Goal: Task Accomplishment & Management: Use online tool/utility

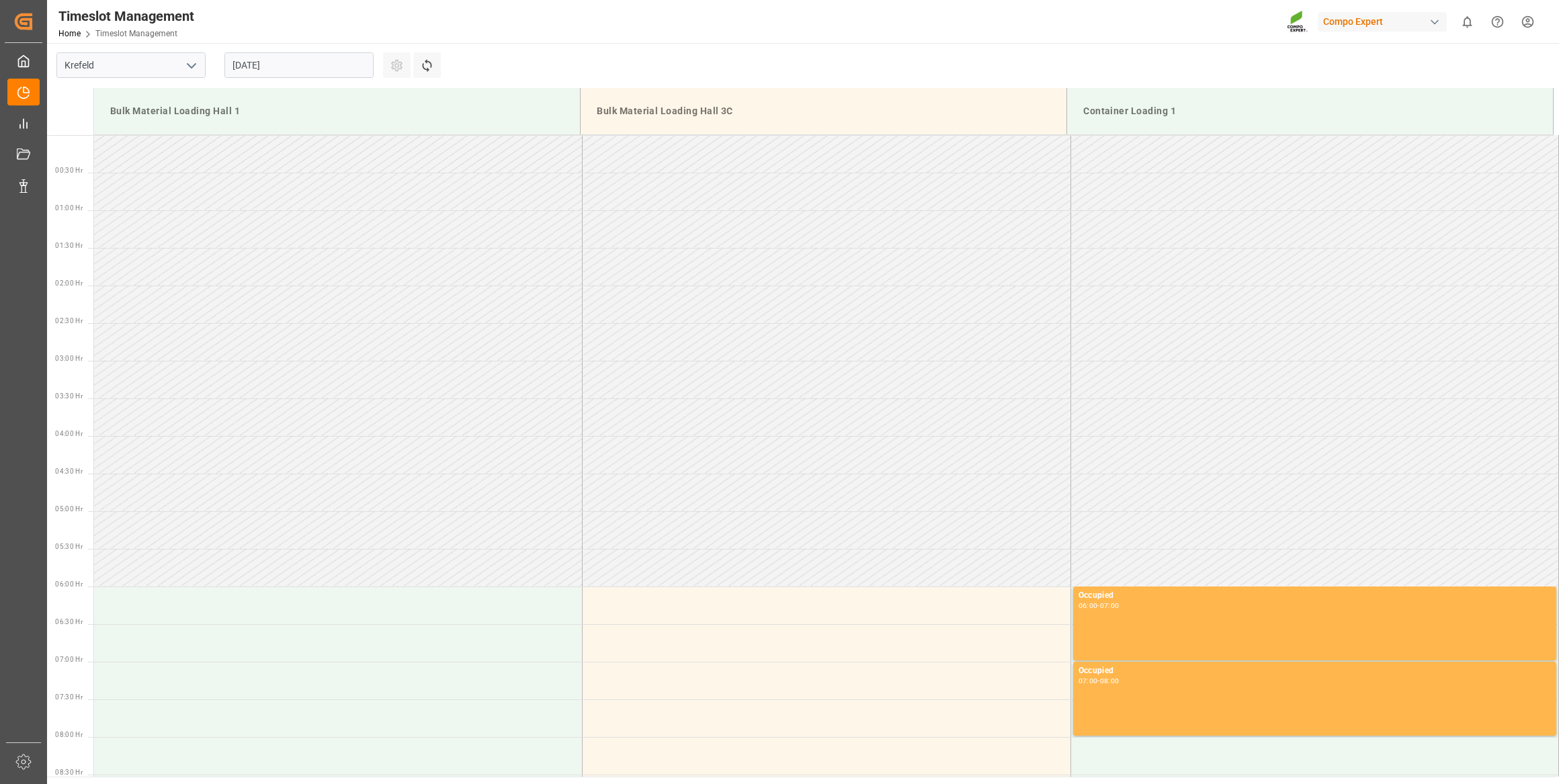
scroll to position [547, 0]
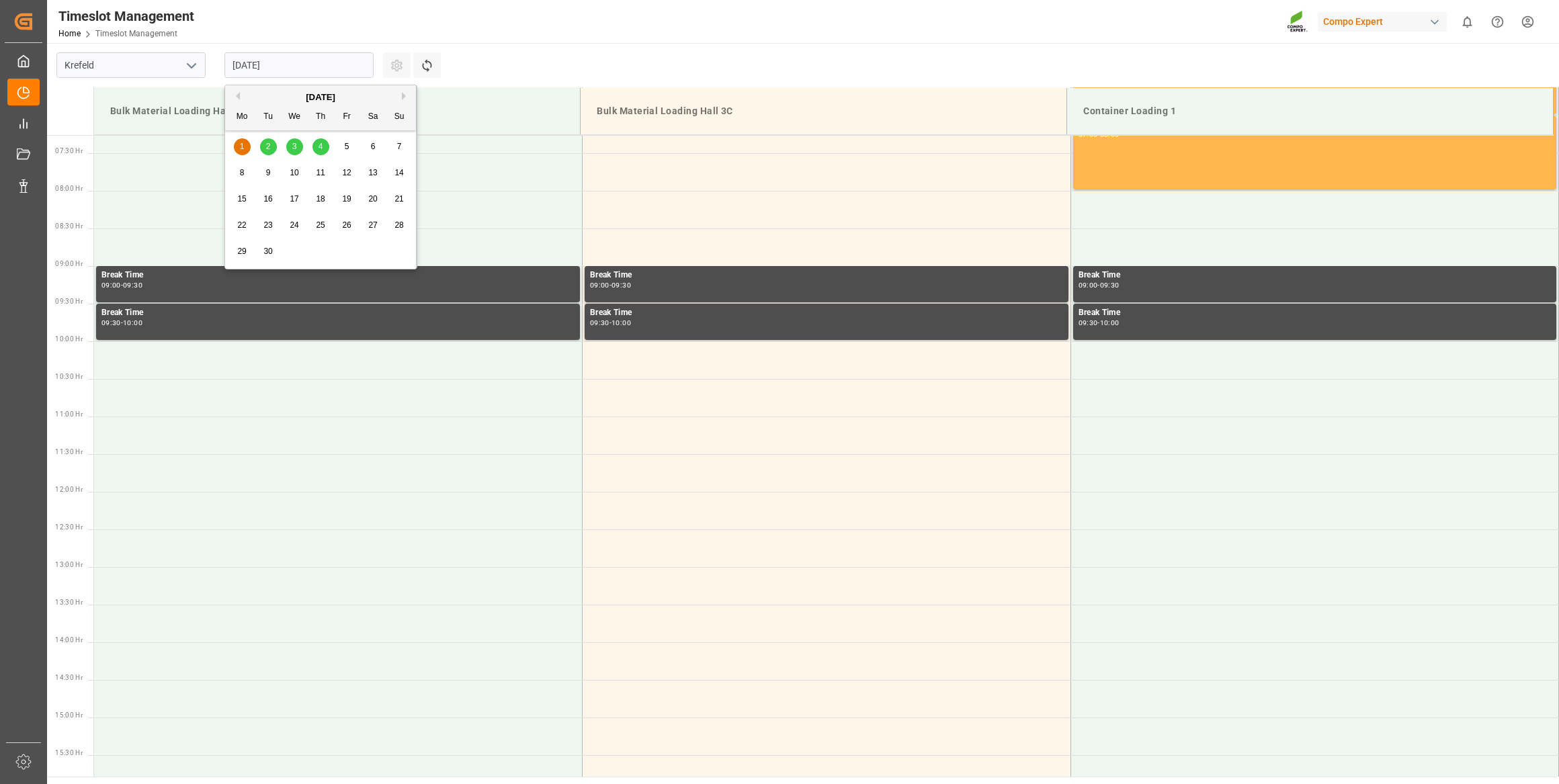
click at [248, 60] on input "[DATE]" at bounding box center [299, 65] width 149 height 26
click at [263, 143] on div "2" at bounding box center [269, 147] width 17 height 16
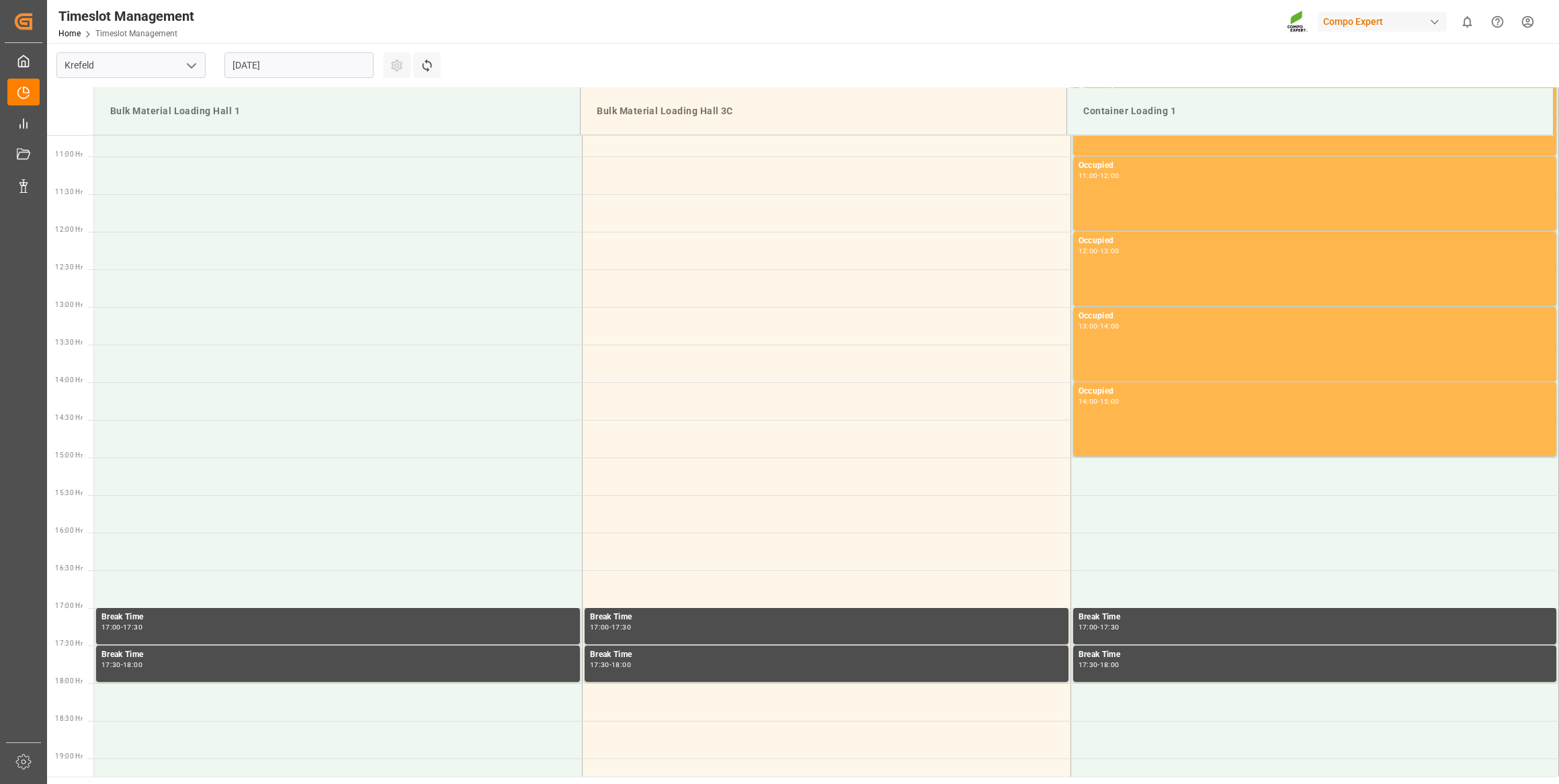
scroll to position [646, 0]
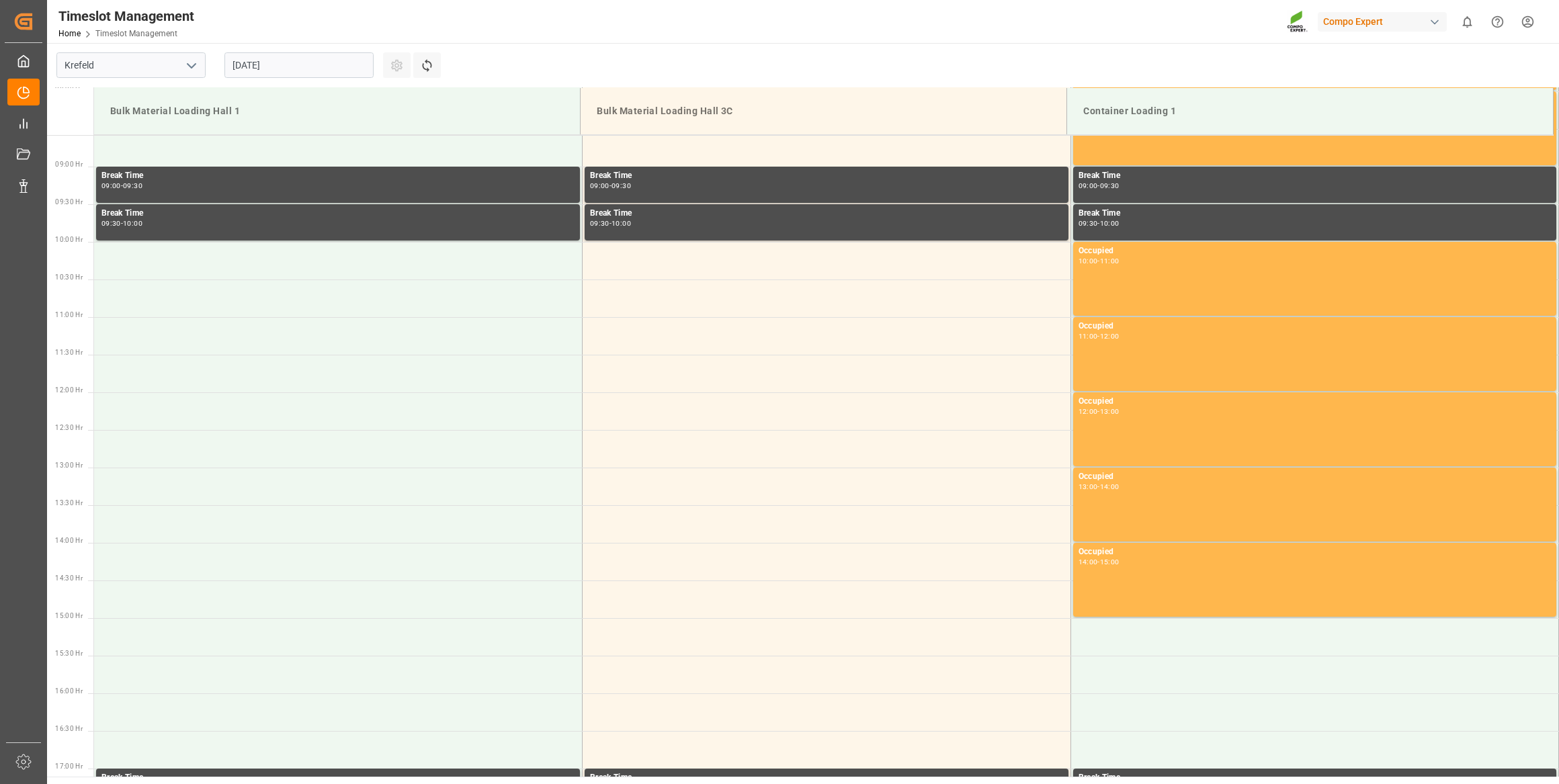
click at [283, 83] on div "[DATE]" at bounding box center [299, 65] width 168 height 45
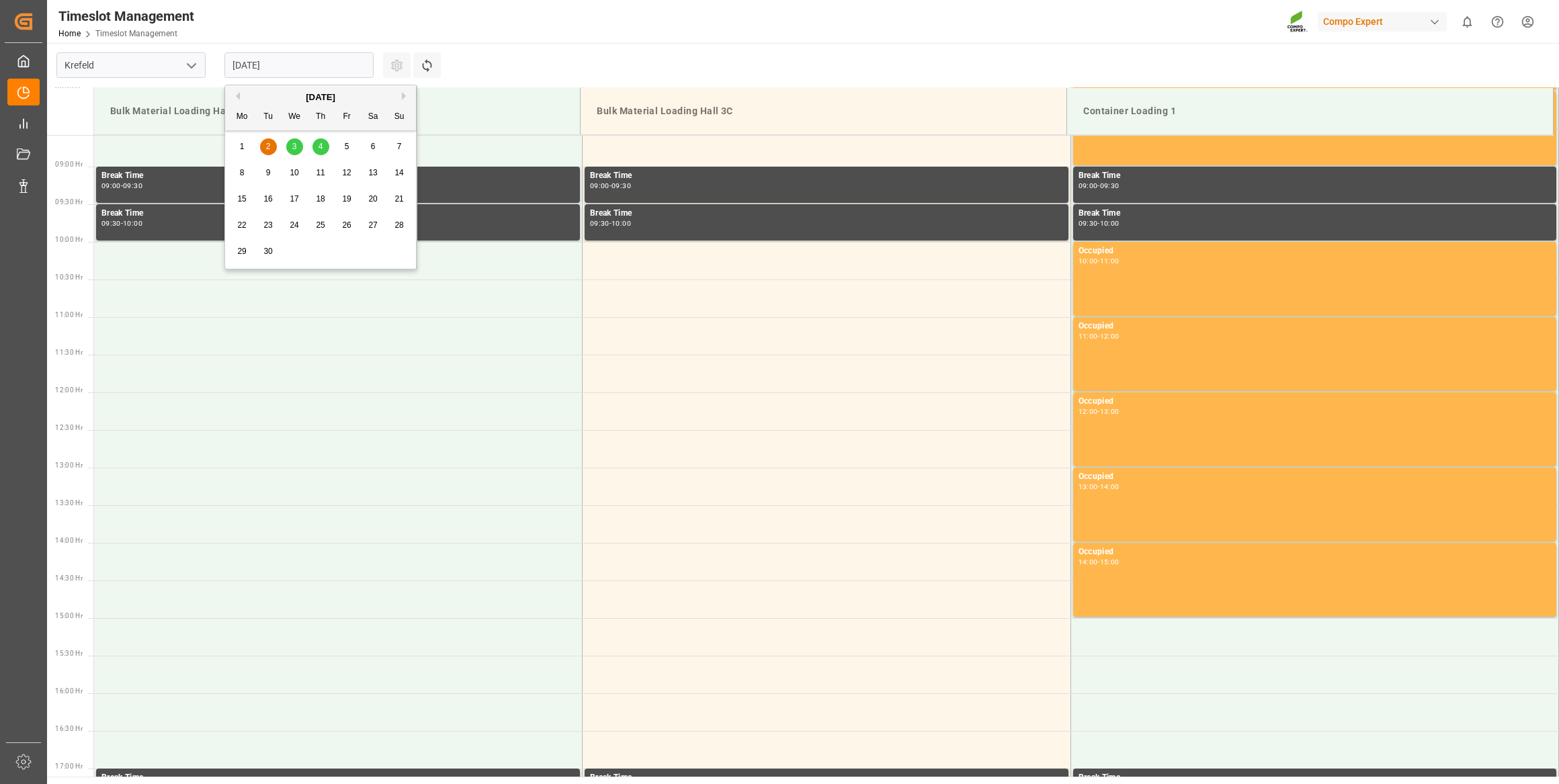
click at [286, 68] on input "02.09.2025" at bounding box center [299, 65] width 149 height 26
click at [235, 101] on div "[DATE]" at bounding box center [320, 97] width 191 height 13
click at [235, 97] on button "Previous Month" at bounding box center [236, 96] width 8 height 8
click at [346, 243] on div "29" at bounding box center [347, 251] width 17 height 17
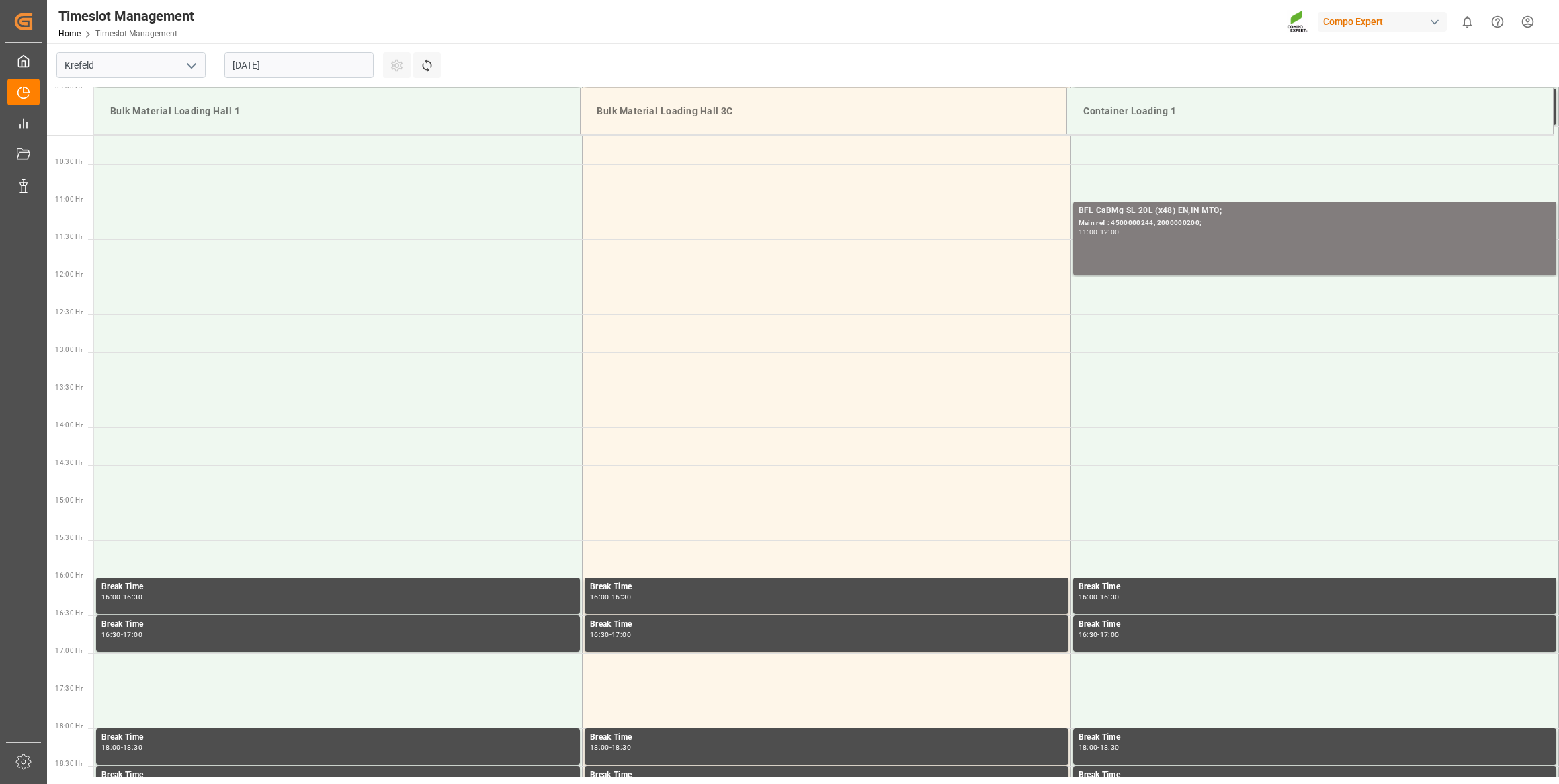
scroll to position [894, 0]
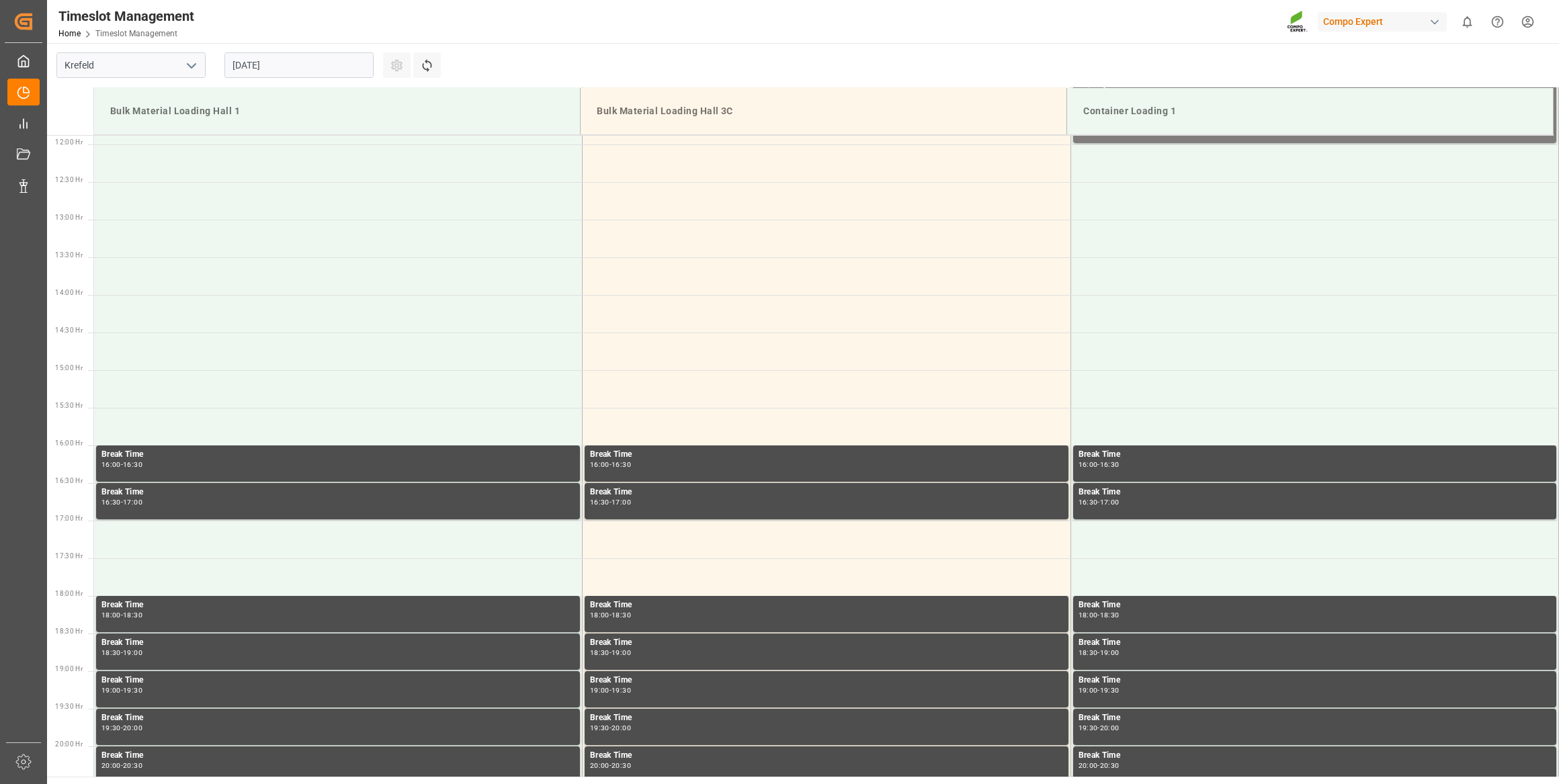
click at [311, 65] on input "29.08.2025" at bounding box center [299, 65] width 149 height 26
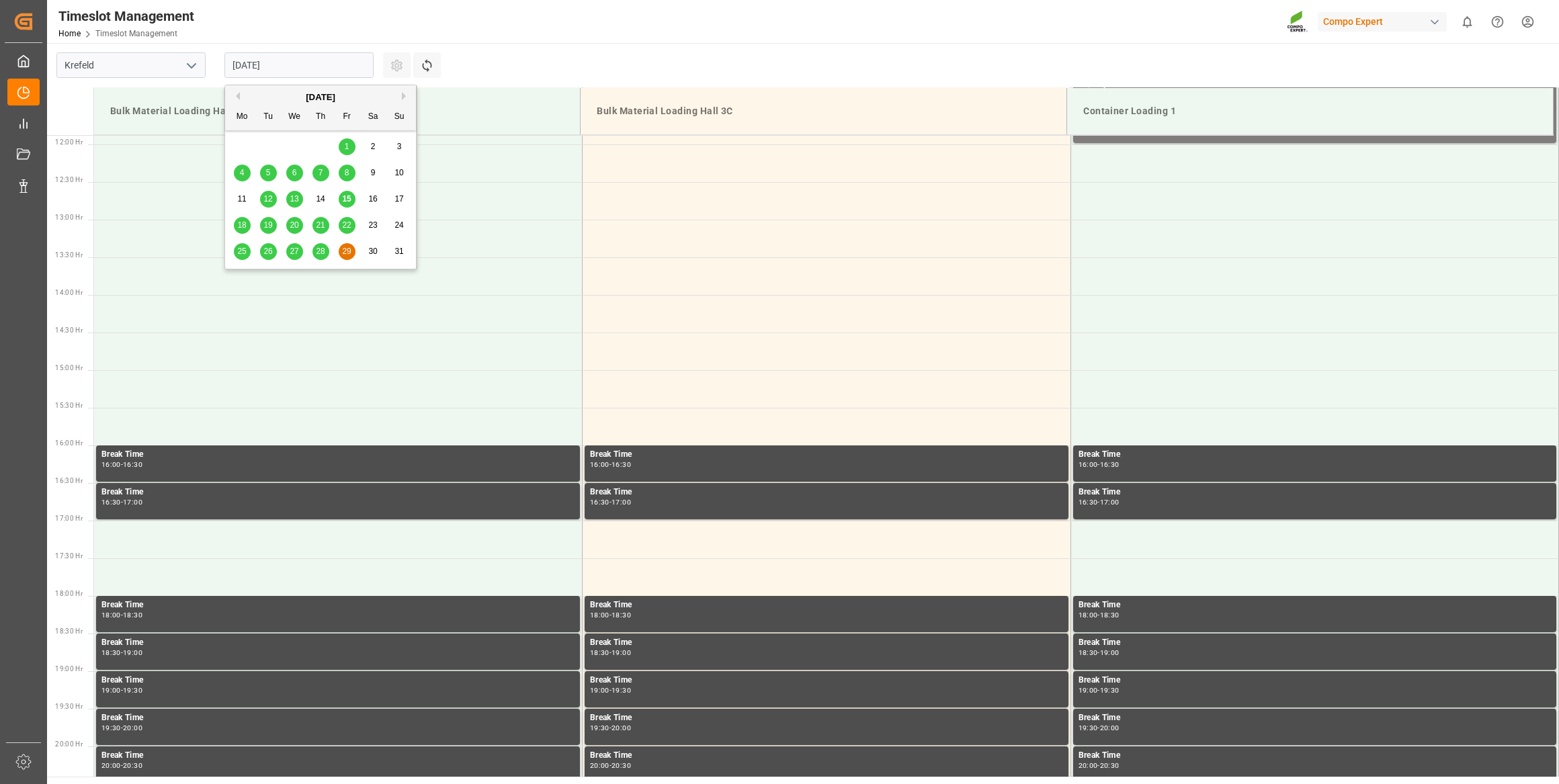
click at [269, 229] on span "19" at bounding box center [267, 226] width 9 height 10
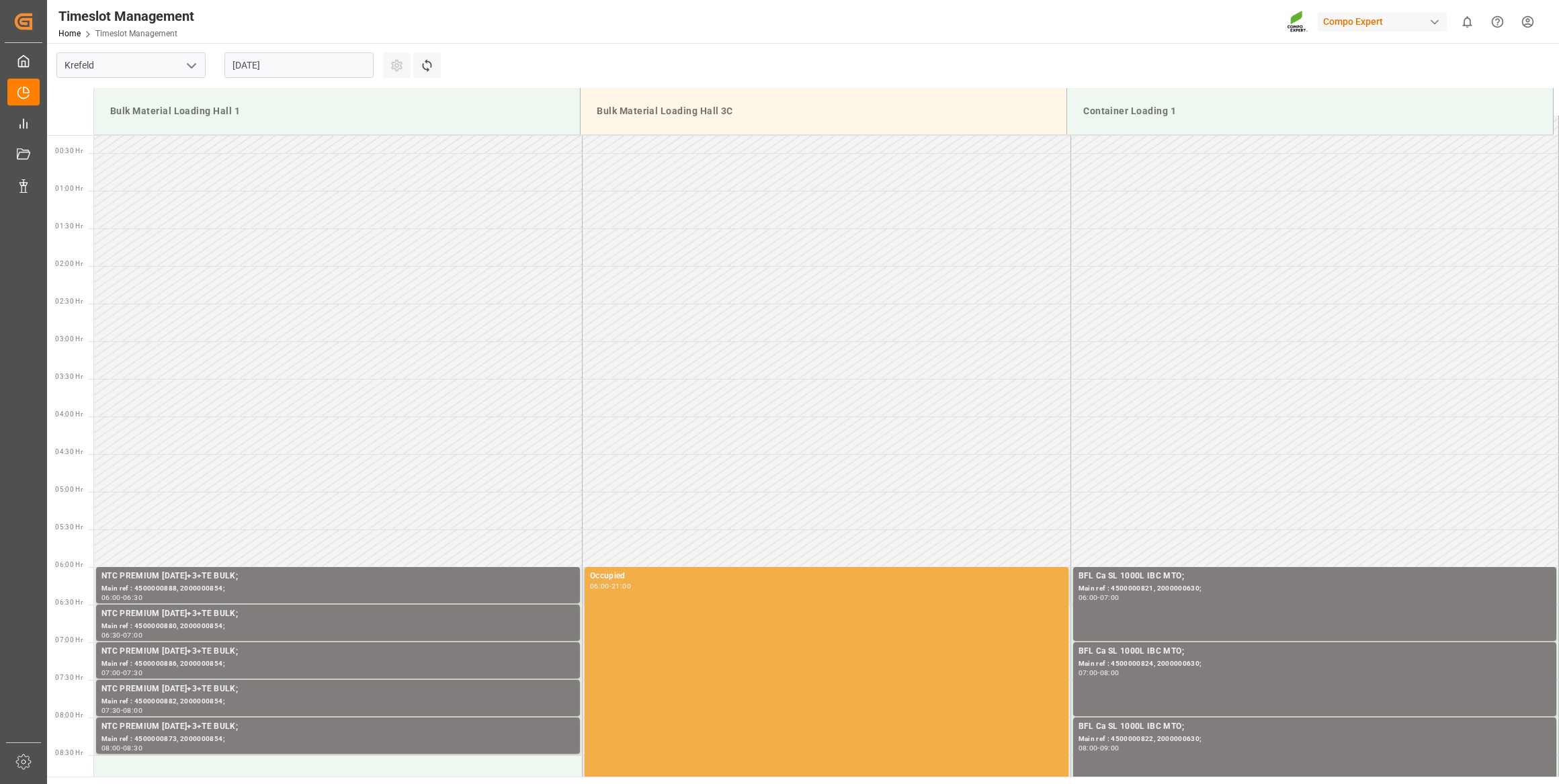
scroll to position [0, 0]
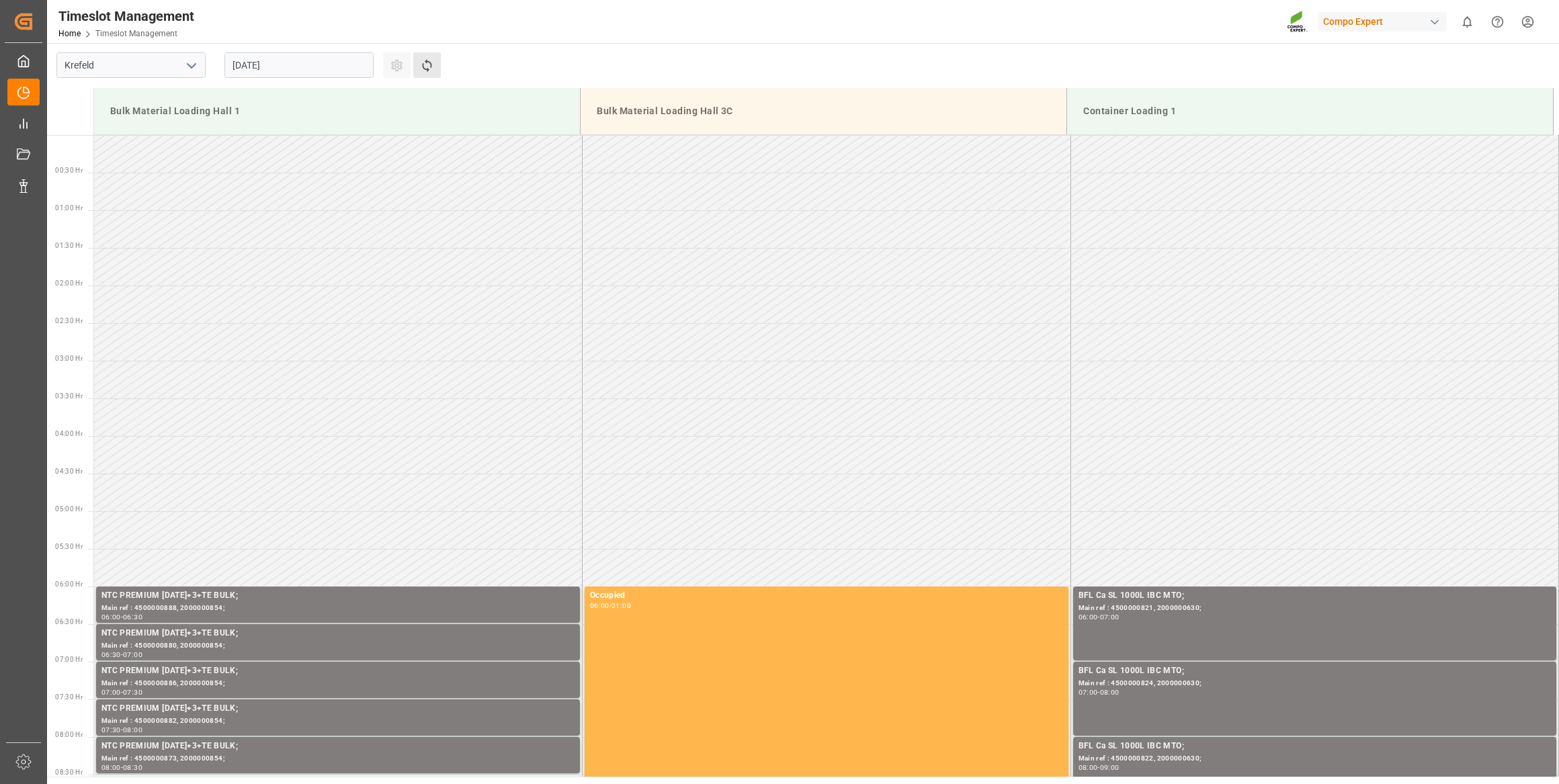
click at [437, 70] on button "Refresh Time Slots" at bounding box center [428, 65] width 28 height 26
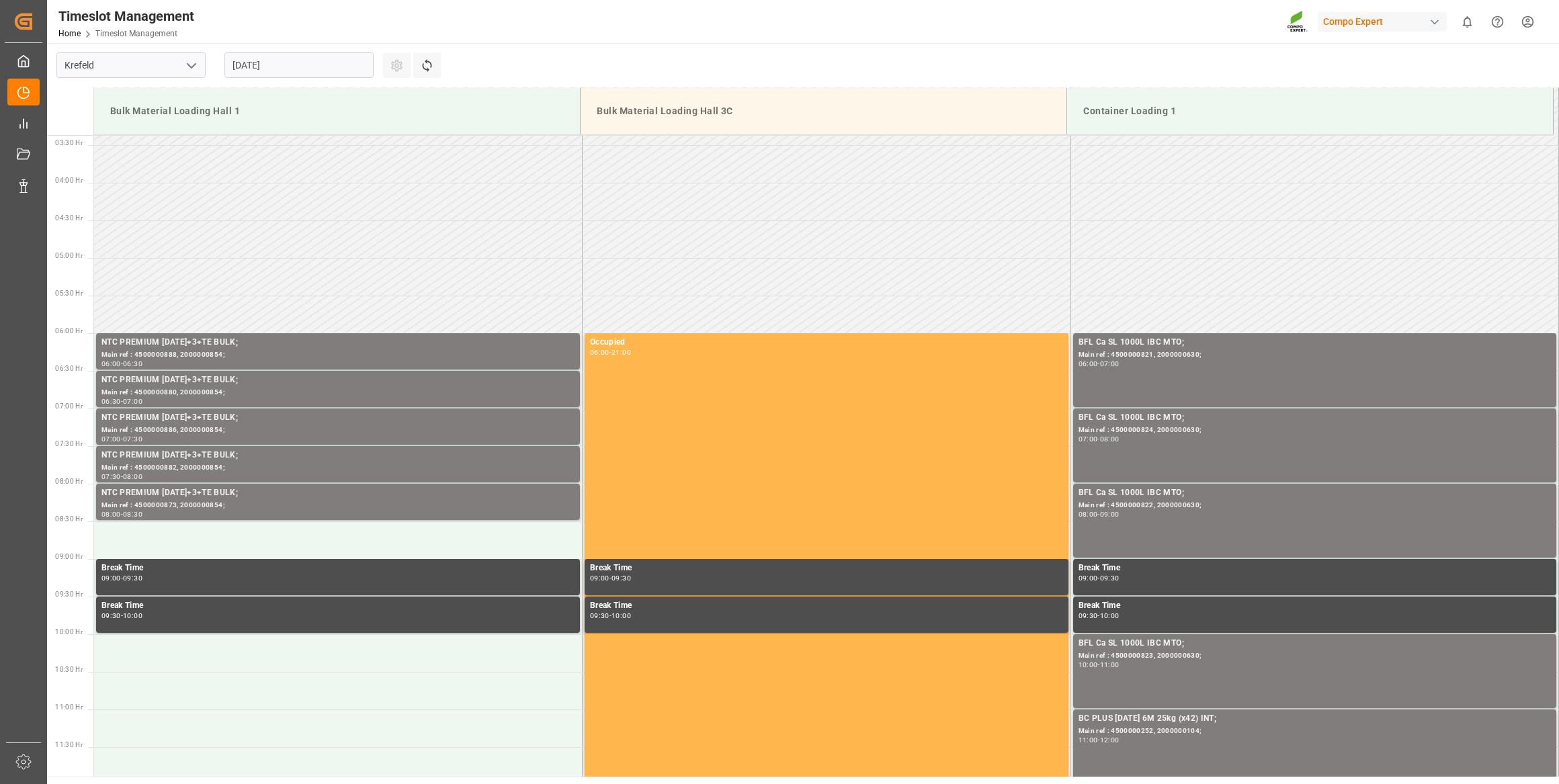
scroll to position [236, 0]
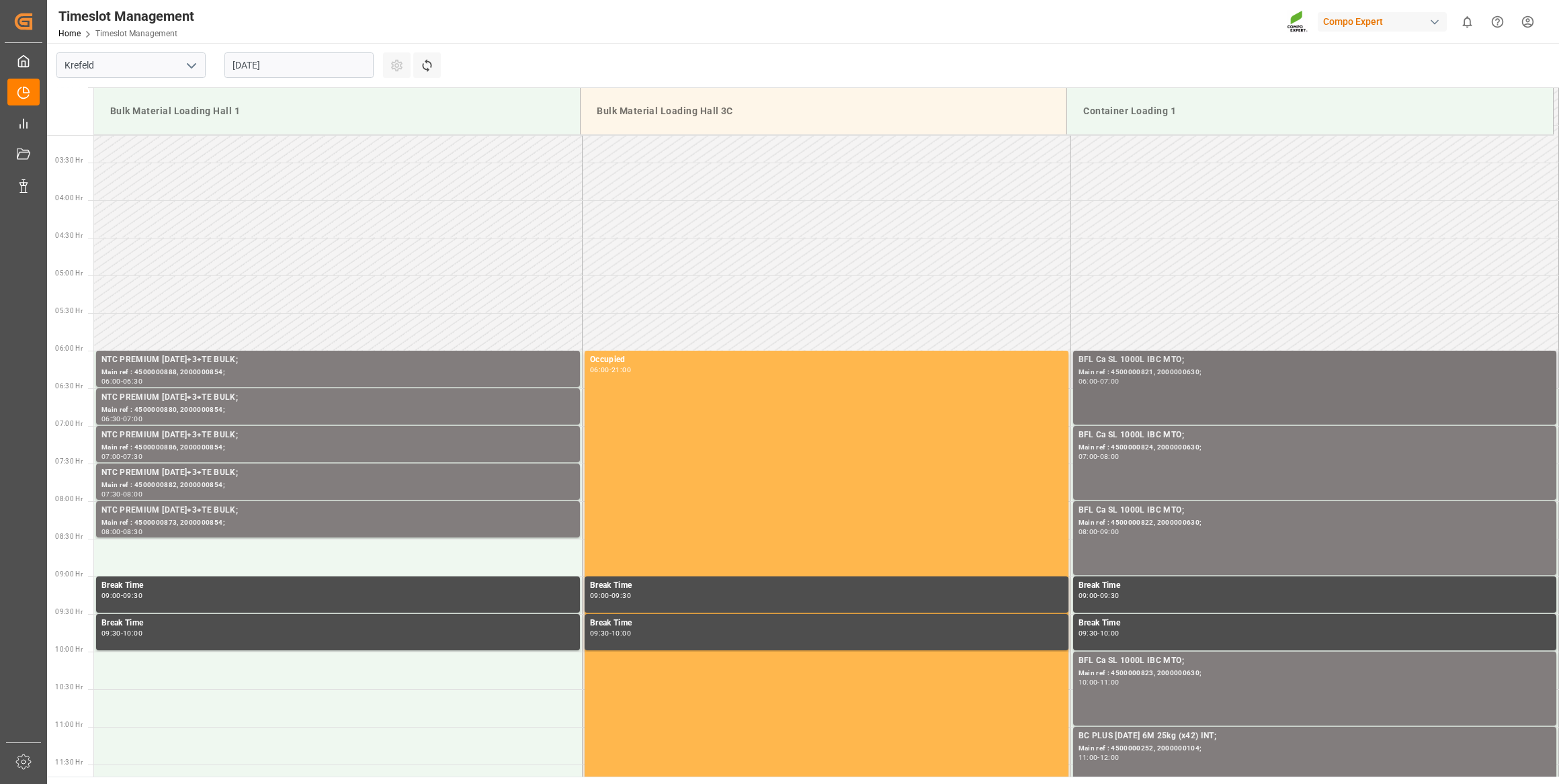
click at [1175, 365] on div "BFL Ca SL 1000L IBC MTO;" at bounding box center [1315, 360] width 473 height 13
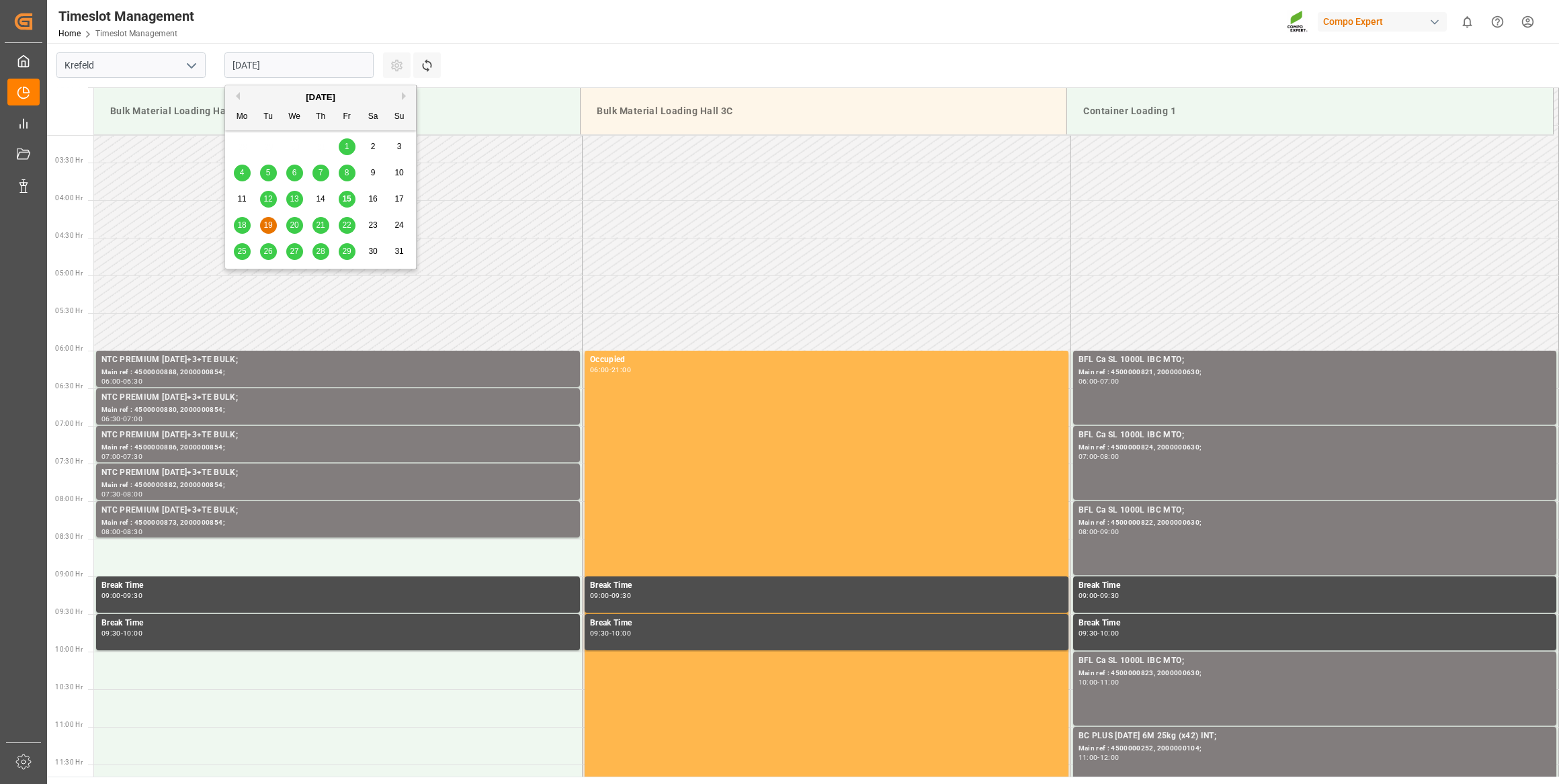
click at [338, 70] on input "[DATE]" at bounding box center [299, 65] width 149 height 26
click at [406, 93] on button "Next Month" at bounding box center [406, 96] width 8 height 8
click at [241, 145] on span "1" at bounding box center [242, 147] width 5 height 10
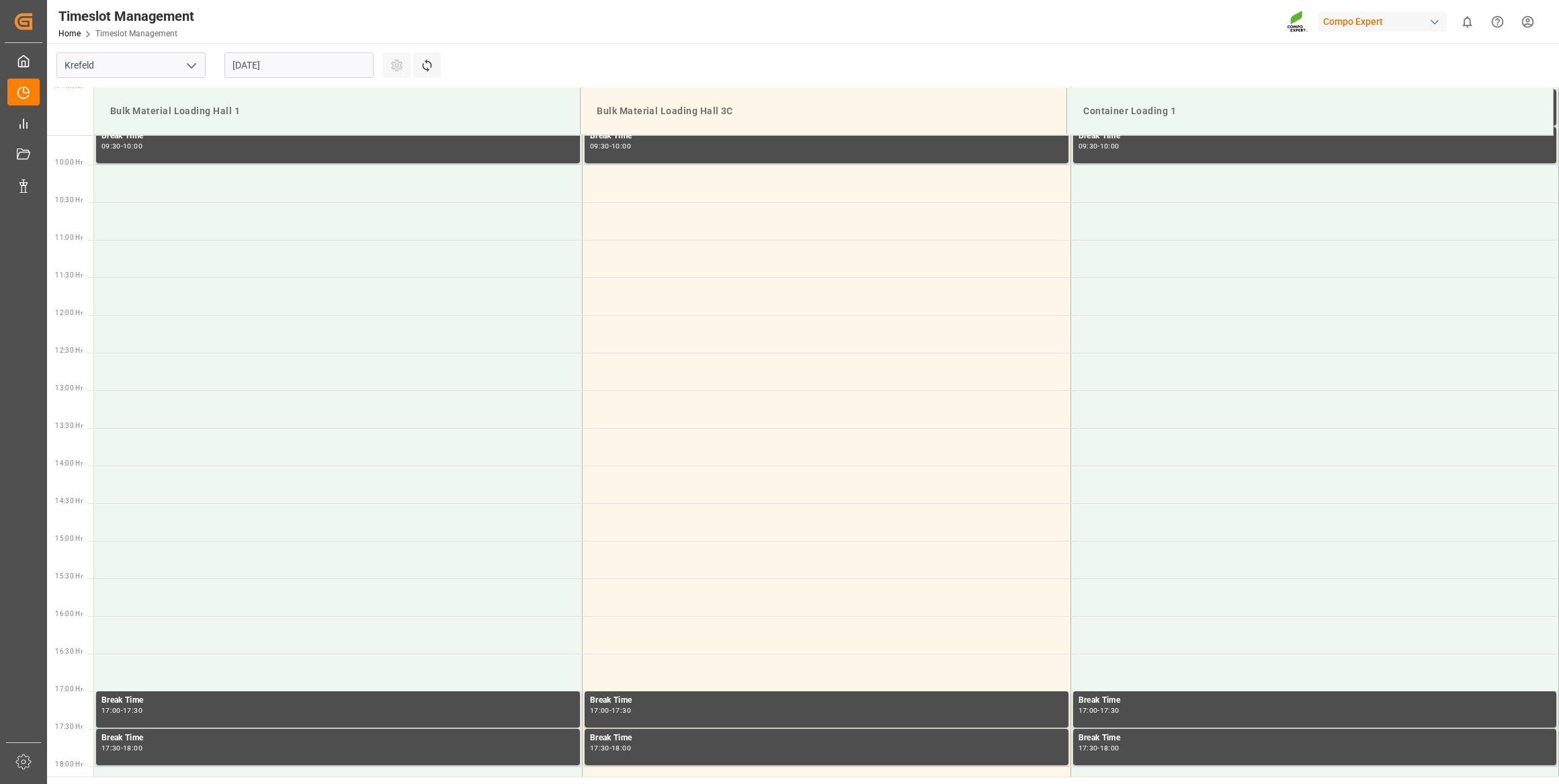
scroll to position [664, 0]
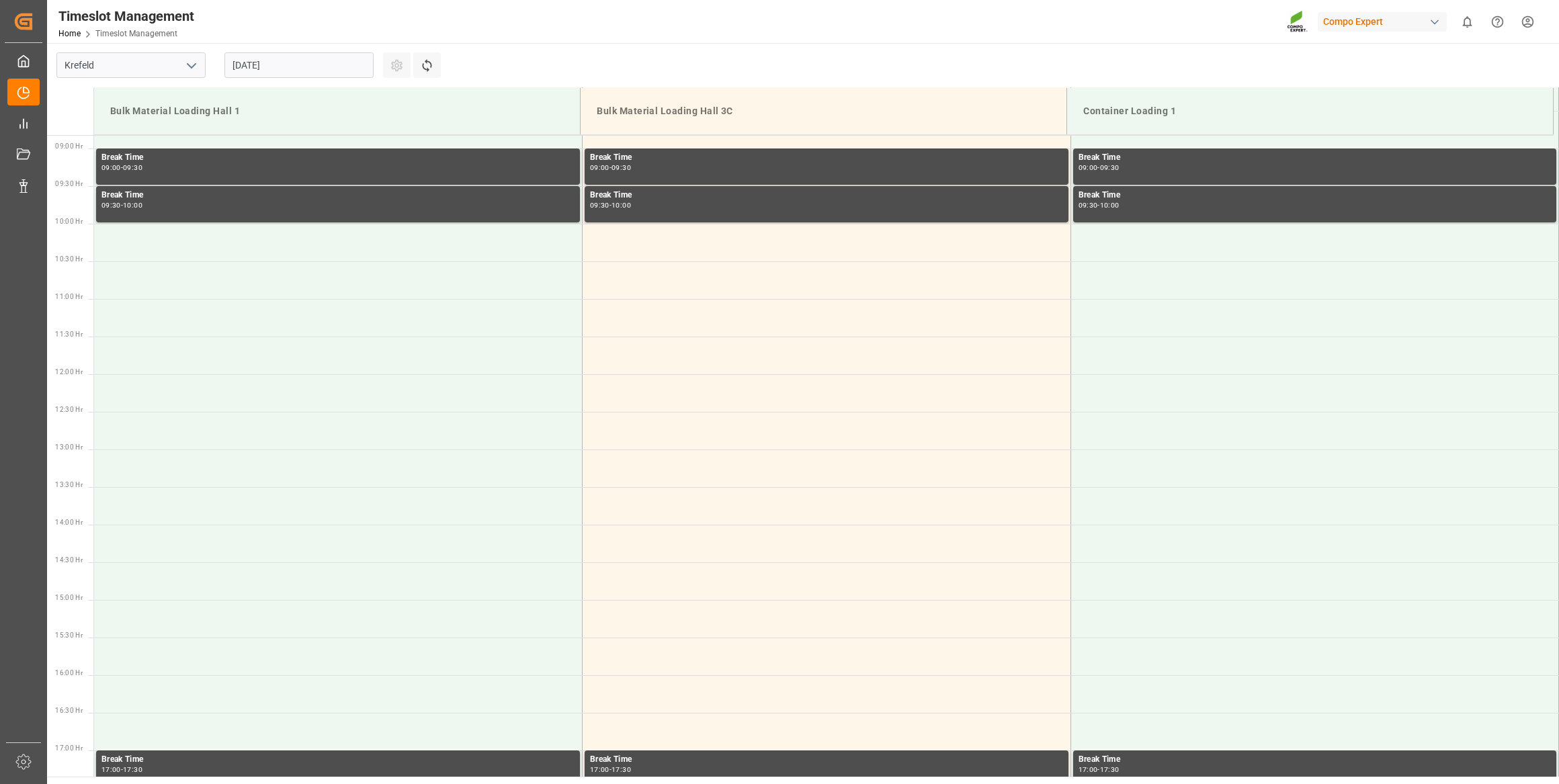
click at [288, 71] on input "01.09.2025" at bounding box center [299, 65] width 149 height 26
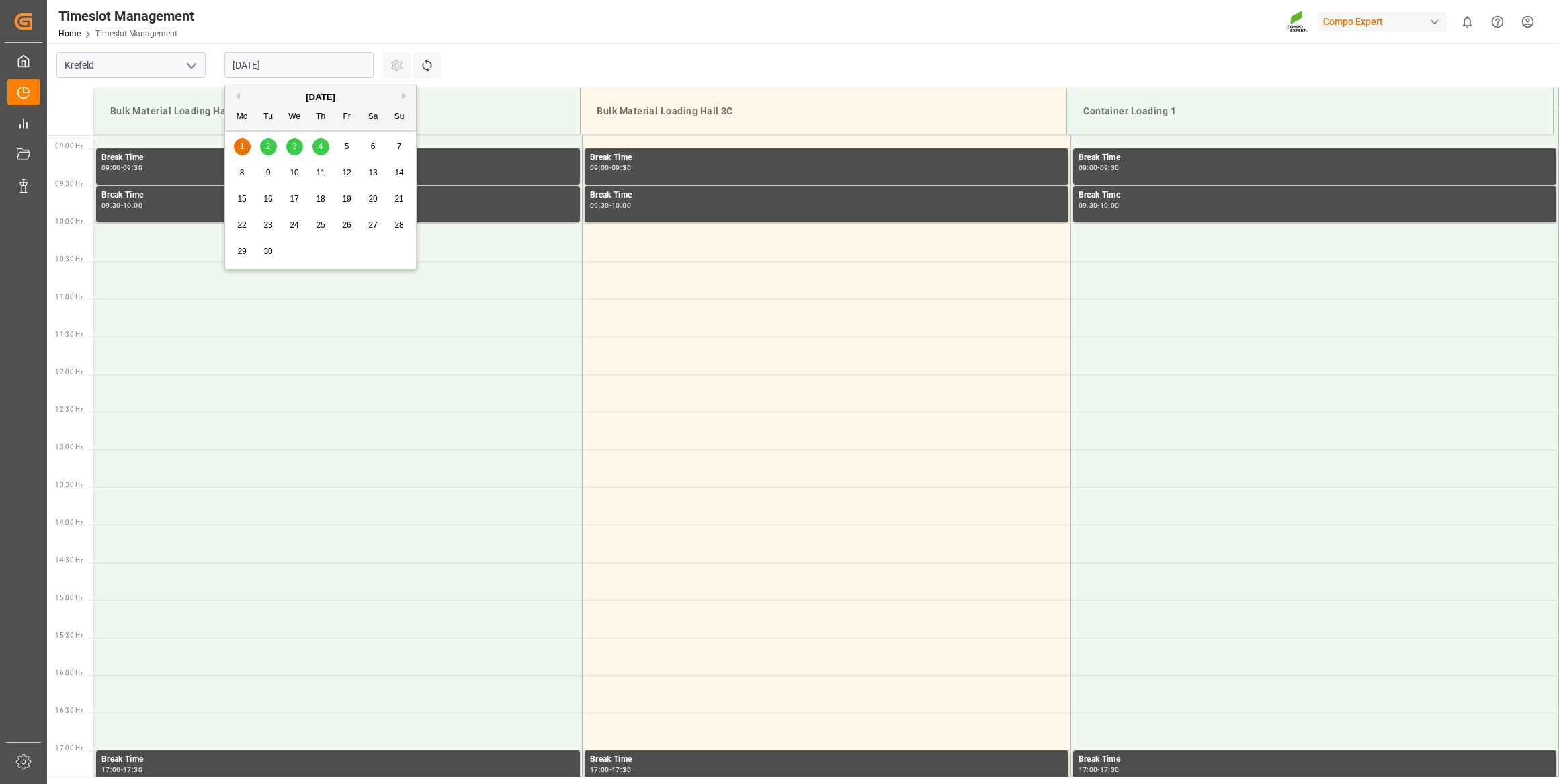
click at [260, 145] on div "2" at bounding box center [269, 147] width 17 height 16
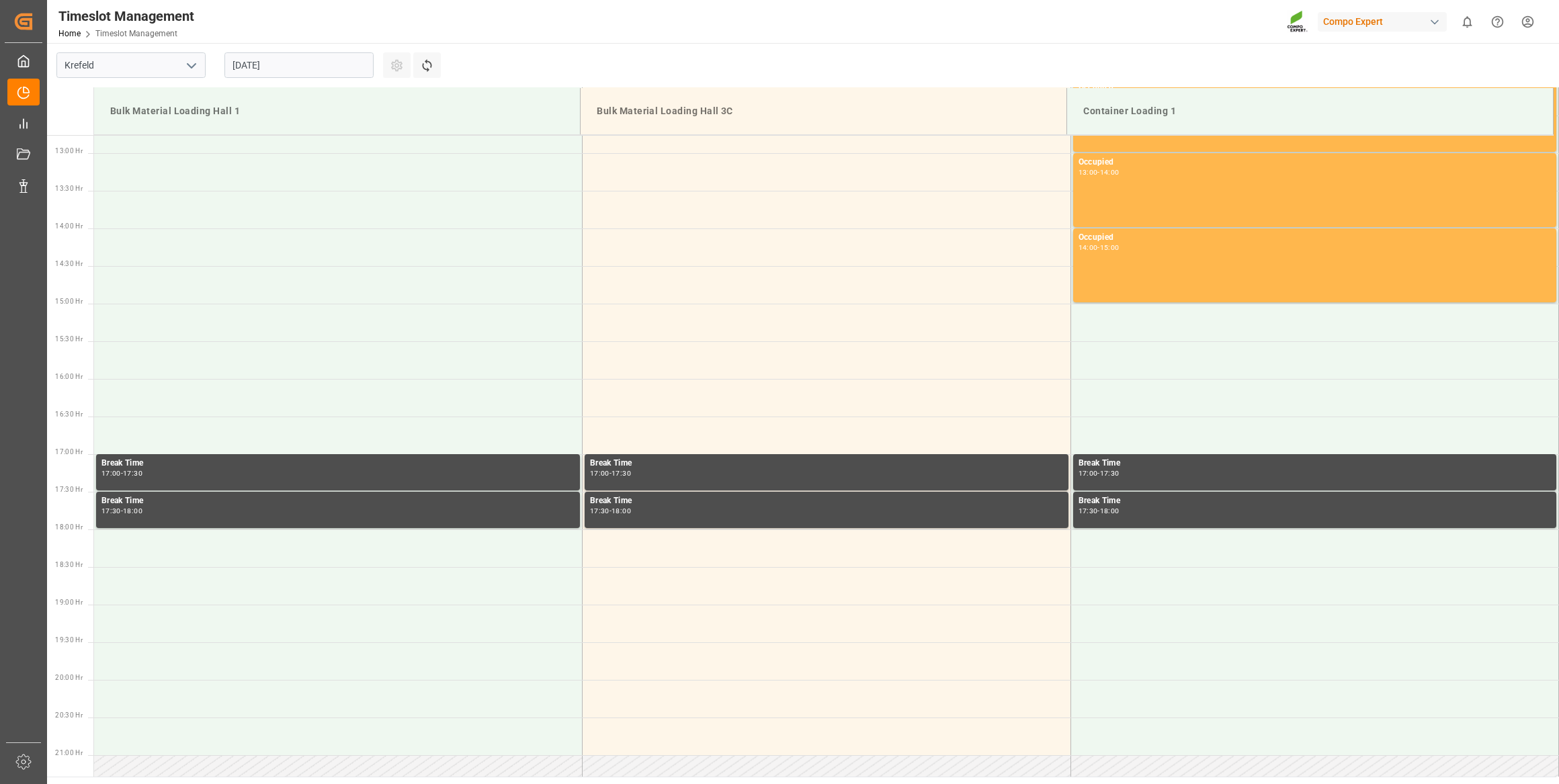
scroll to position [969, 0]
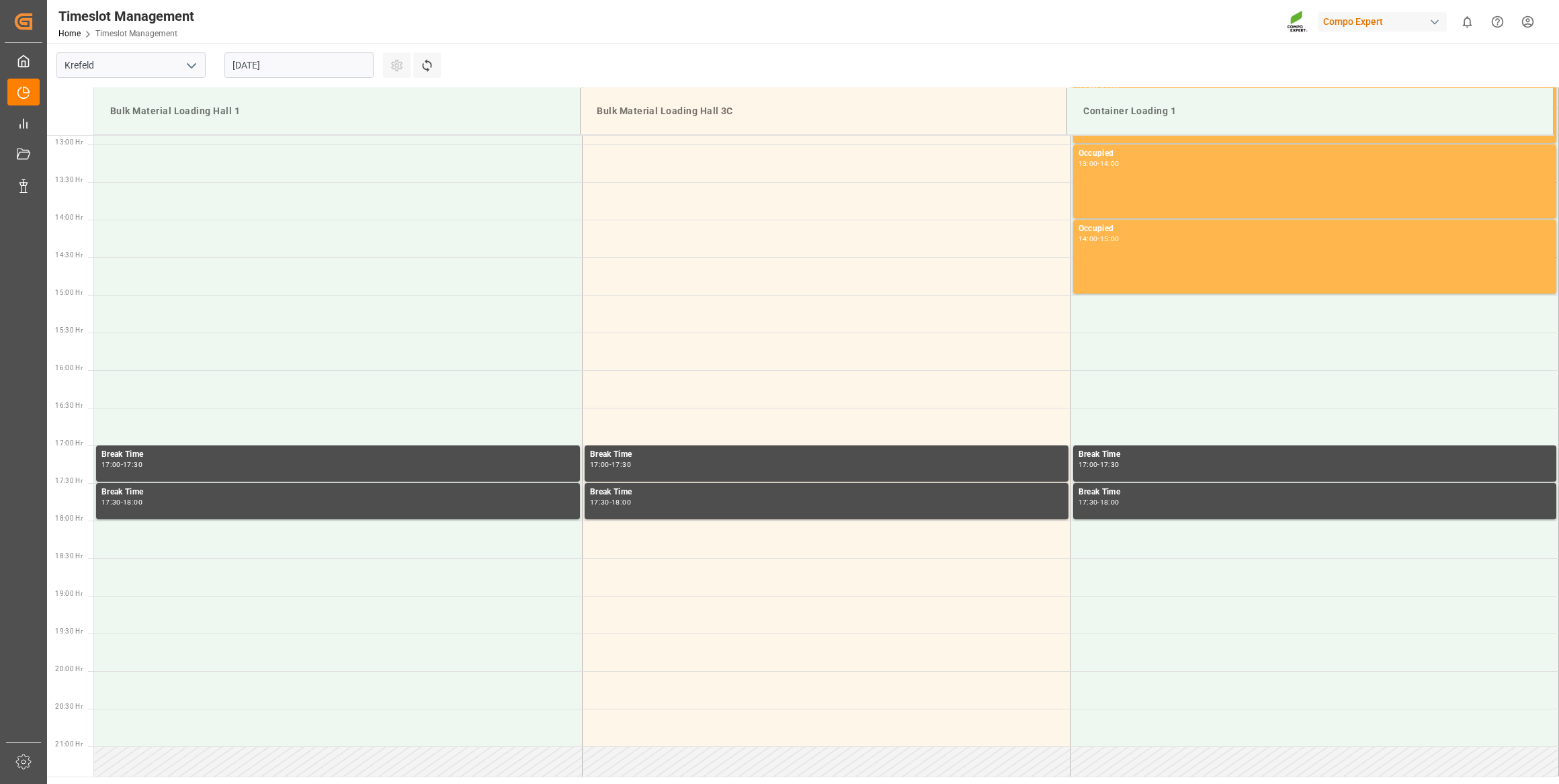
click at [274, 67] on input "02.09.2025" at bounding box center [299, 65] width 149 height 26
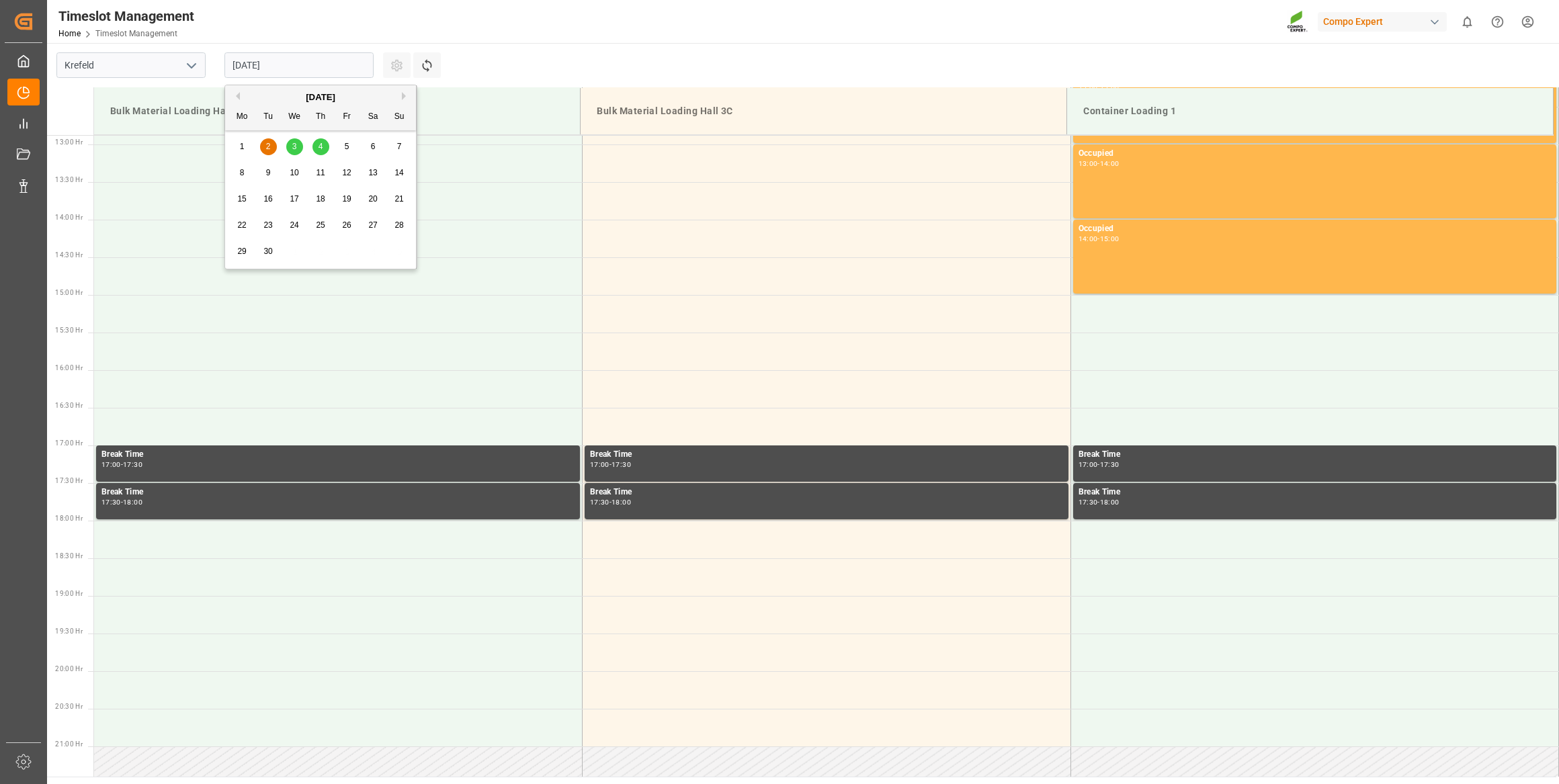
click at [239, 153] on div "1" at bounding box center [242, 147] width 17 height 16
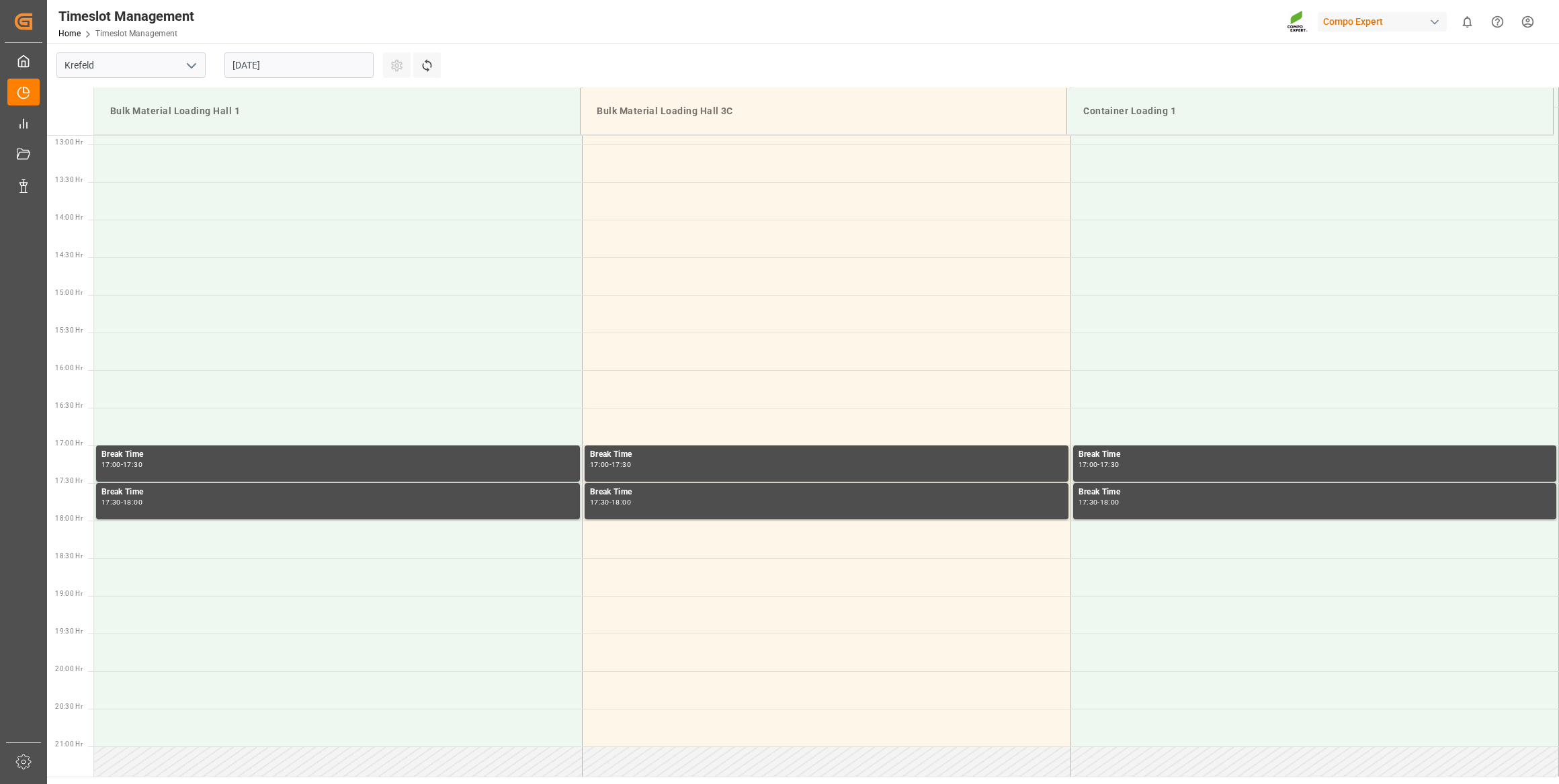
scroll to position [908, 0]
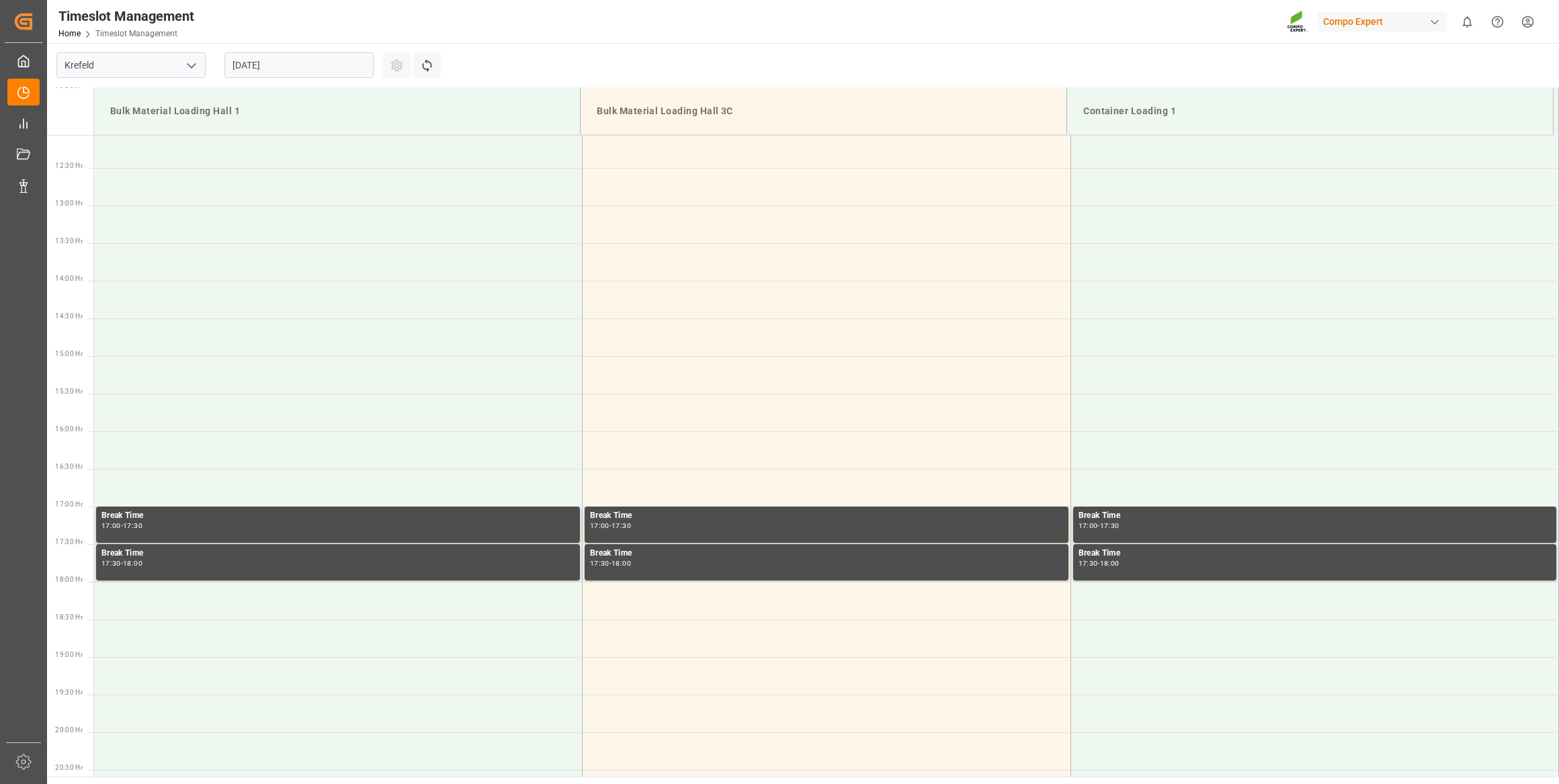
click at [300, 71] on input "01.09.2025" at bounding box center [299, 65] width 149 height 26
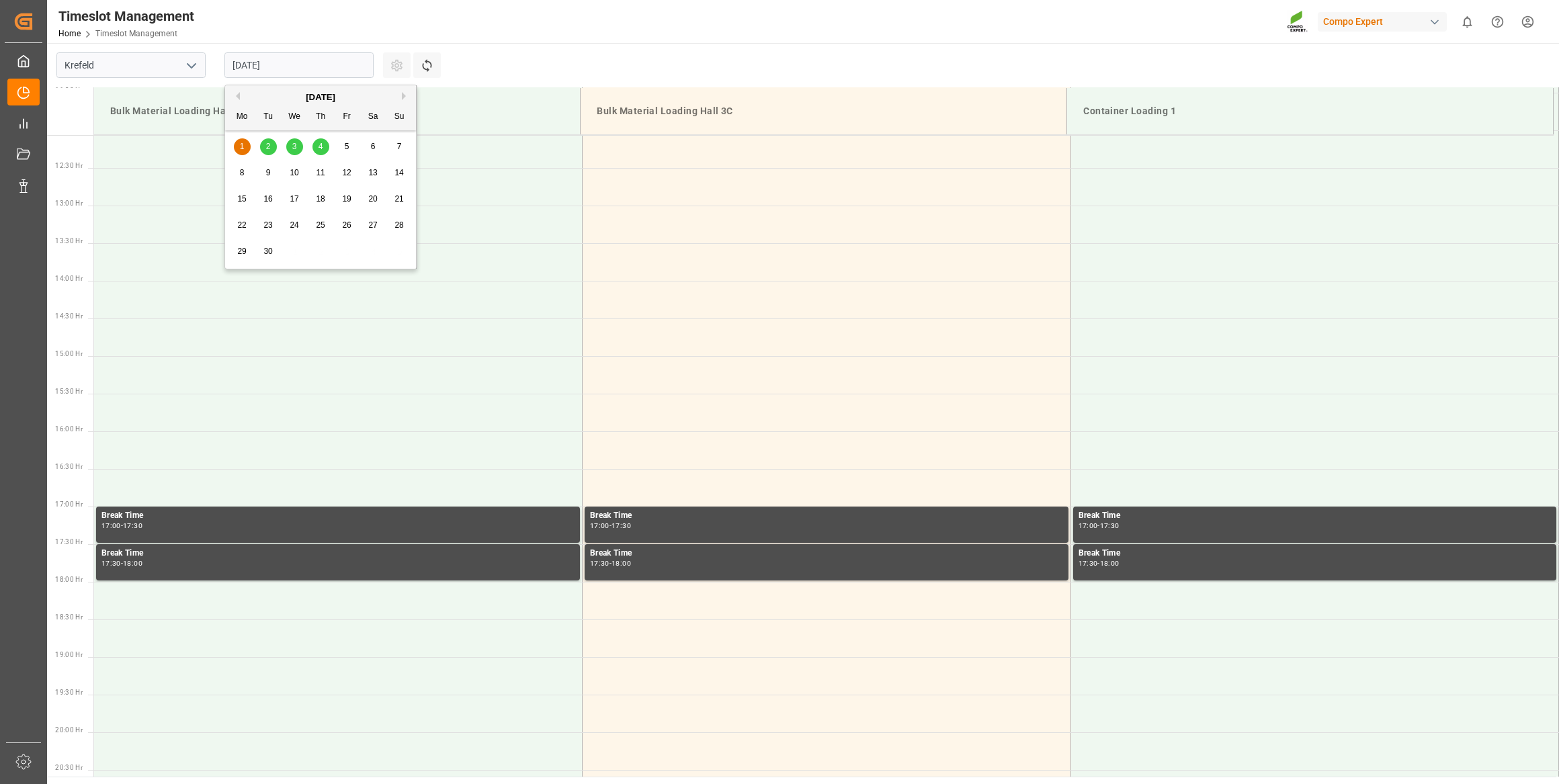
click at [238, 99] on button "Previous Month" at bounding box center [236, 96] width 8 height 8
click at [265, 212] on div "18 19 20 21 22 23 24" at bounding box center [320, 226] width 183 height 26
click at [265, 221] on span "19" at bounding box center [267, 226] width 9 height 10
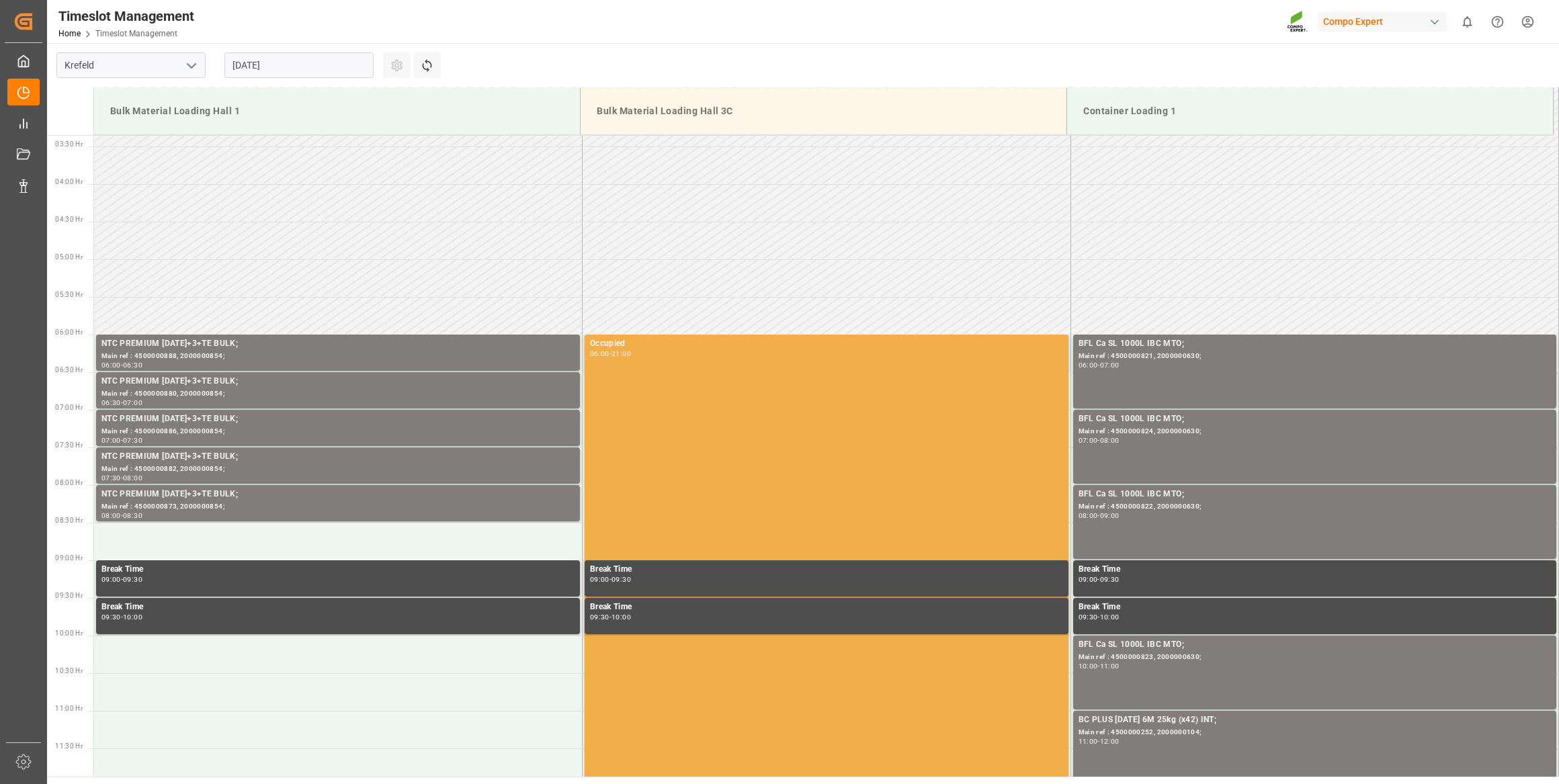
scroll to position [236, 0]
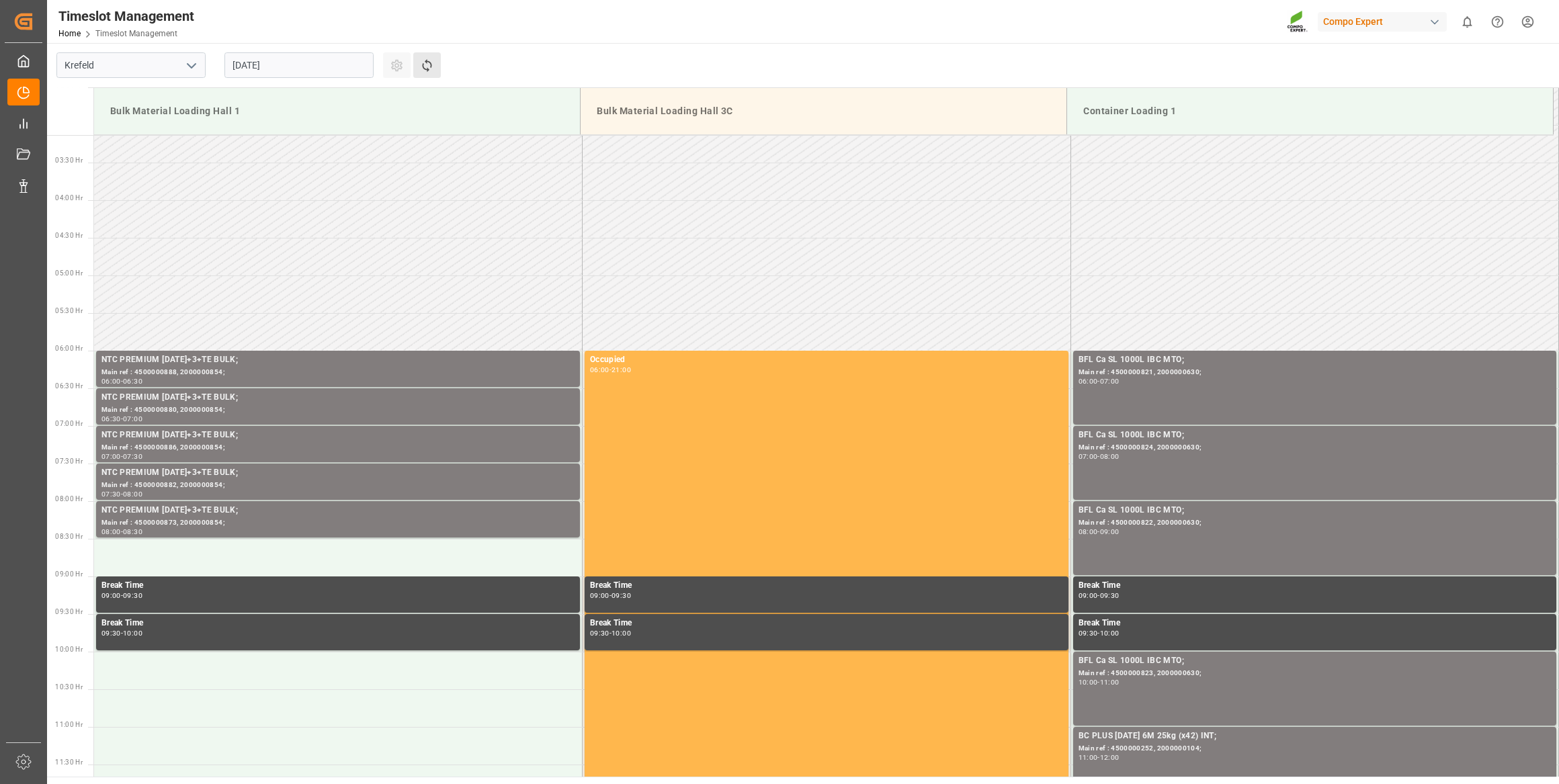
click at [437, 67] on button "Refresh Time Slots" at bounding box center [428, 65] width 28 height 26
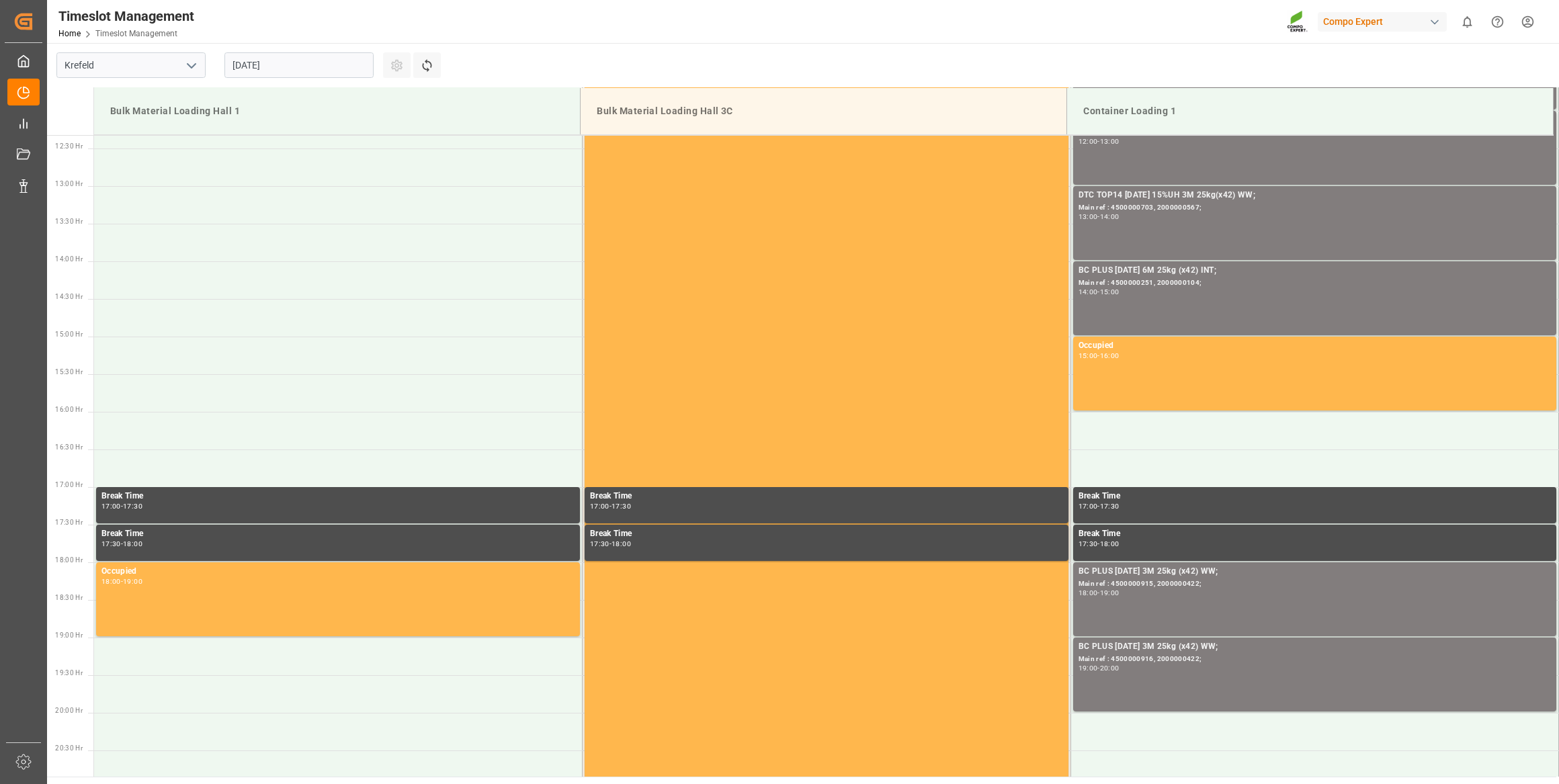
scroll to position [969, 0]
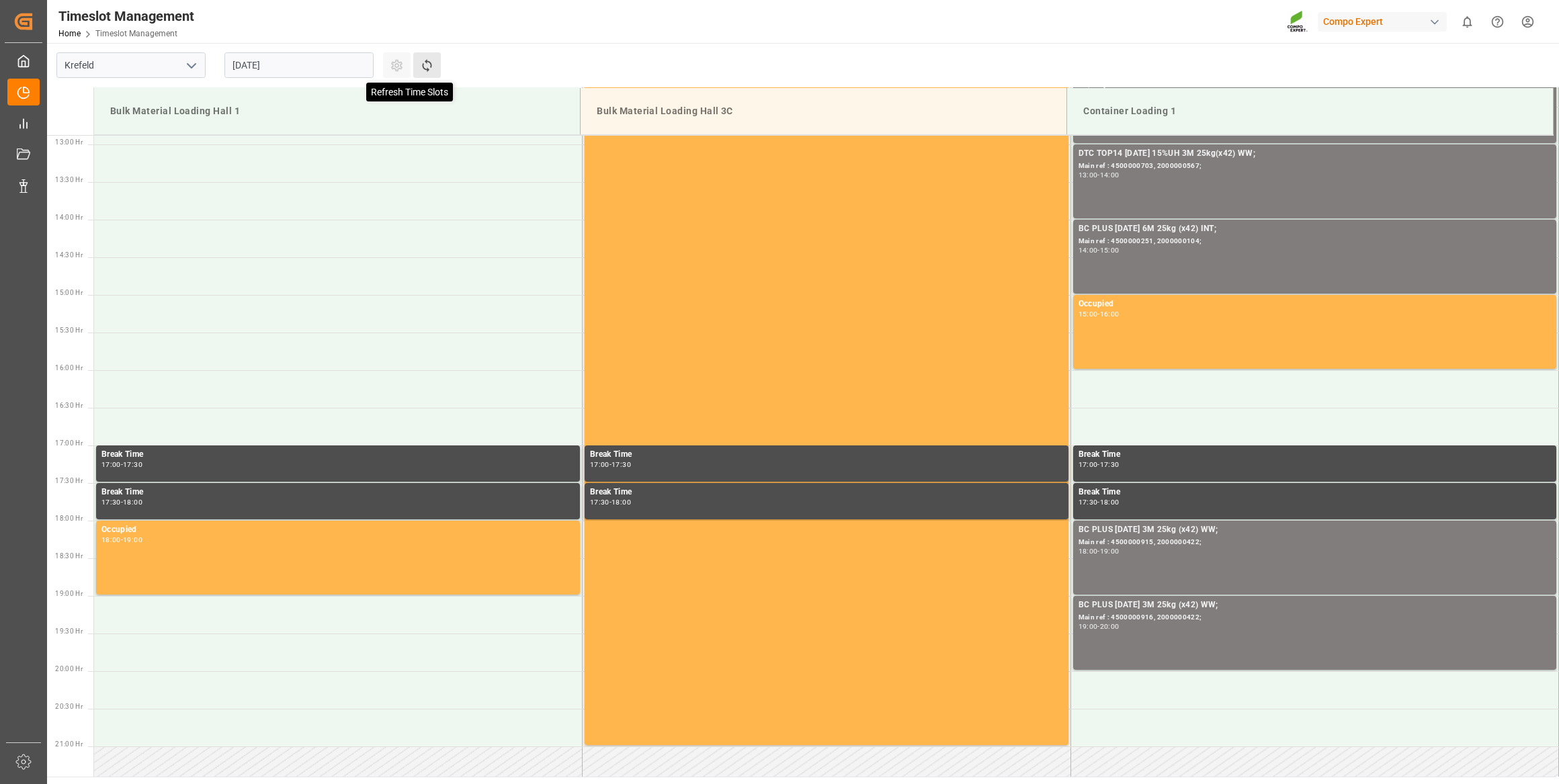
click at [421, 58] on icon at bounding box center [427, 65] width 14 height 14
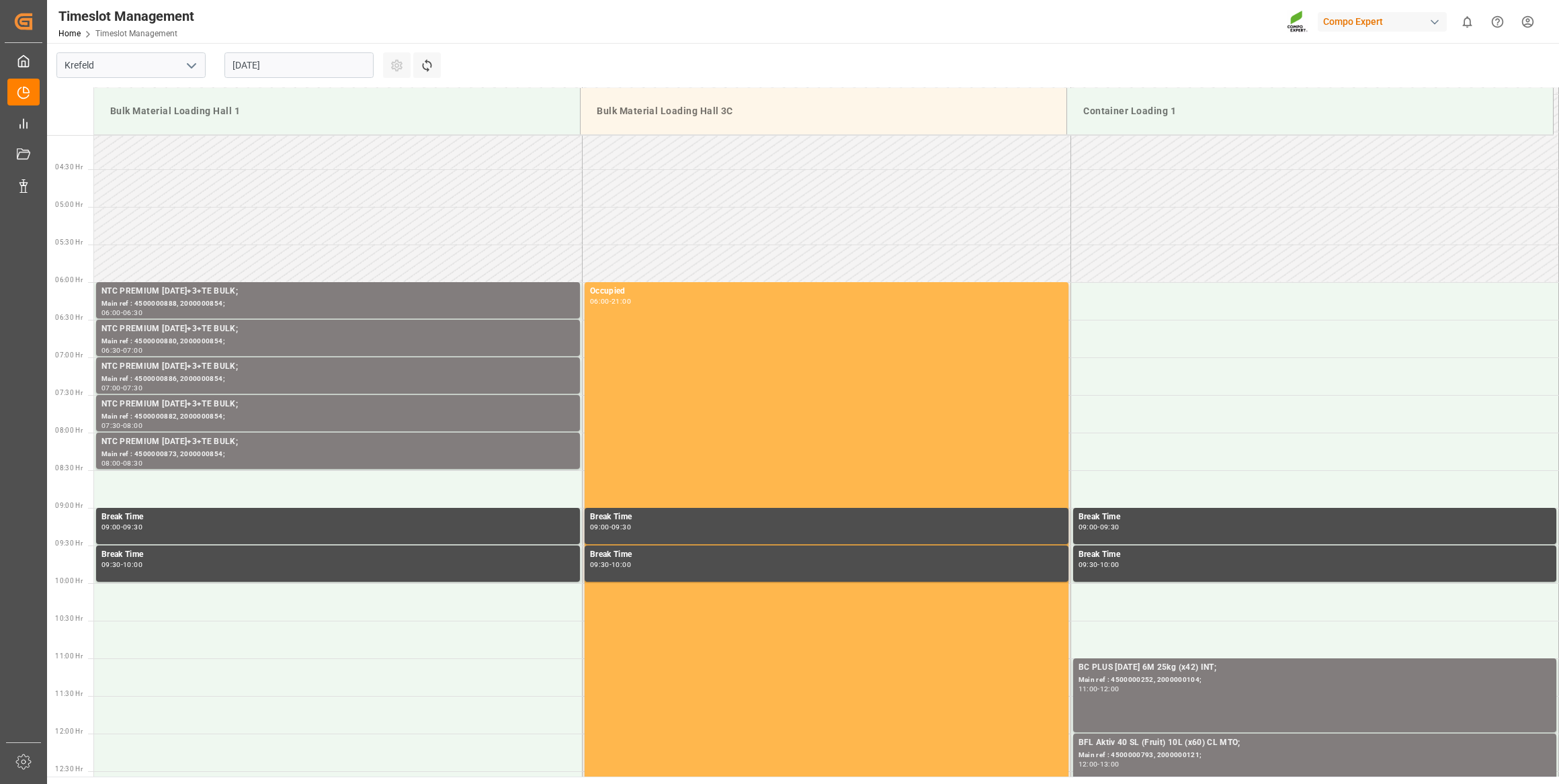
scroll to position [305, 0]
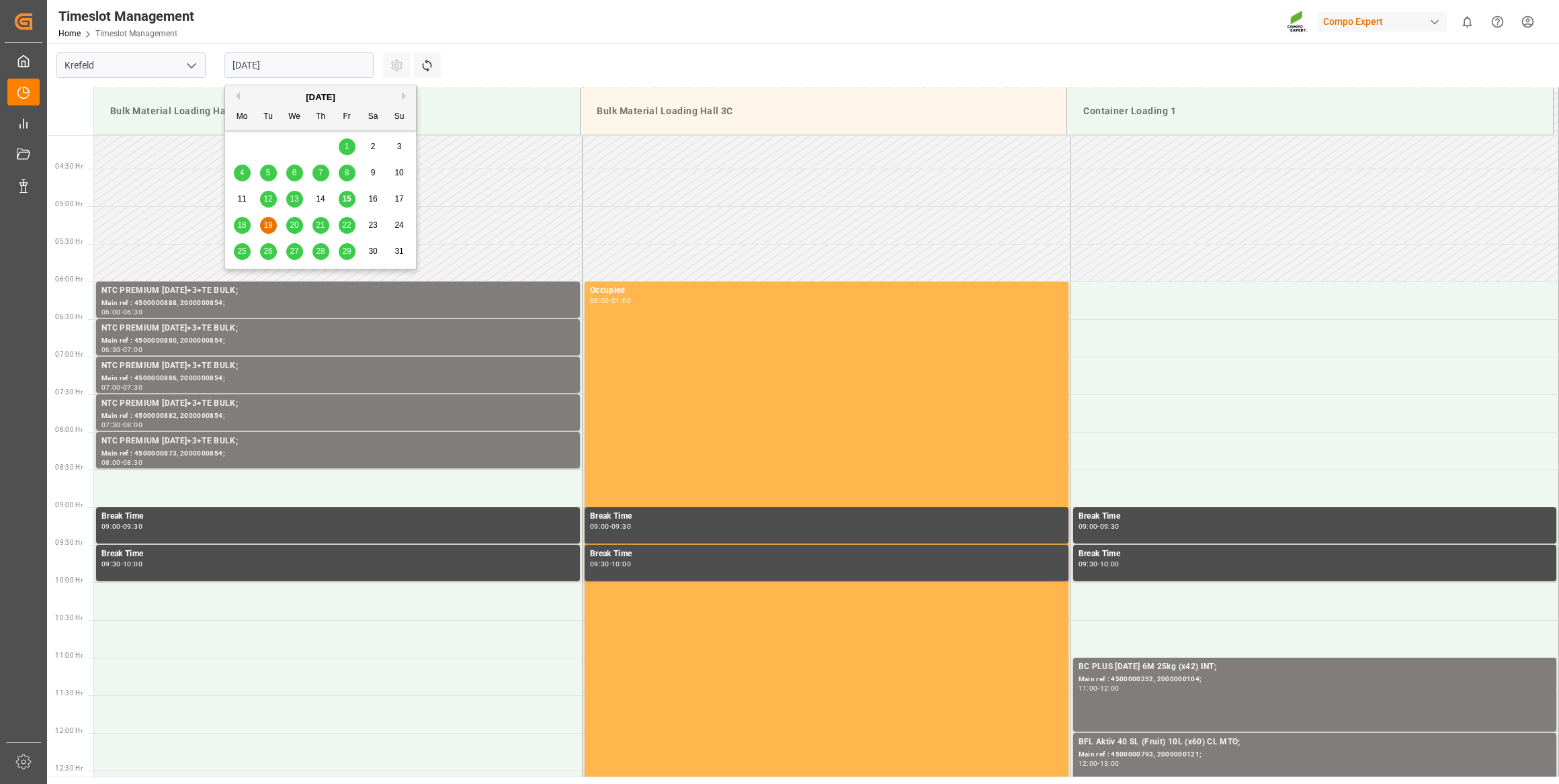
click at [255, 65] on input "19.08.2025" at bounding box center [299, 65] width 149 height 26
click at [403, 94] on button "Next Month" at bounding box center [406, 96] width 8 height 8
click at [243, 141] on div "1" at bounding box center [242, 147] width 17 height 16
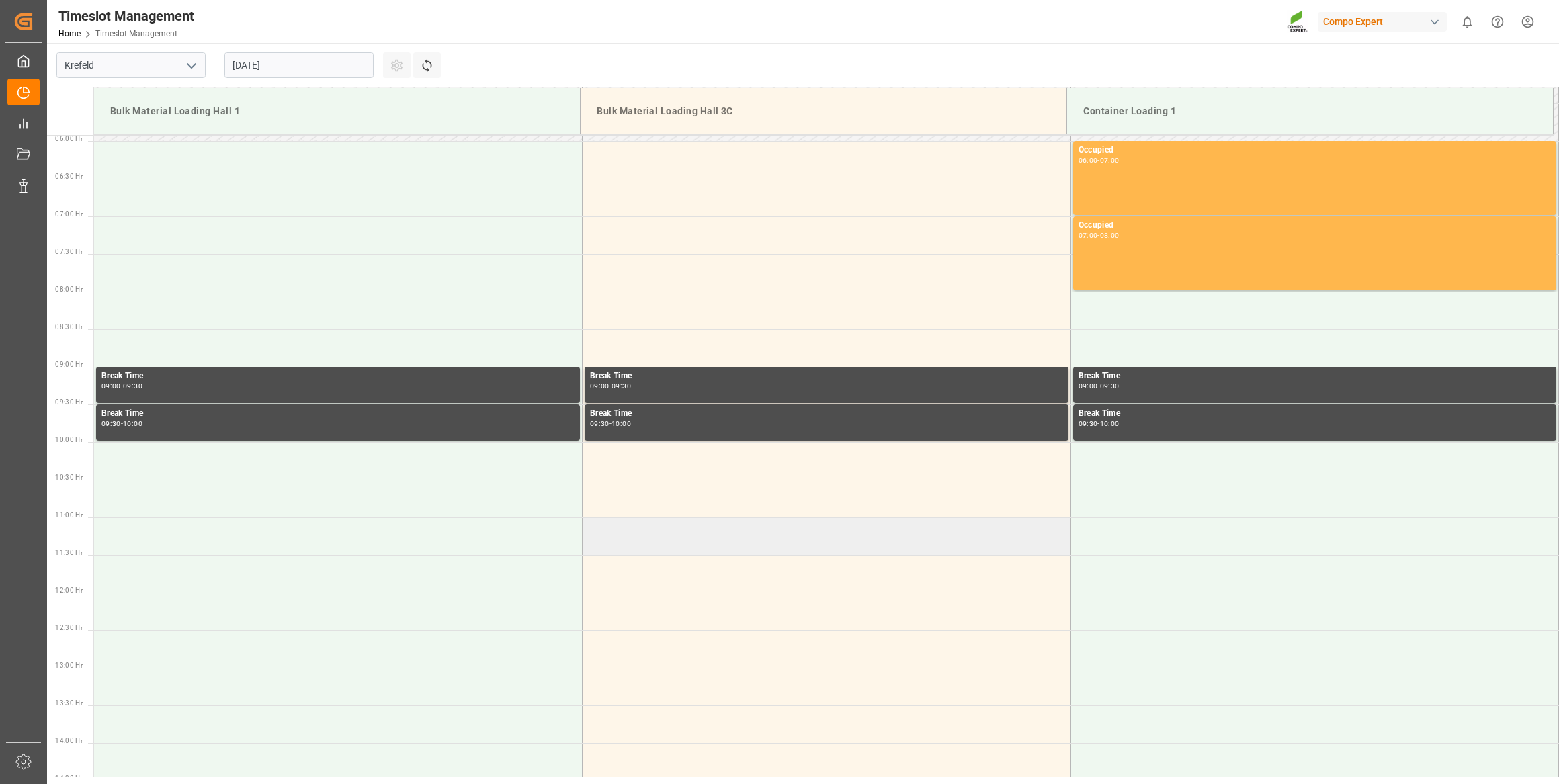
scroll to position [419, 0]
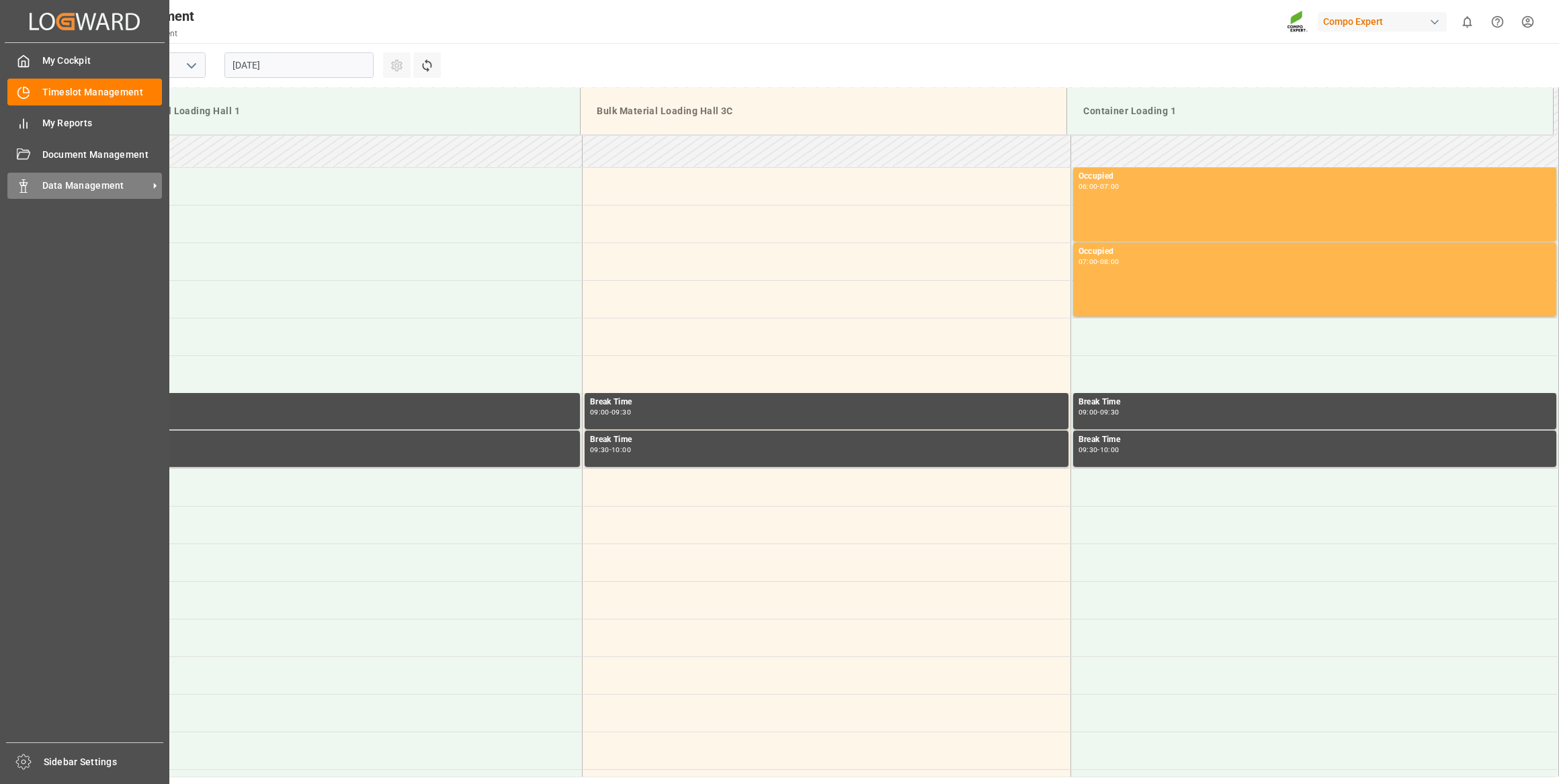
click at [30, 184] on div "Data Management Data Management" at bounding box center [85, 186] width 155 height 26
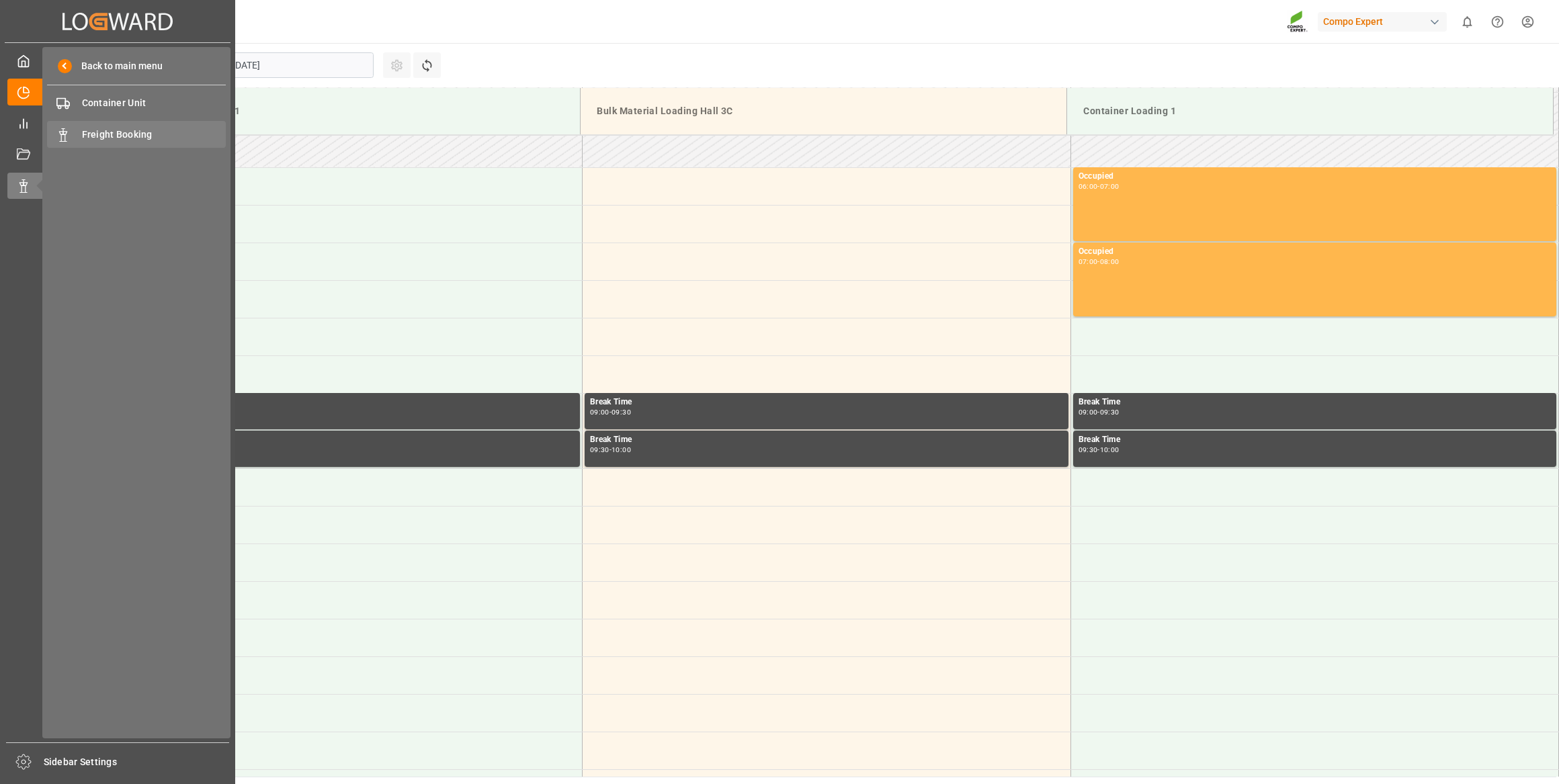
click at [130, 130] on span "Freight Booking" at bounding box center [155, 134] width 145 height 14
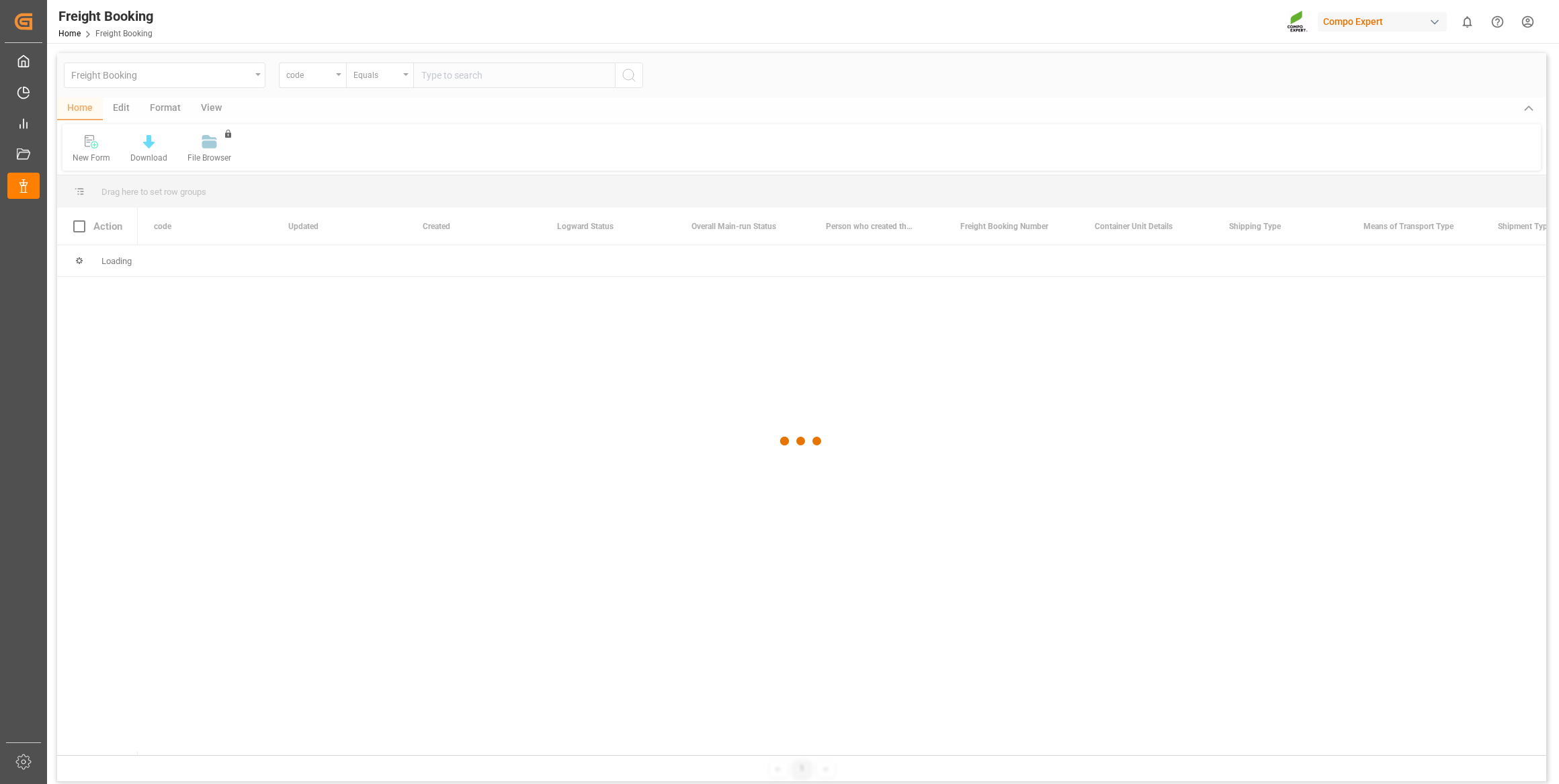
click at [330, 75] on div at bounding box center [801, 441] width 1489 height 776
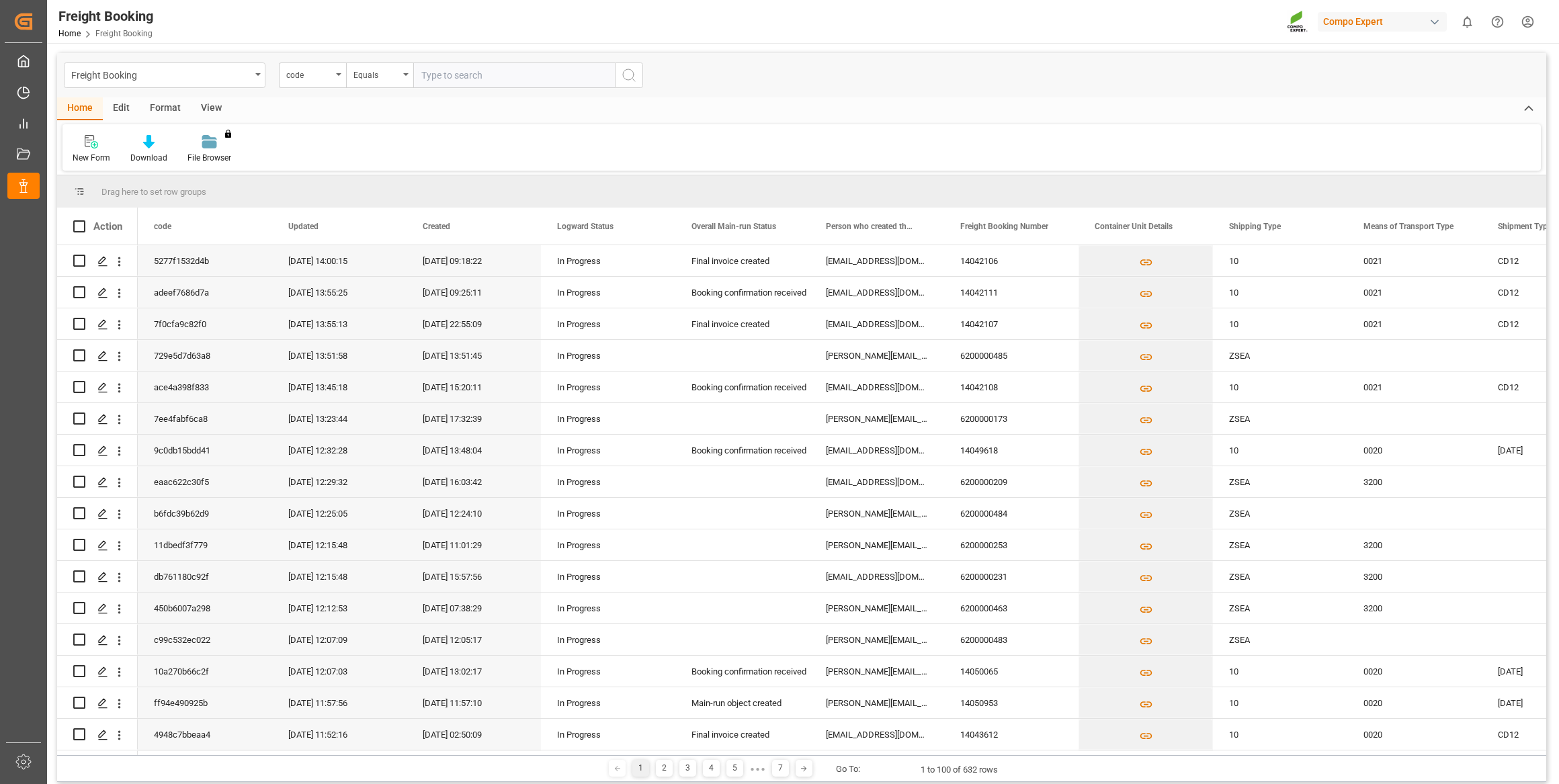
click at [330, 75] on div "code" at bounding box center [309, 74] width 46 height 15
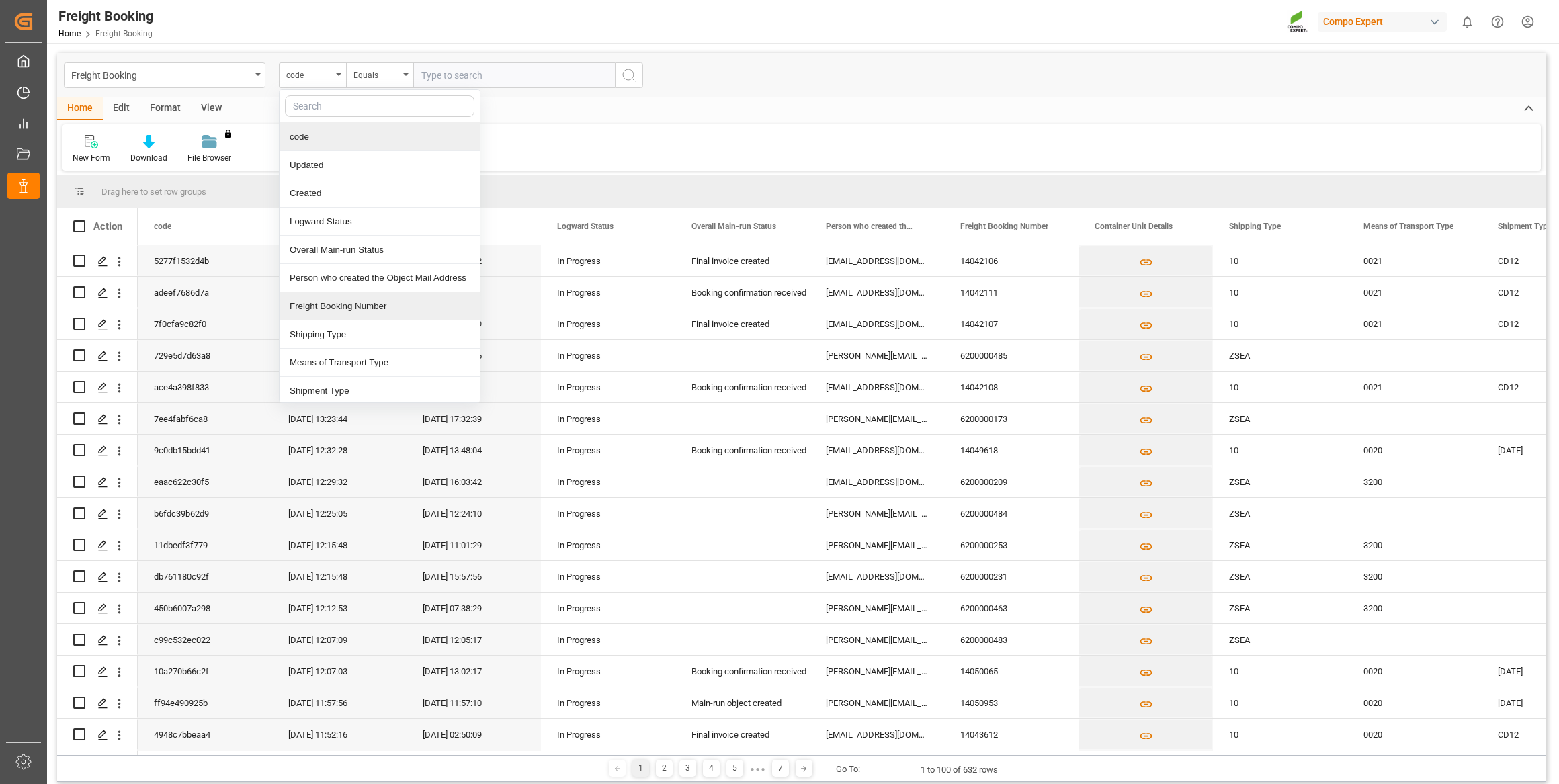
click at [336, 302] on div "Freight Booking Number" at bounding box center [380, 306] width 201 height 29
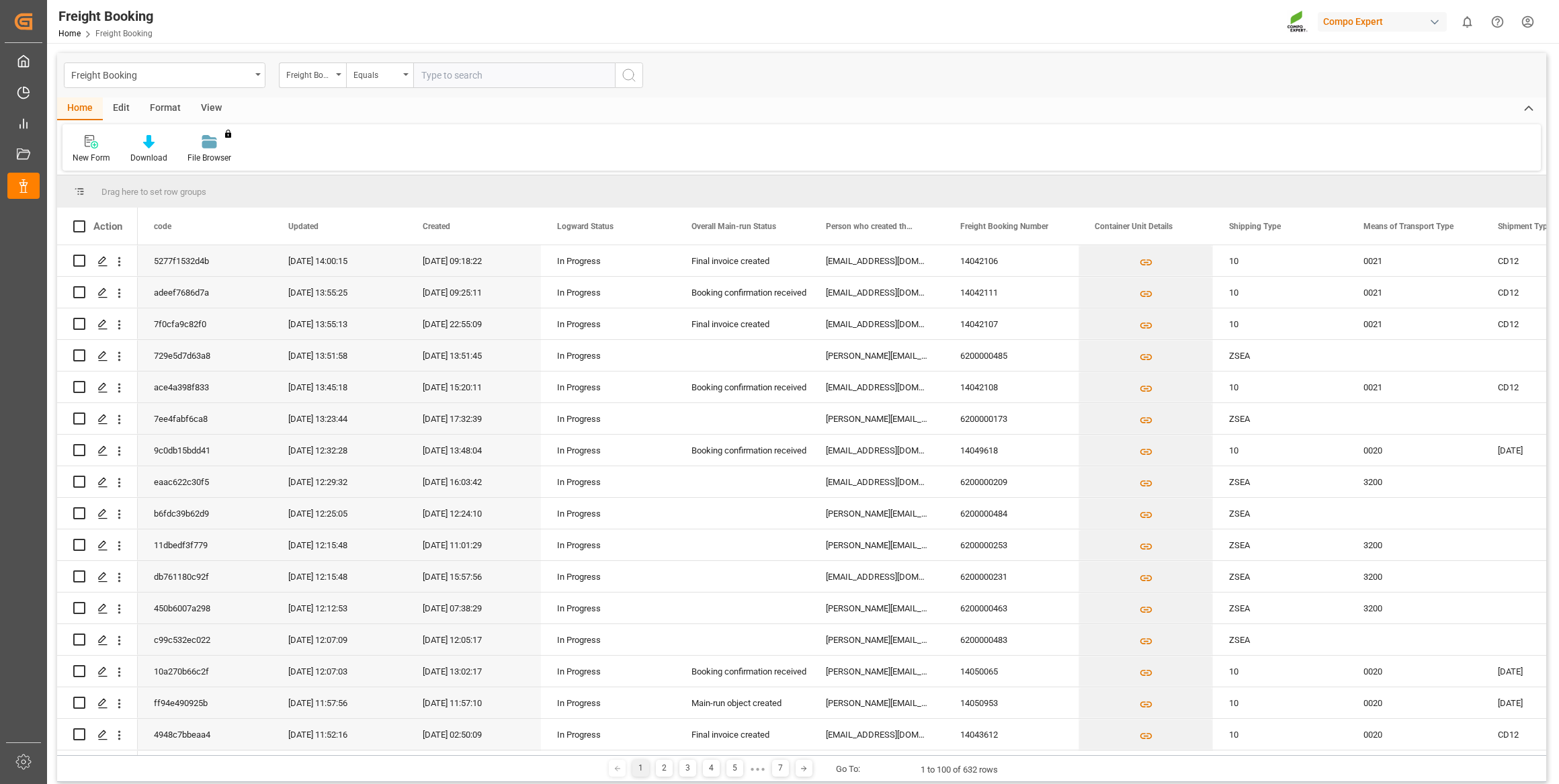
click at [453, 75] on input "text" at bounding box center [515, 75] width 202 height 26
paste input "6200000388"
type input "6200000388"
click at [639, 71] on button "search button" at bounding box center [629, 75] width 29 height 26
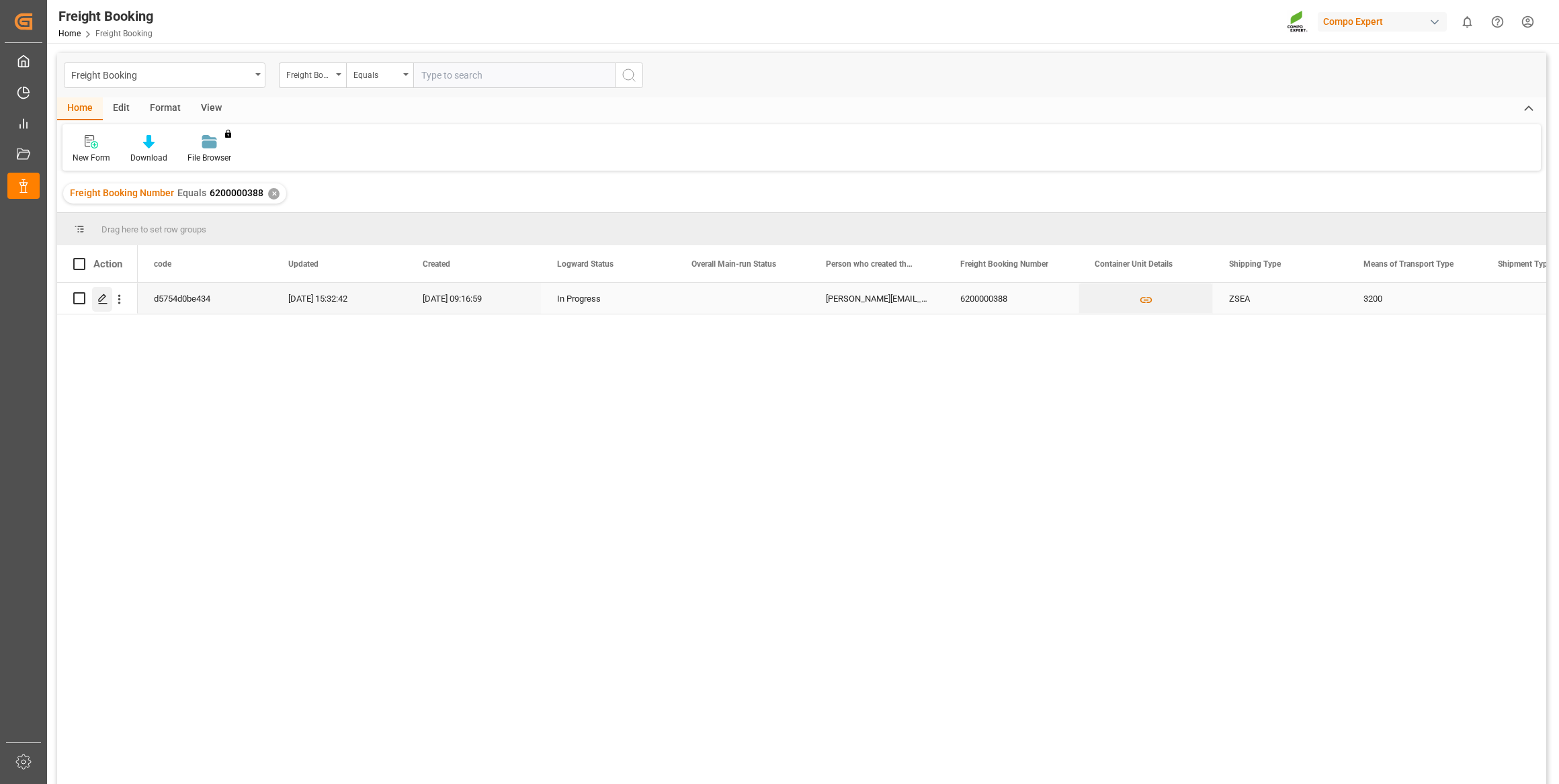
click at [105, 299] on icon "Press SPACE to select this row." at bounding box center [102, 299] width 10 height 10
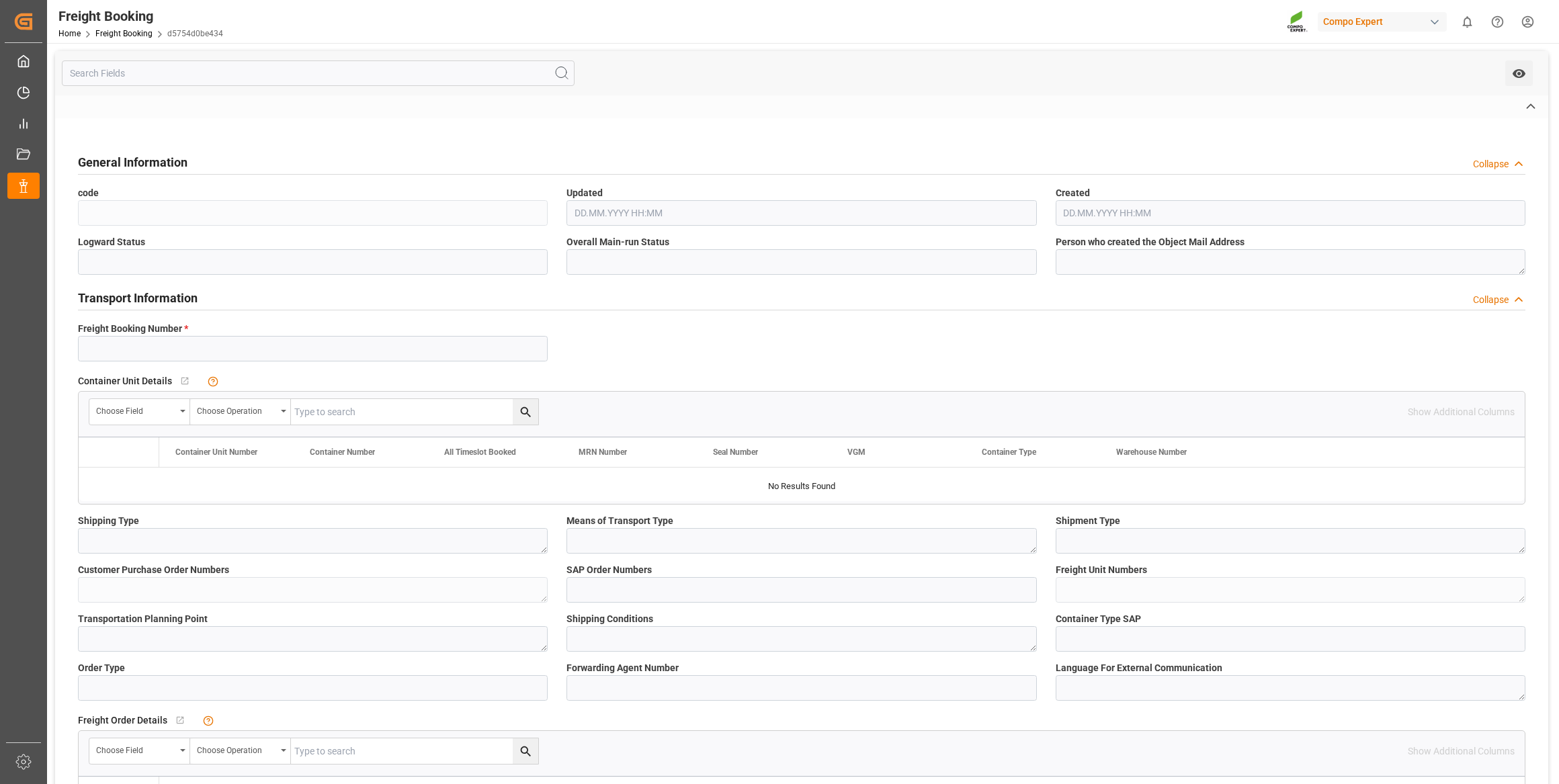
type input "6200000388"
type textarea "ZSEA"
type textarea "3200"
type textarea "5743611;"
type input "2000000630;"
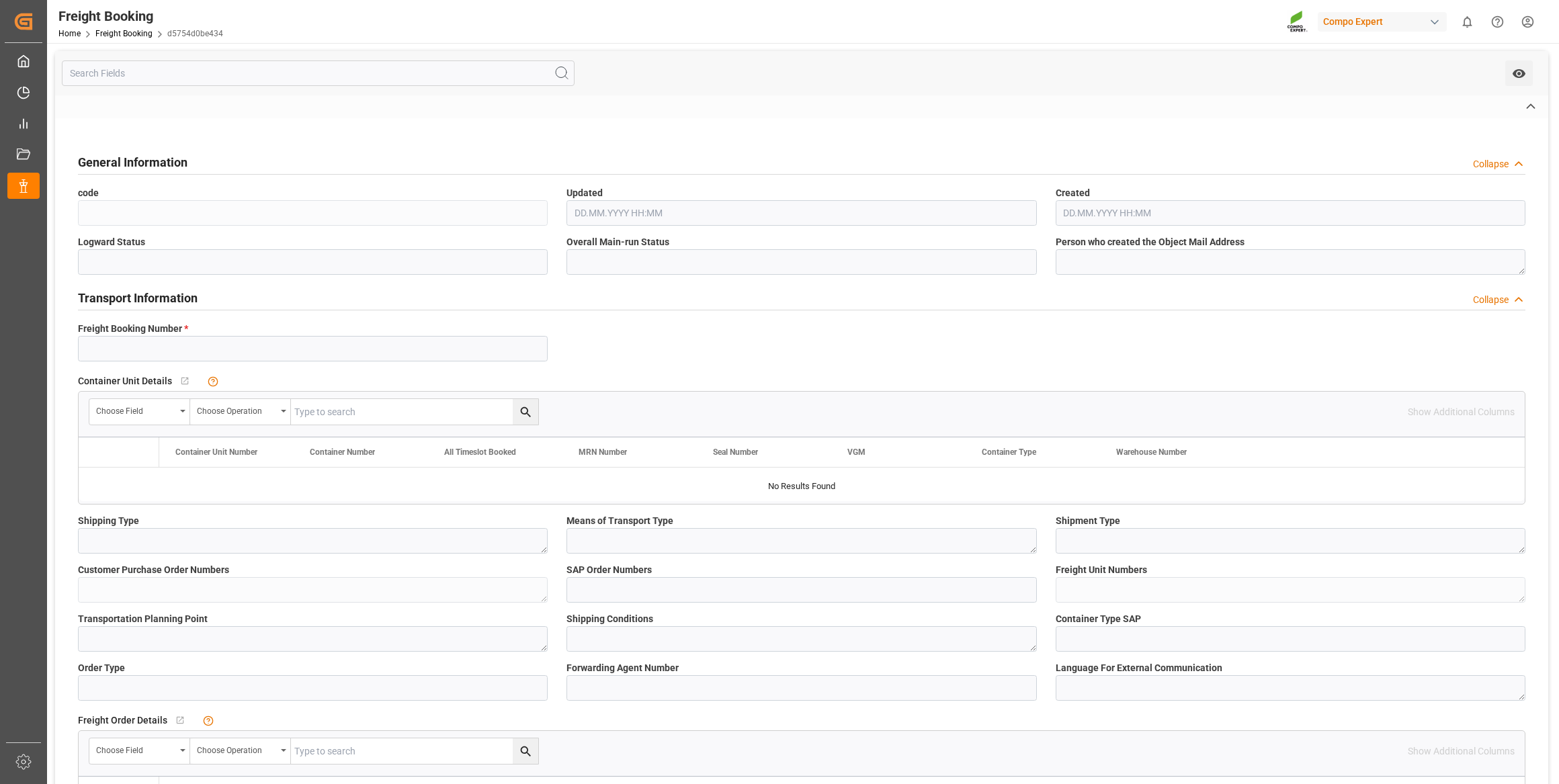
type textarea "4100002201; 4100002202; 4100002204; 4100002203;"
type textarea "ZSEA"
type textarea "de"
type input "HLCU"
type input "10734433"
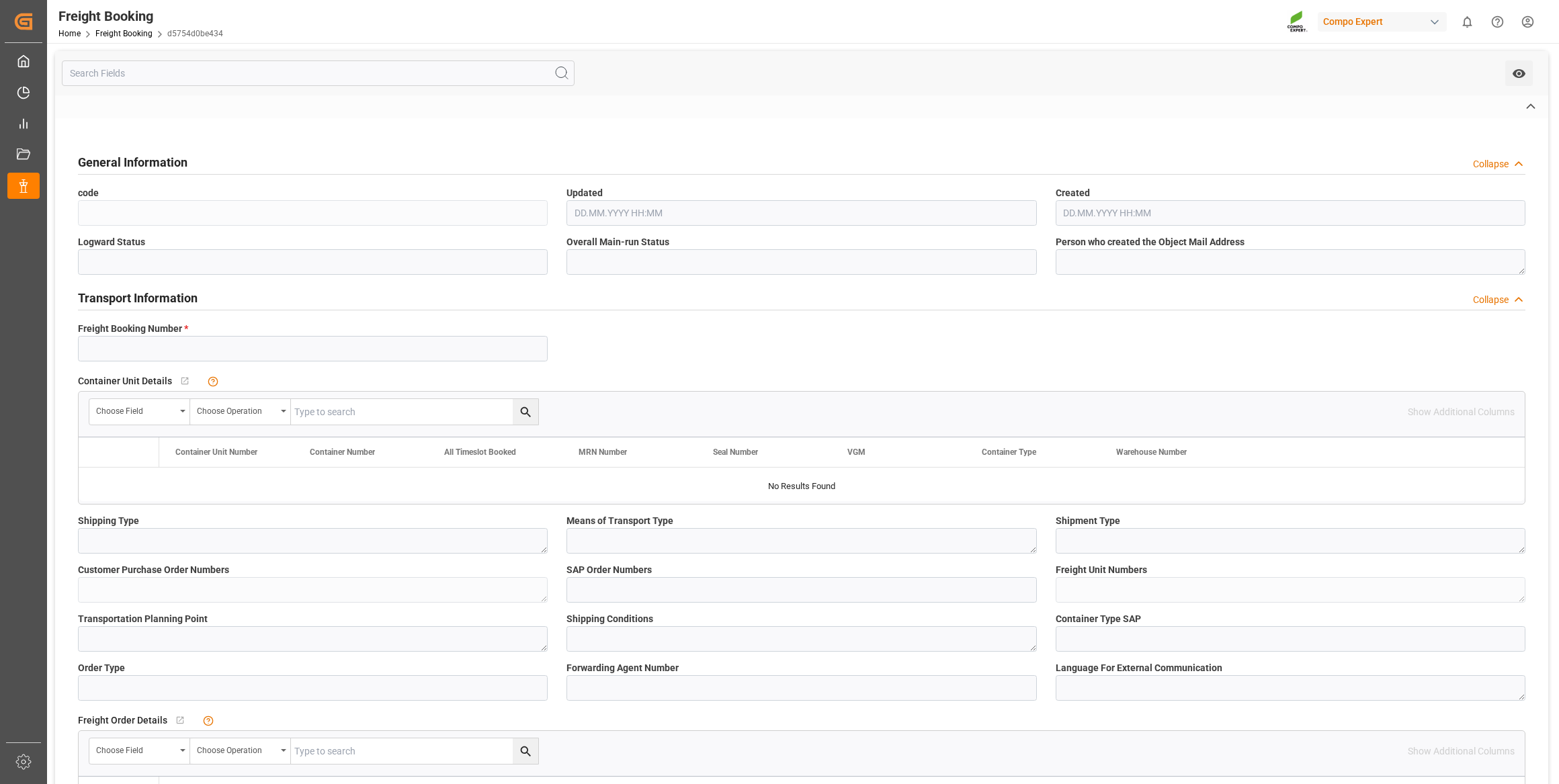
type input "CALLAO EXPRESS"
type input "Antwerp"
type input "San Antonio"
type textarea "CIF"
type textarea "SP_EWM"
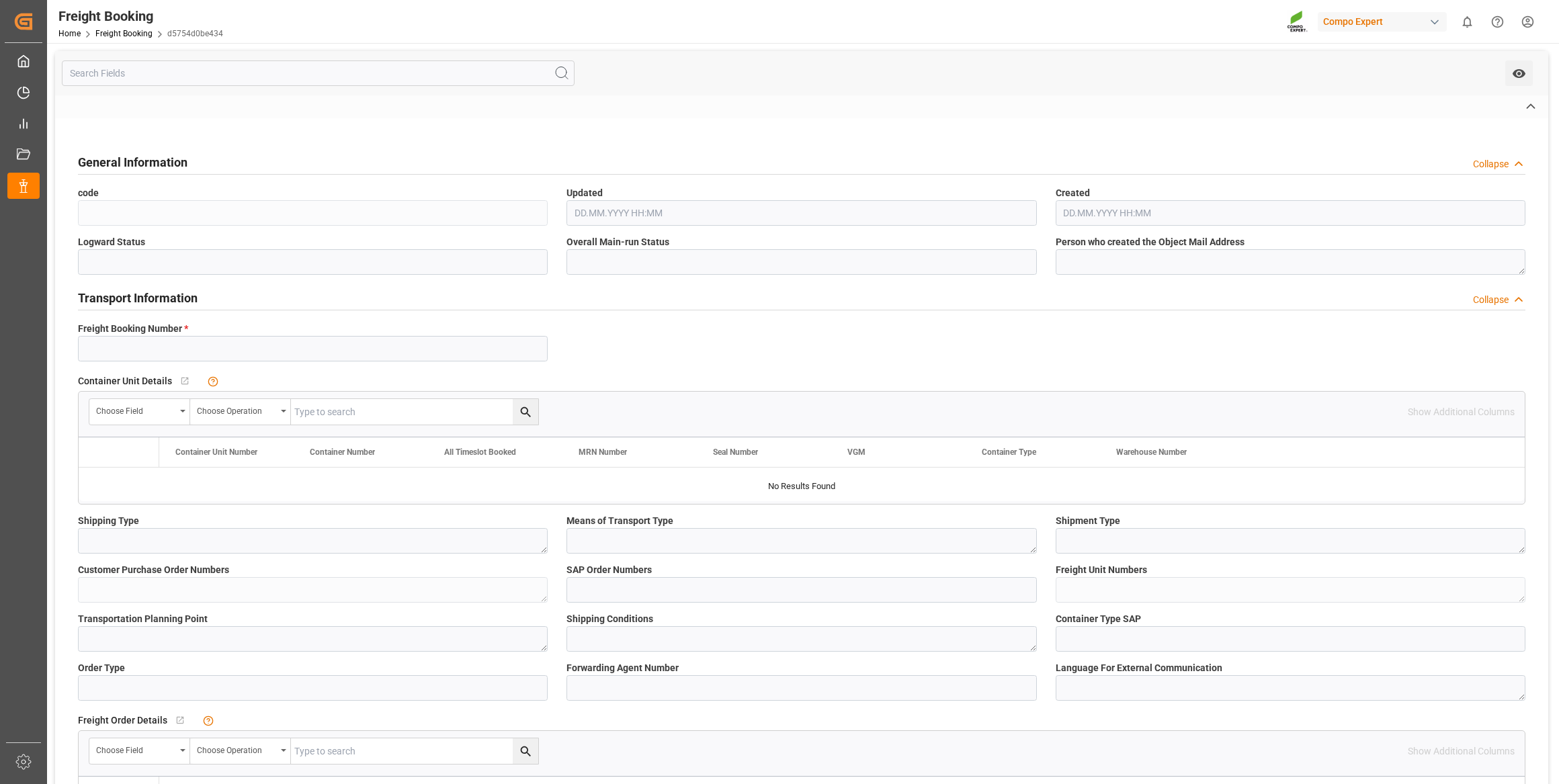
type textarea "BFL Ca SL 1000L IBC MTO;"
type textarea "1694512512;"
type input "SP_EWM"
type input "Logistics Service Provider"
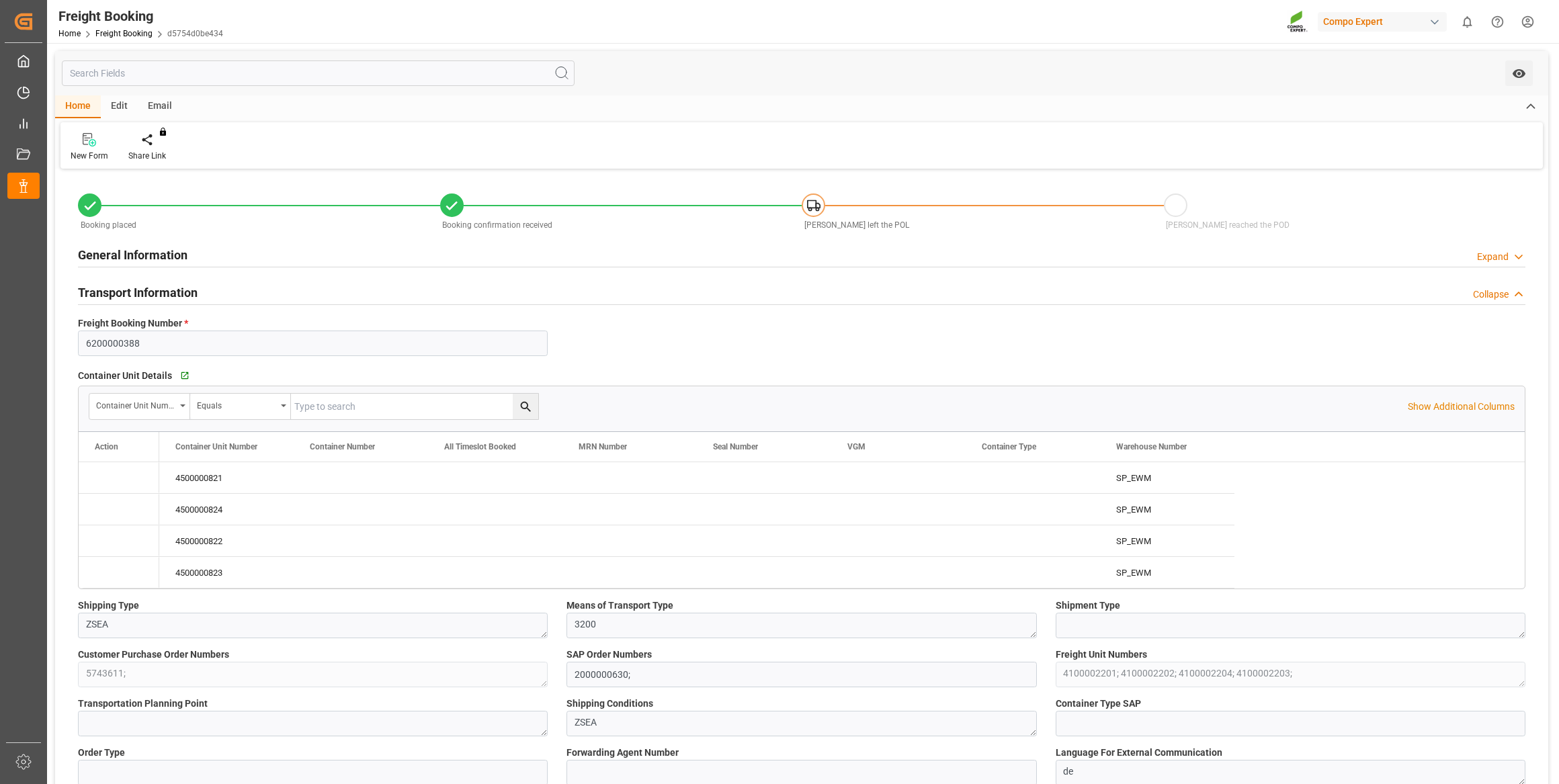
type input "Hapag Lloyd"
type input "Hapag Lloyd Aktiengesellschaft"
type input "9777606"
type input "BEANR"
type input "CLSAI"
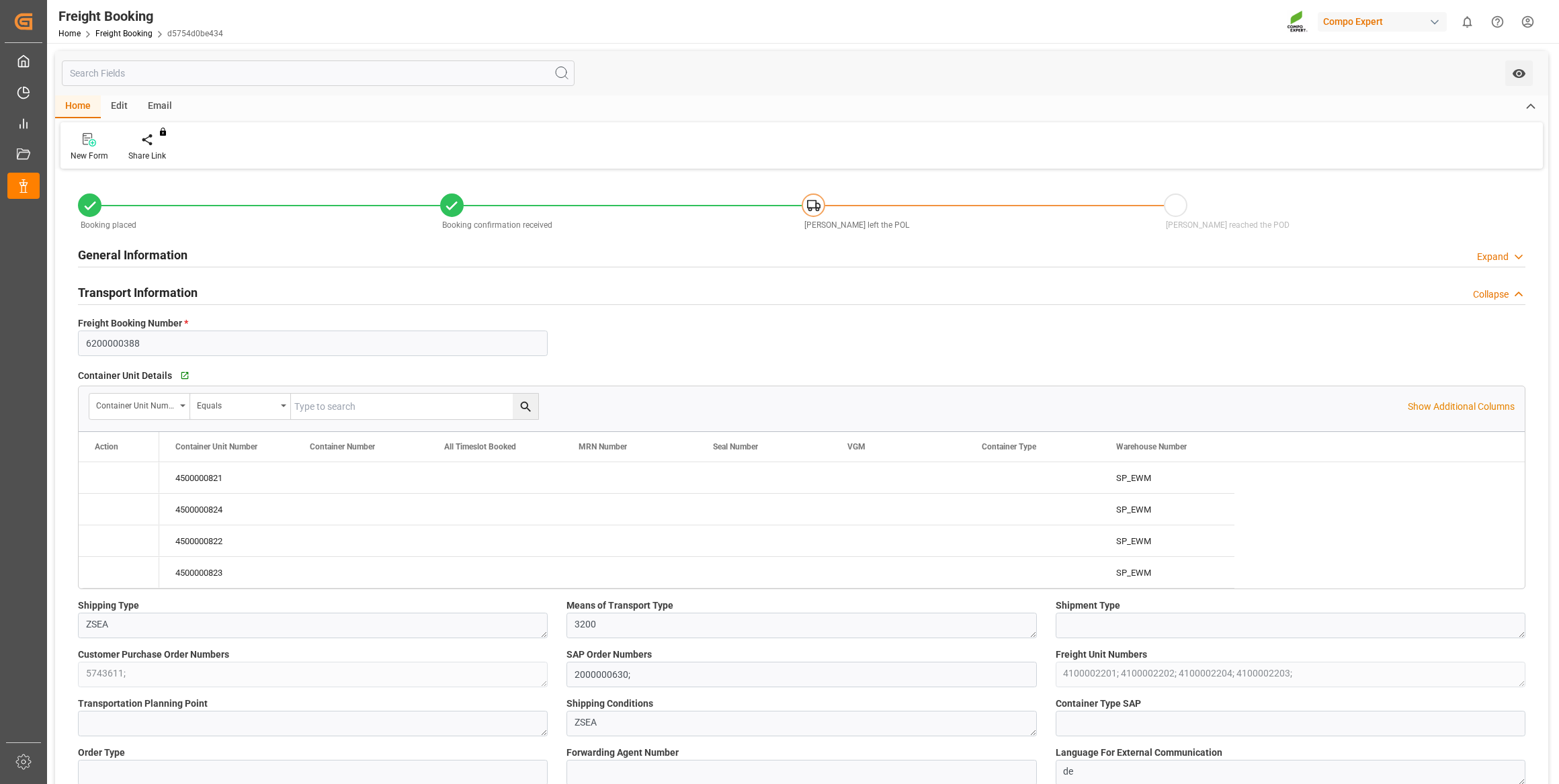
type input "0"
type input "180180"
type input "19.08.2025 01:00"
type input "23.08.2025 01:00"
type input "23.09.2025 06:00"
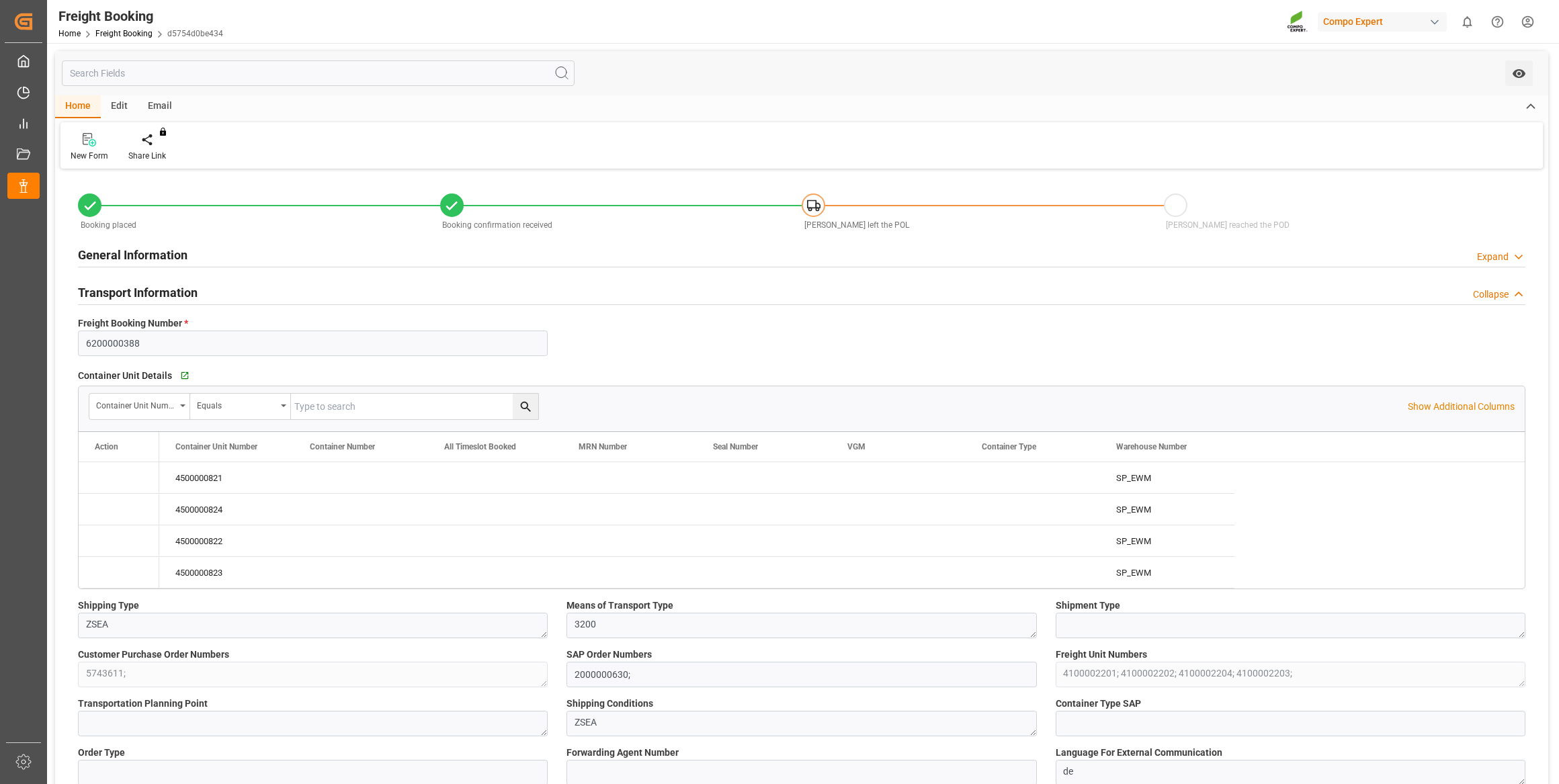
type input "28.07.2025 09:17"
type input "28.07.2025 09:18"
type input "12.08.2025 15:30"
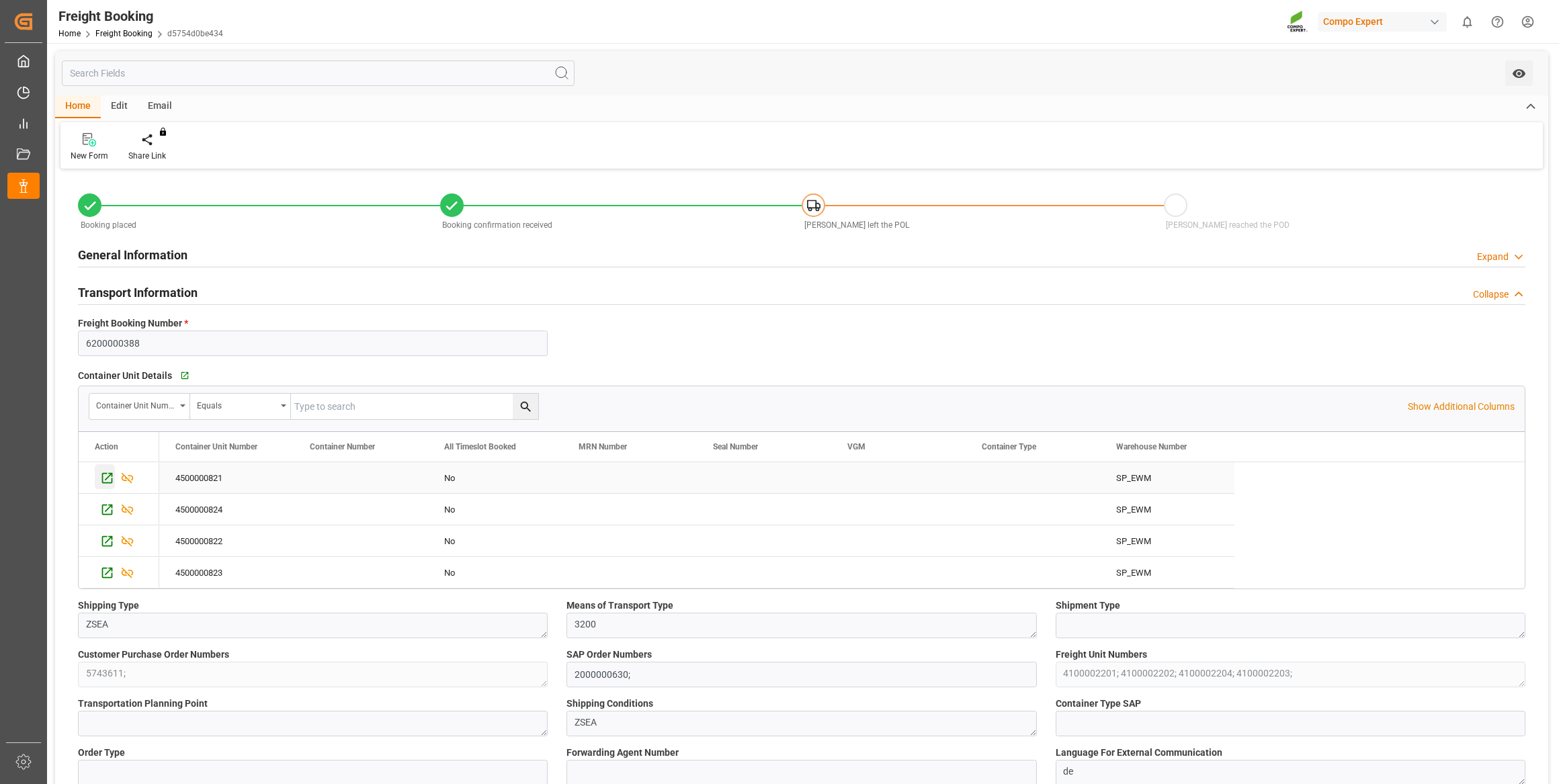
click at [104, 472] on icon "Press SPACE to select this row." at bounding box center [107, 478] width 14 height 14
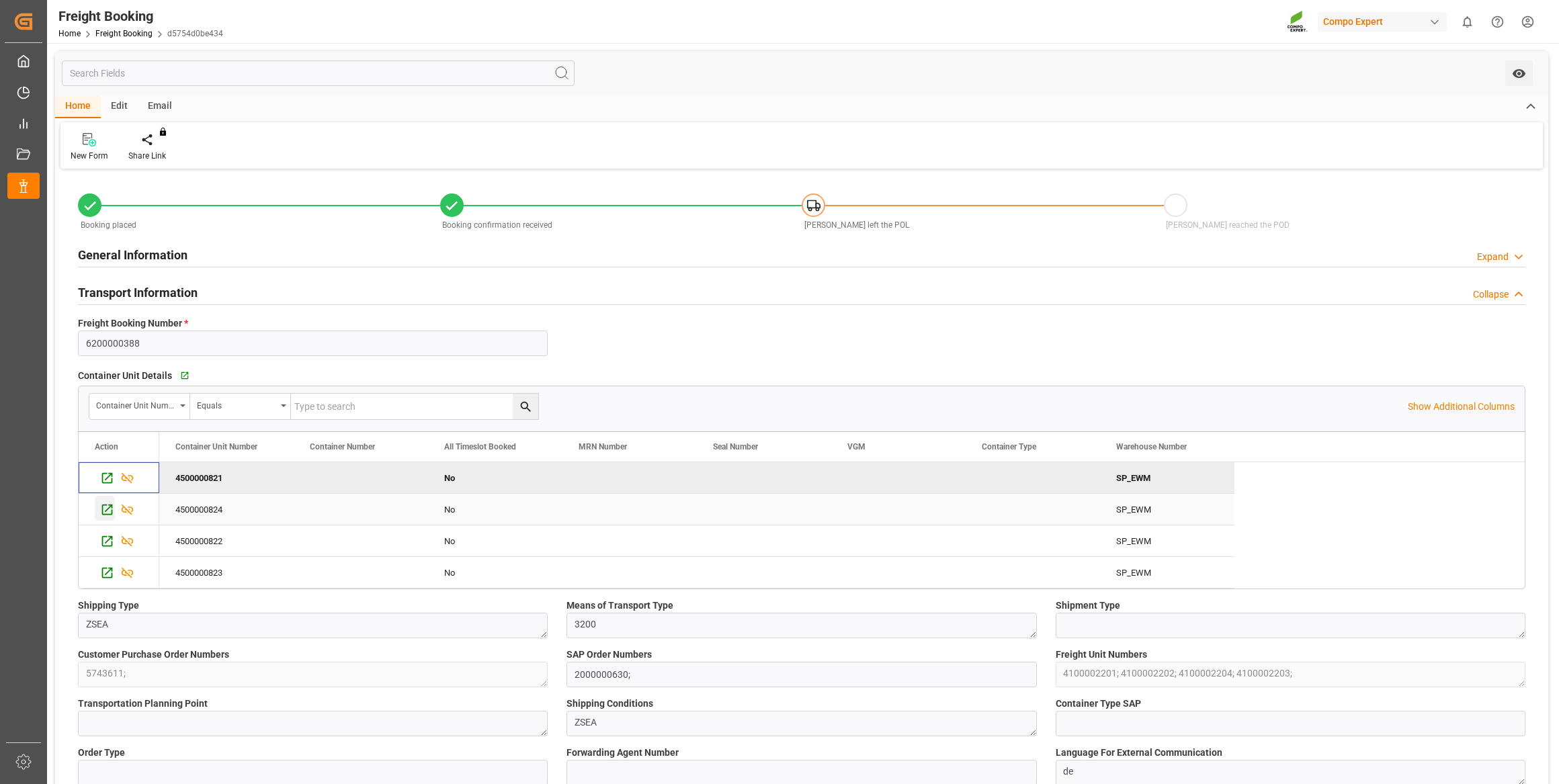
click at [104, 516] on icon "Press SPACE to select this row." at bounding box center [107, 510] width 14 height 14
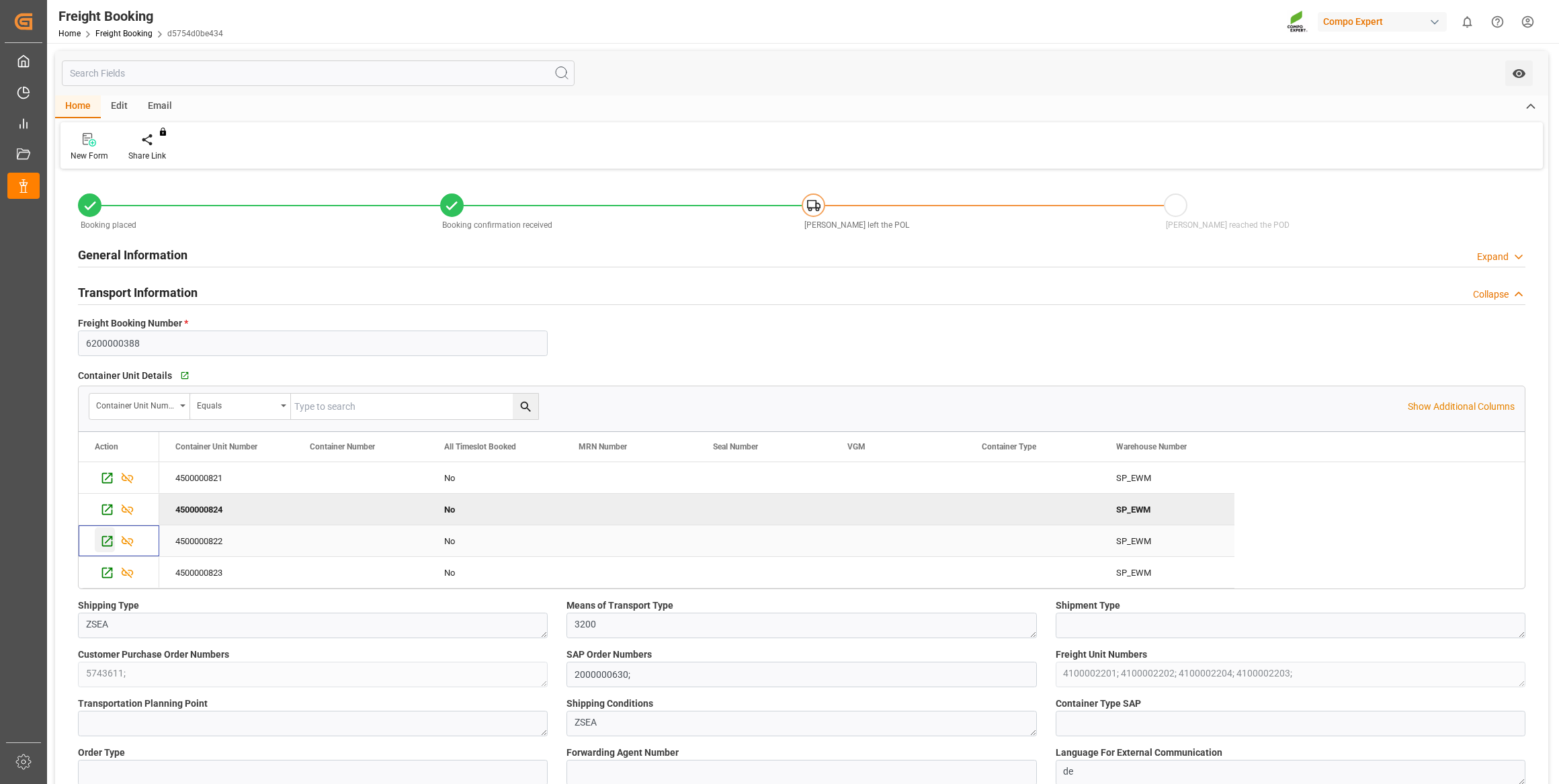
click at [107, 544] on icon "Press SPACE to select this row." at bounding box center [107, 541] width 14 height 14
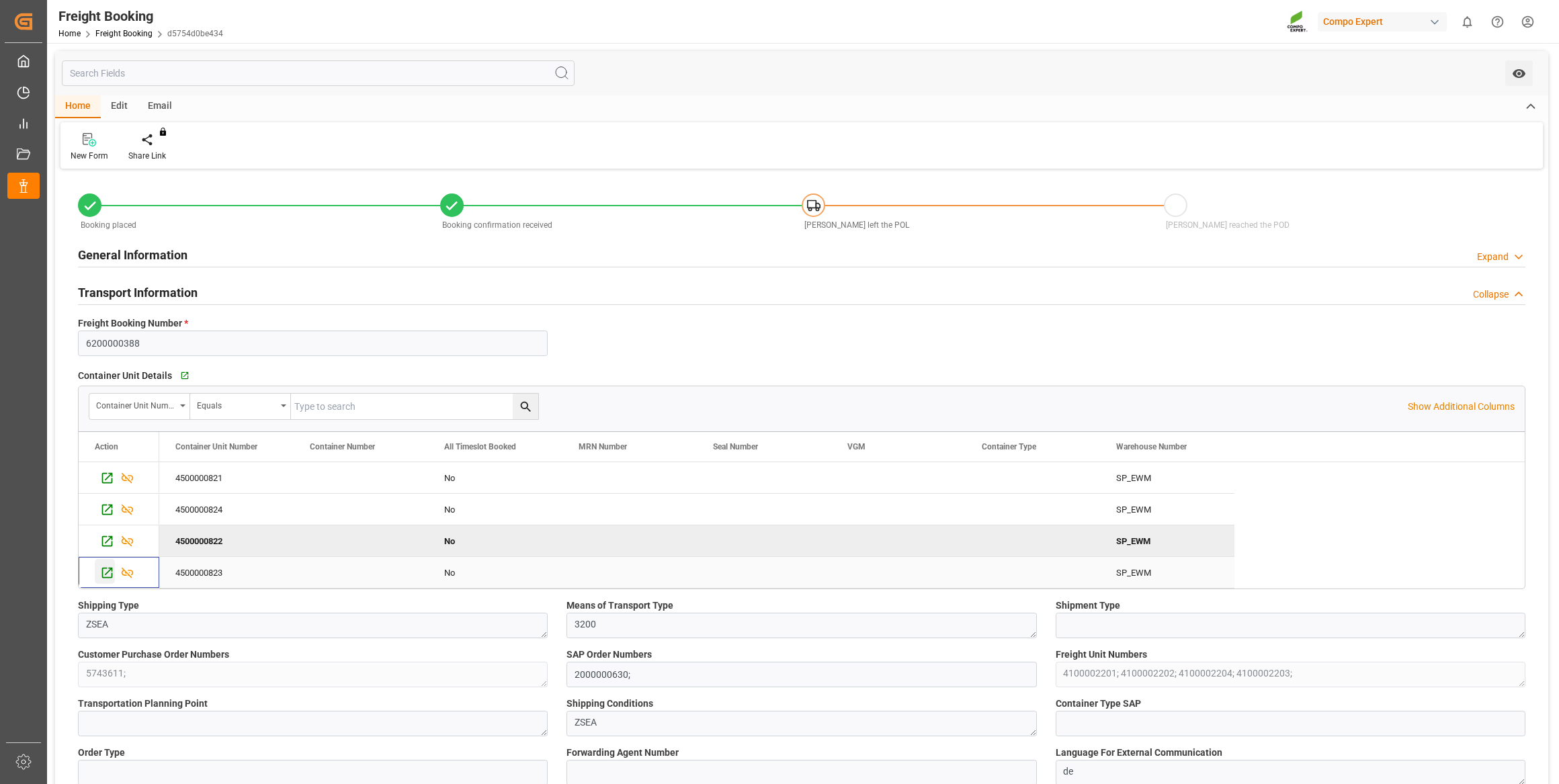
click at [100, 574] on icon "Press SPACE to select this row." at bounding box center [107, 573] width 14 height 14
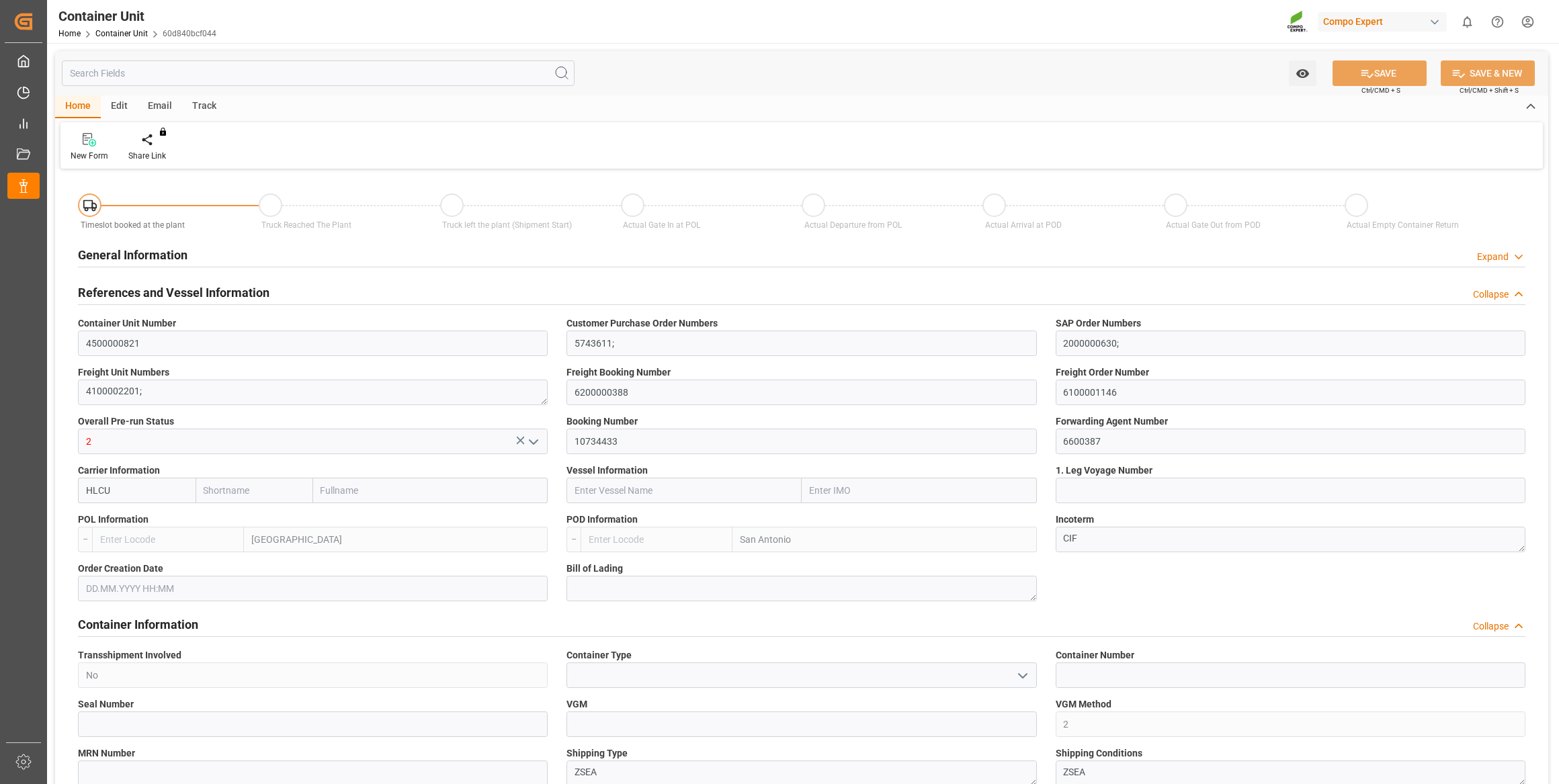
type input "Hapag [PERSON_NAME]"
type input "Hapag [PERSON_NAME] Aktiengesellschaft"
type input "BEANR"
type input "CLSAI"
type input "0"
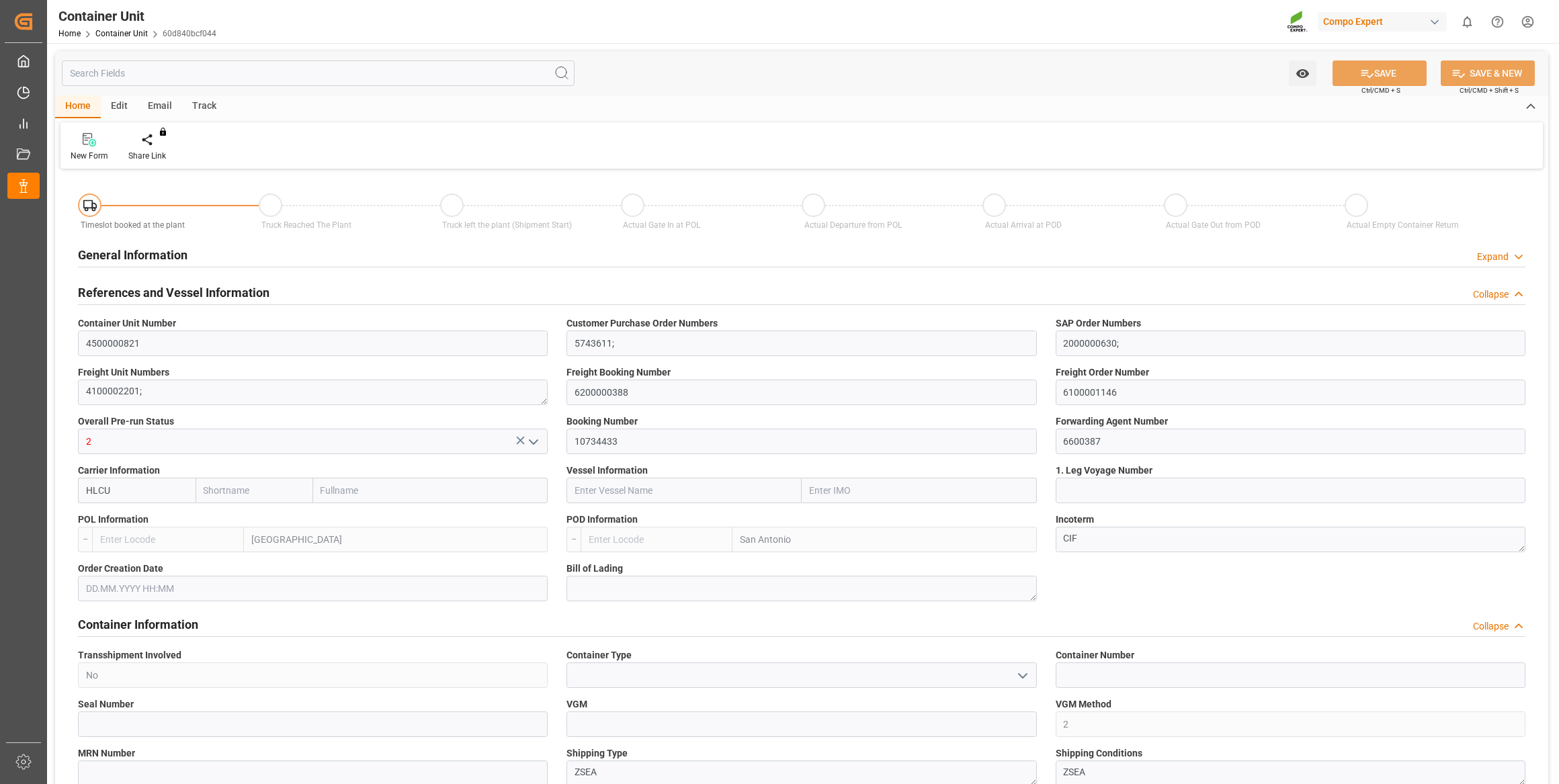
type input "0"
type input "51480"
type input "[DATE]"
click at [164, 144] on div at bounding box center [157, 139] width 57 height 14
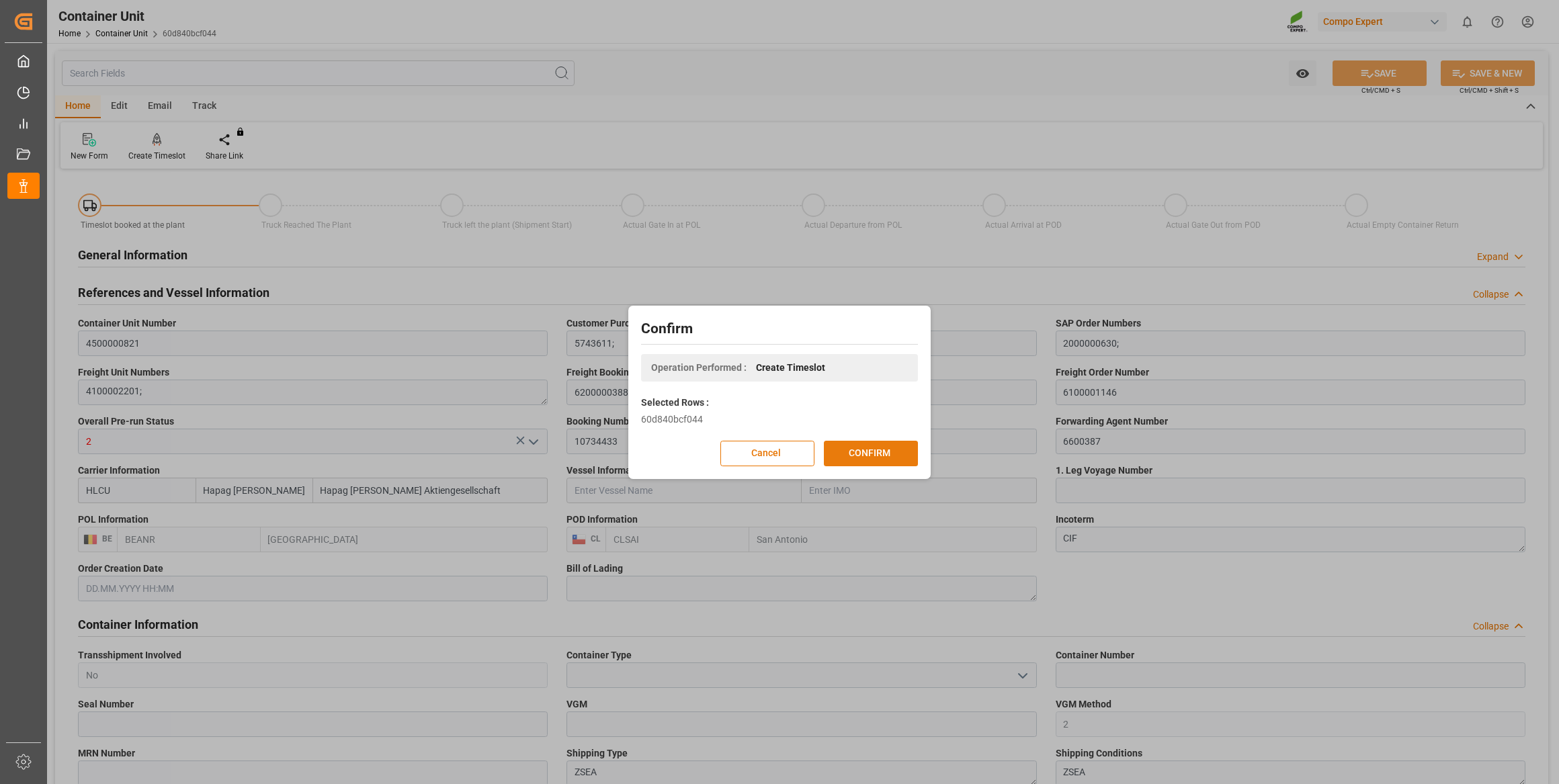
click at [838, 458] on button "CONFIRM" at bounding box center [870, 453] width 94 height 26
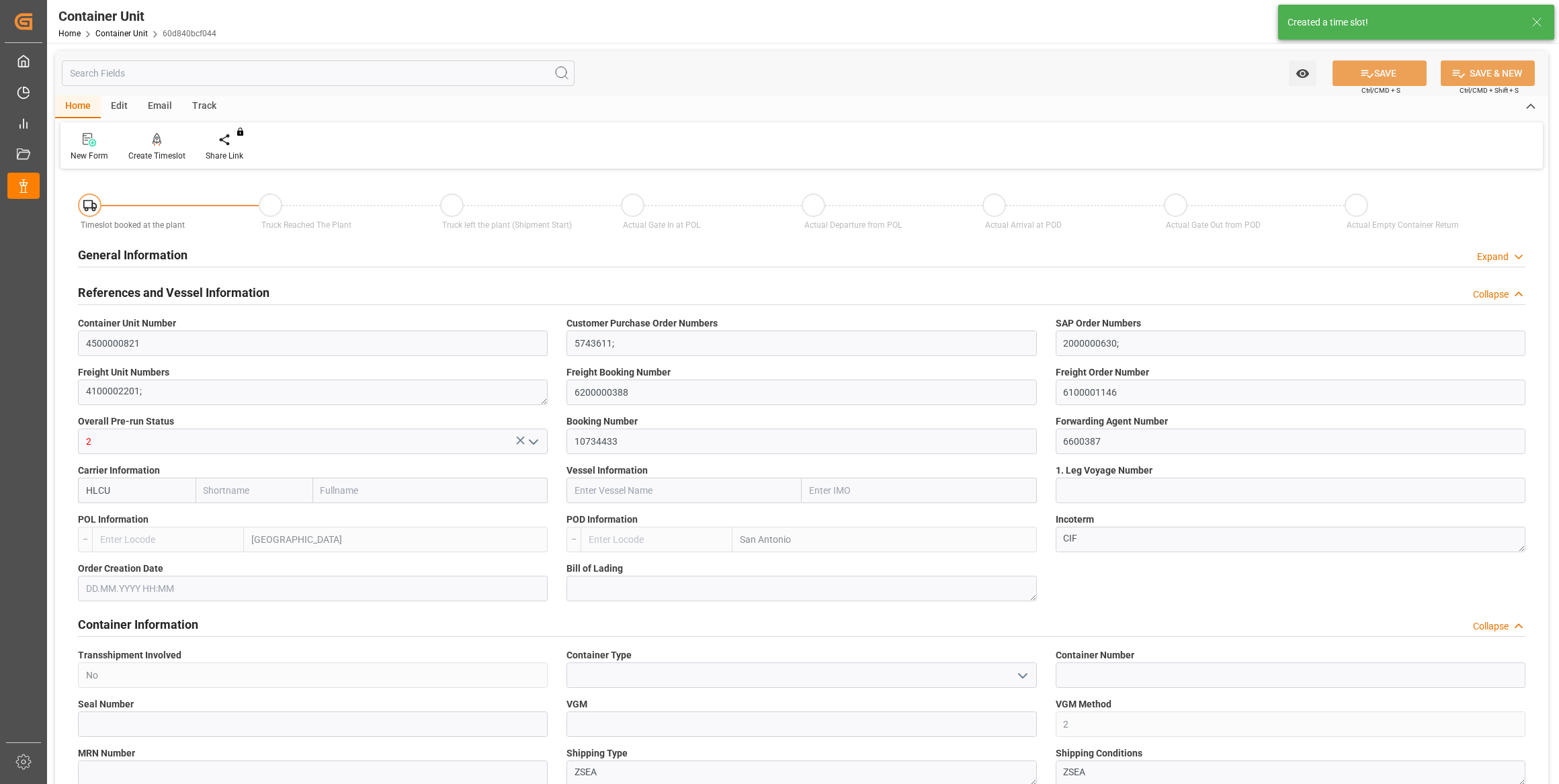
type input "Hapag [PERSON_NAME]"
type input "Hapag [PERSON_NAME] Aktiengesellschaft"
type input "BEANR"
type input "CLSAI"
type input "0"
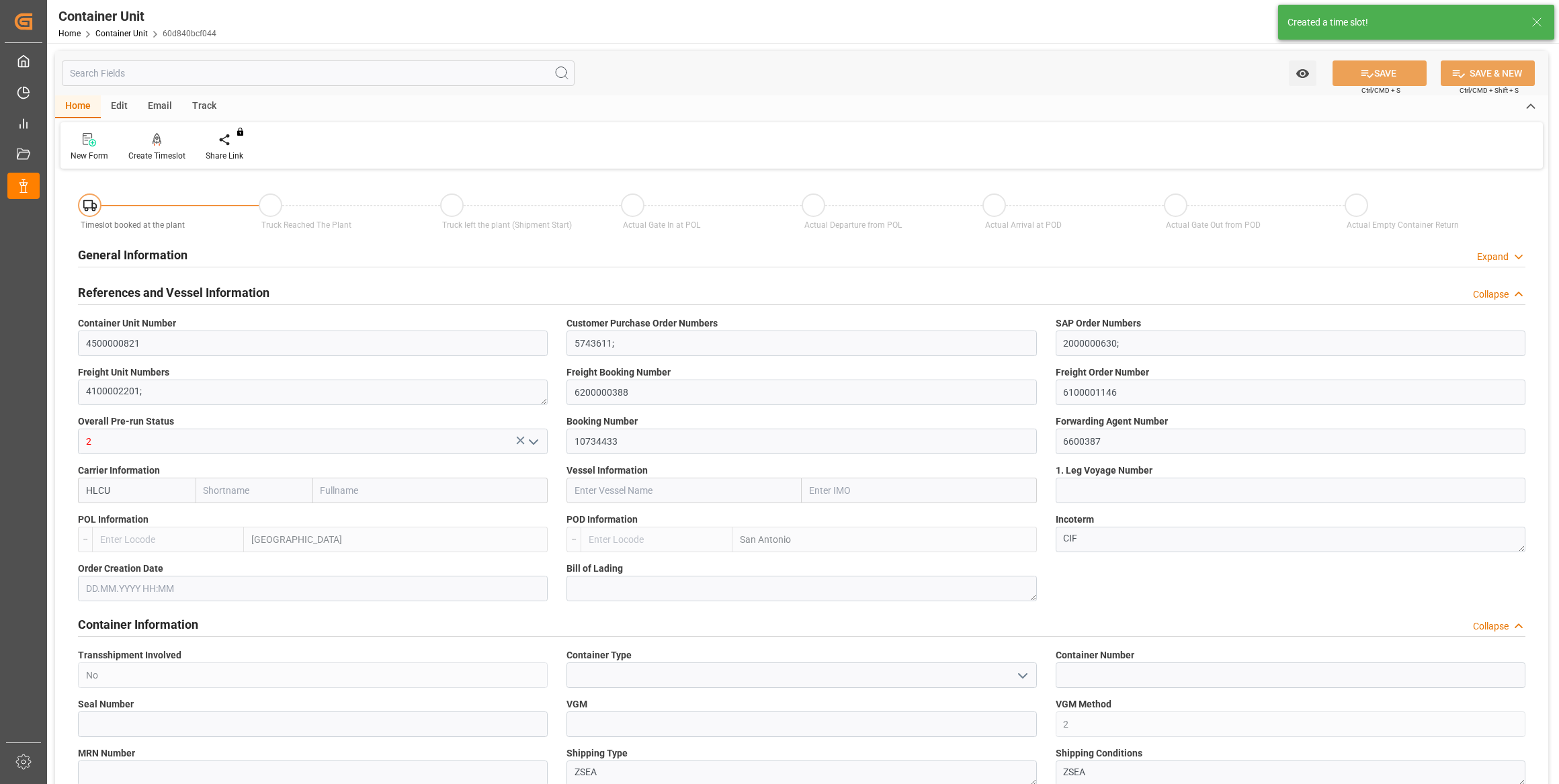
type input "0"
type input "51480"
type input "[DATE]"
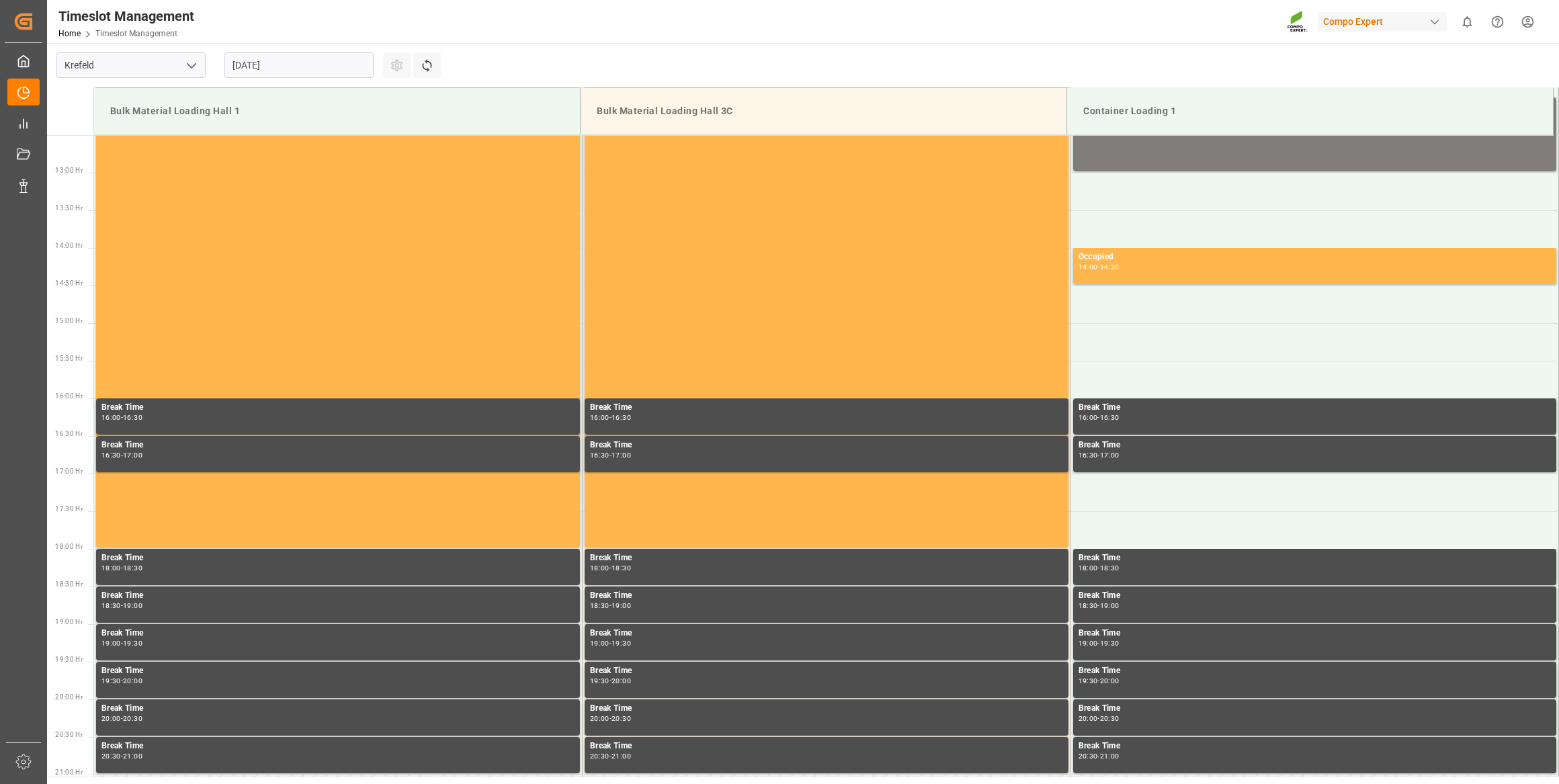
scroll to position [969, 0]
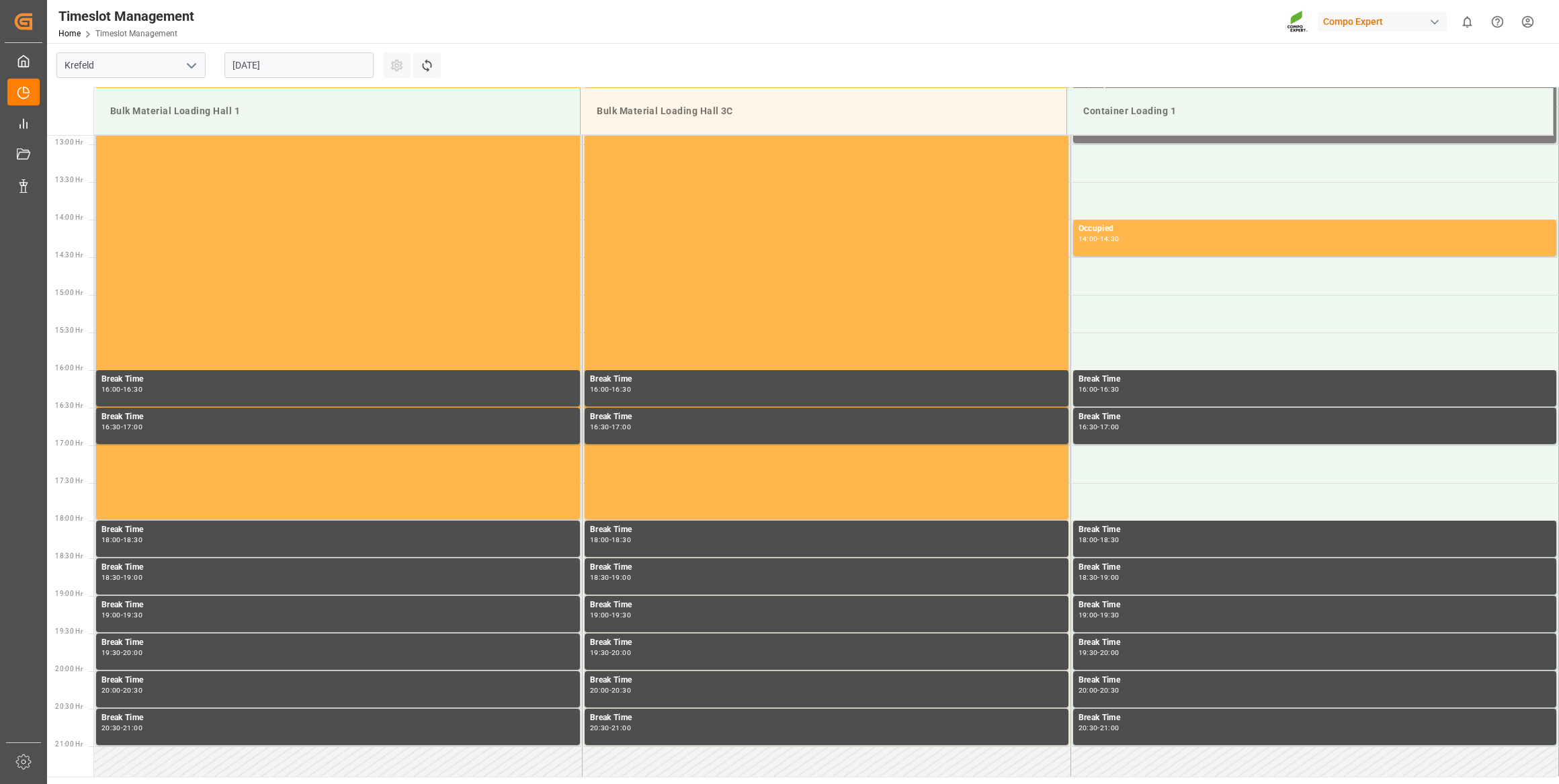
click at [321, 47] on div "15.08.2025" at bounding box center [299, 65] width 168 height 45
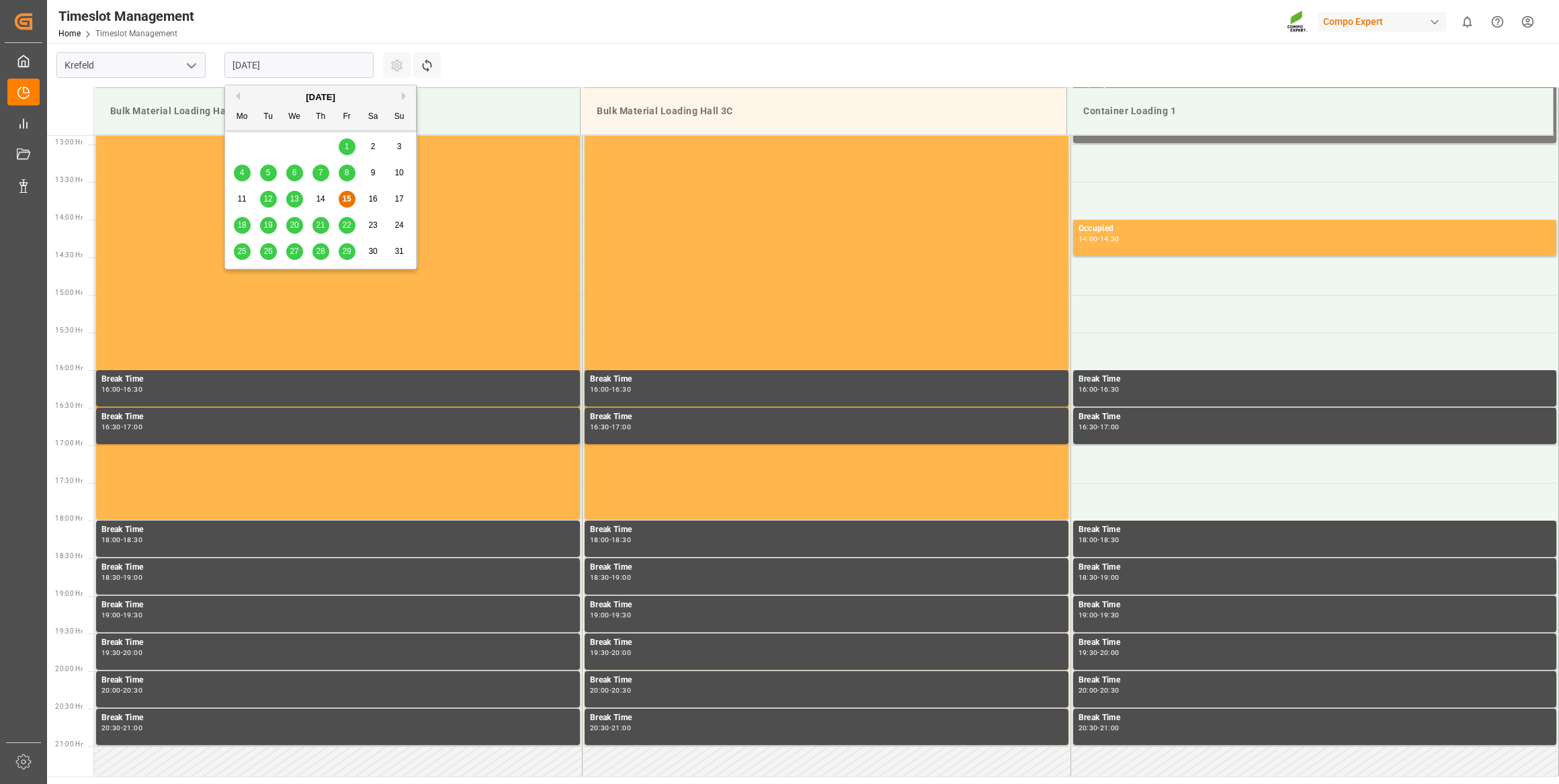
click at [330, 64] on input "15.08.2025" at bounding box center [299, 65] width 149 height 26
click at [403, 92] on button "Next Month" at bounding box center [406, 96] width 8 height 8
click at [242, 152] on div "1" at bounding box center [242, 147] width 17 height 16
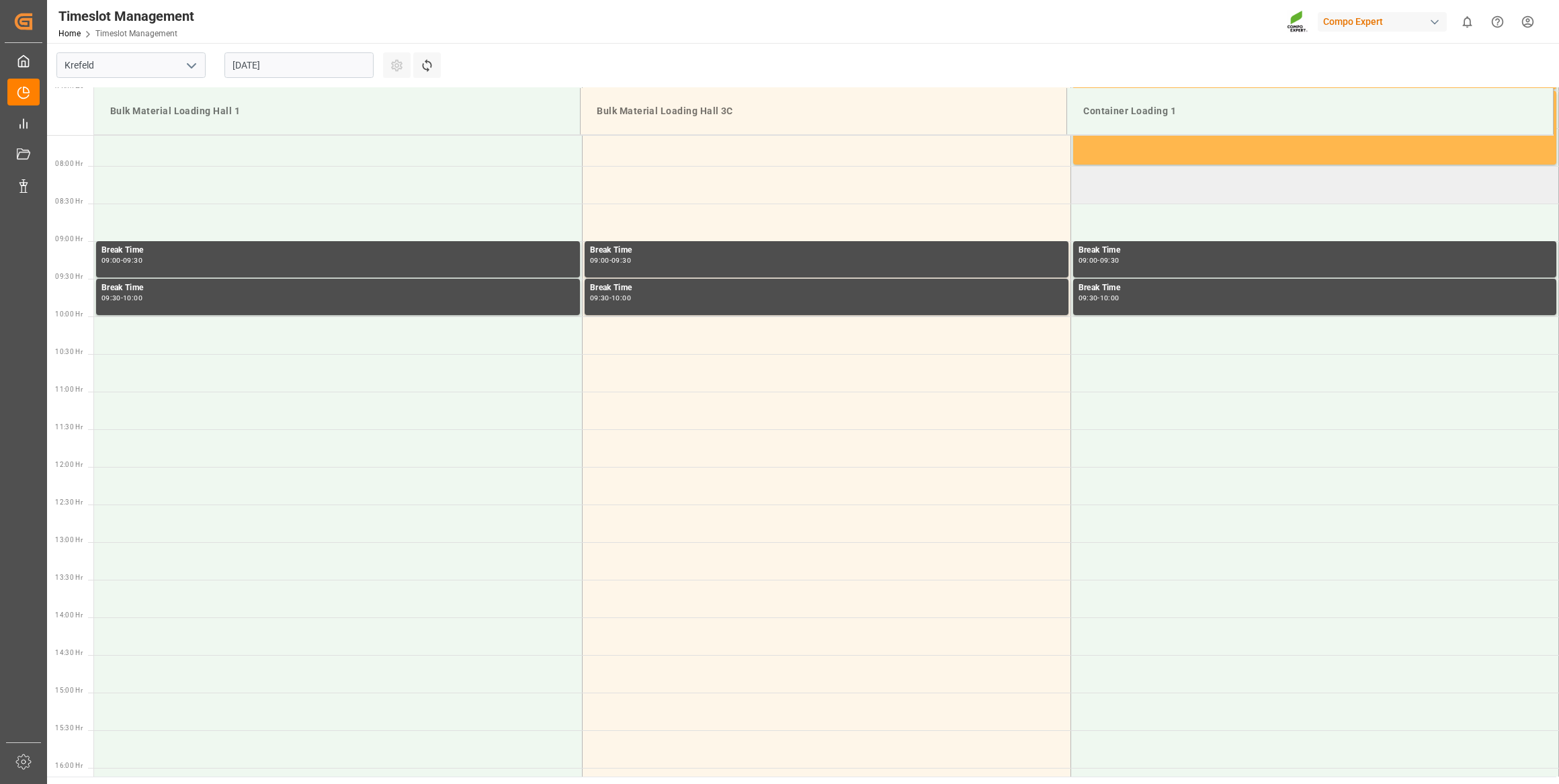
click at [1105, 226] on tbody "Occupied 06:00 - 07:00 Occupied 07:00 - 08:00 Break Time 09:00 - 09:30 Break Ti…" at bounding box center [826, 467] width 1465 height 1806
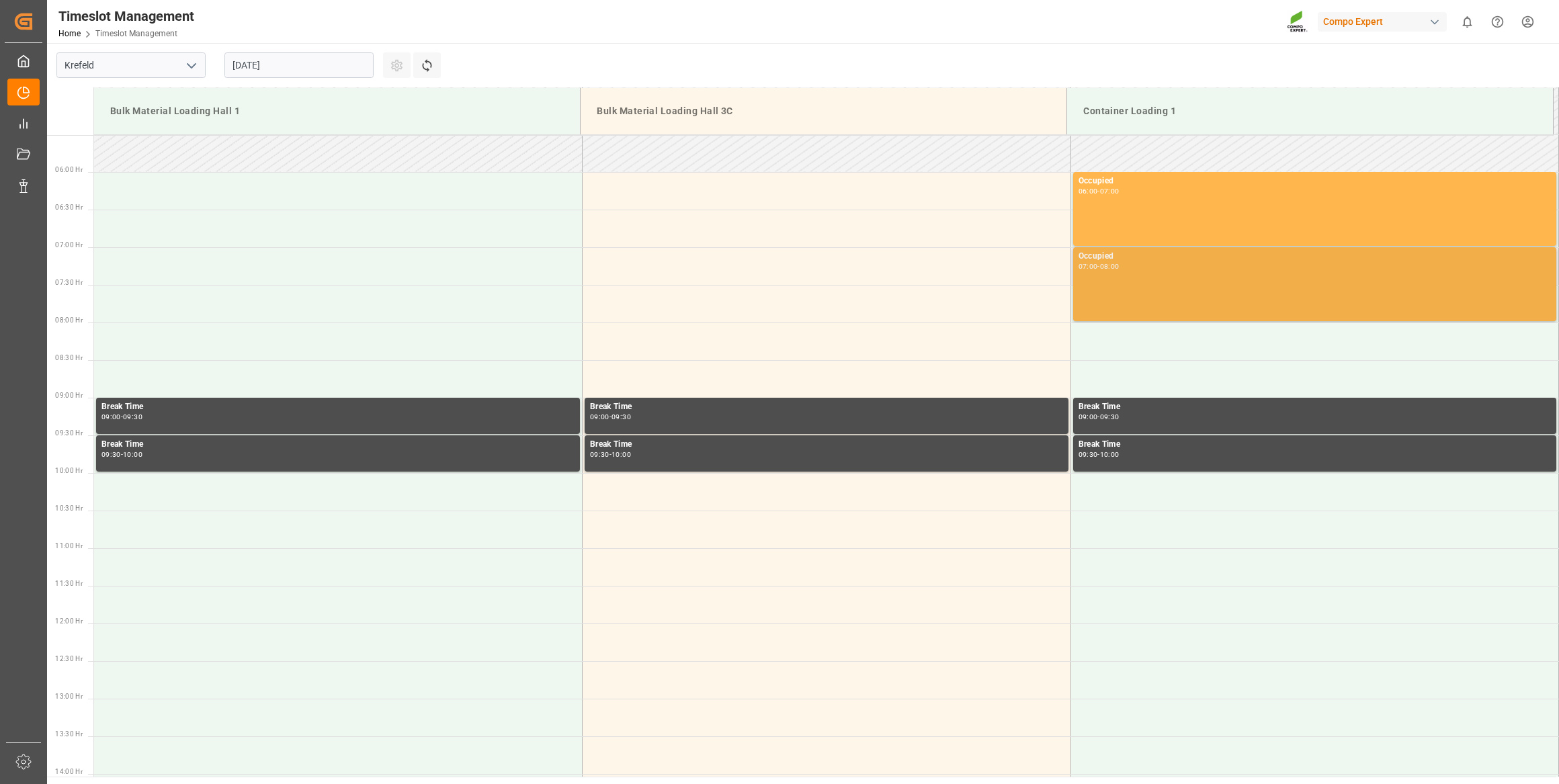
scroll to position [410, 0]
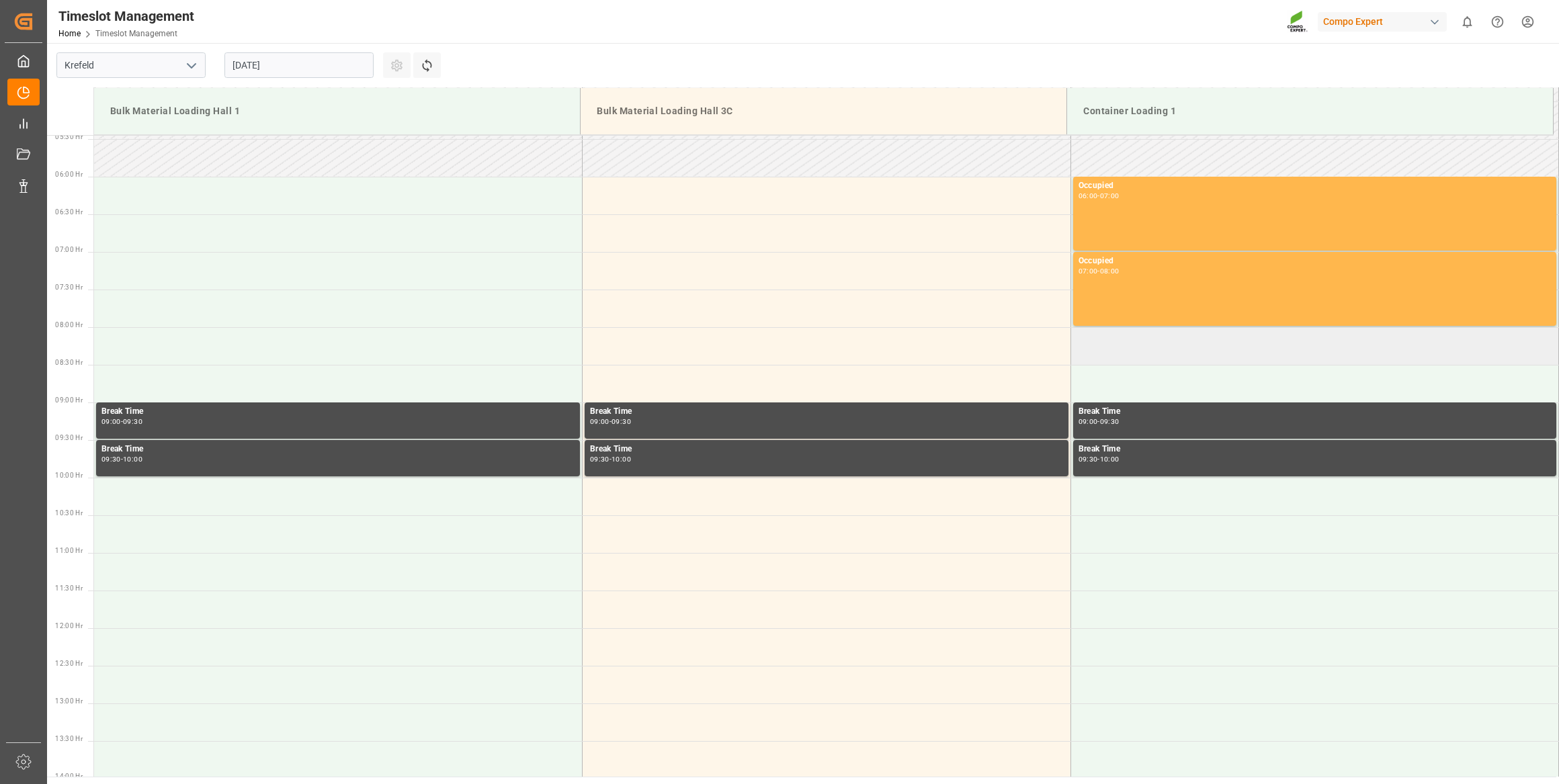
click at [1103, 342] on td at bounding box center [1315, 346] width 489 height 38
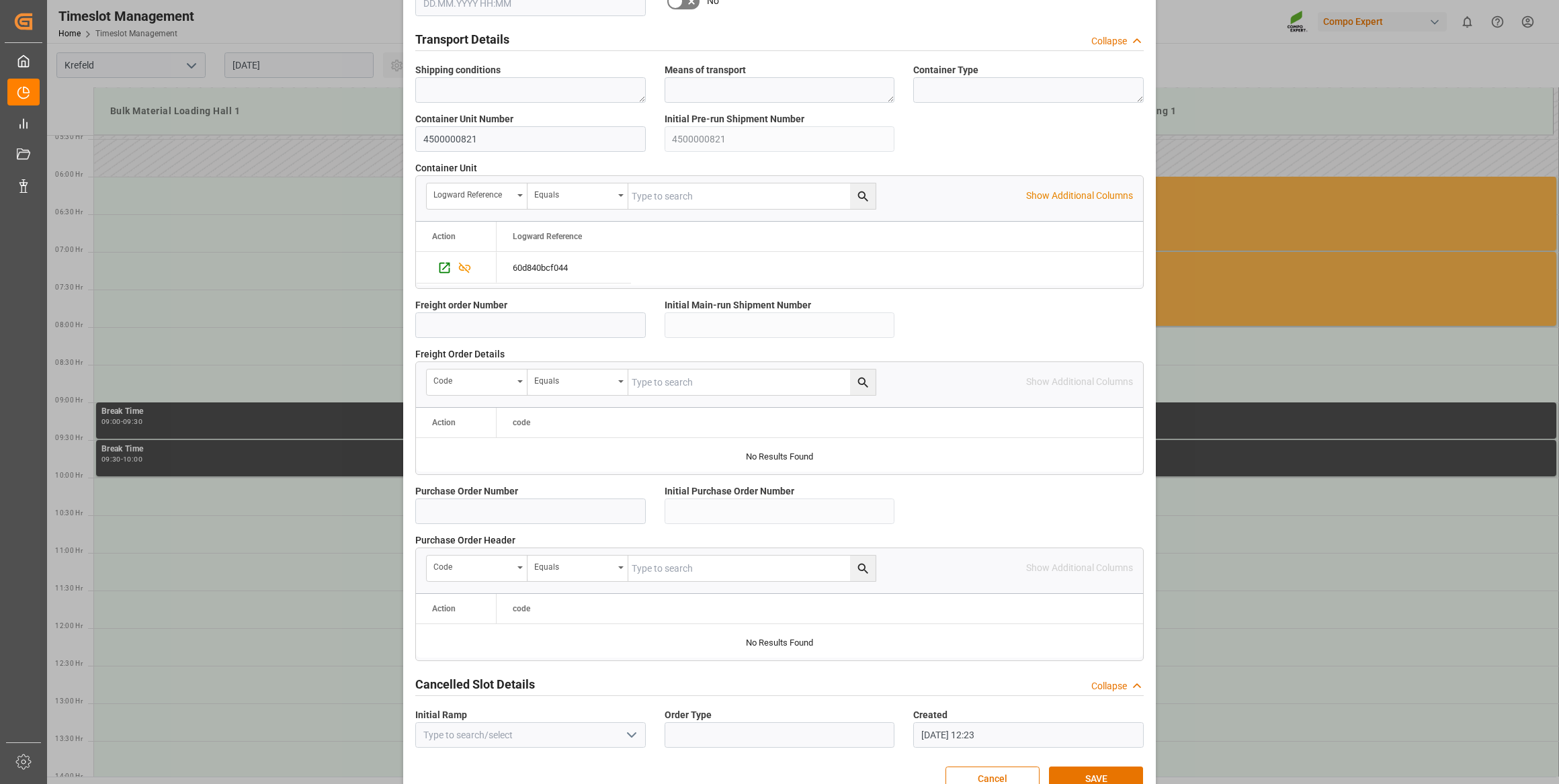
scroll to position [990, 0]
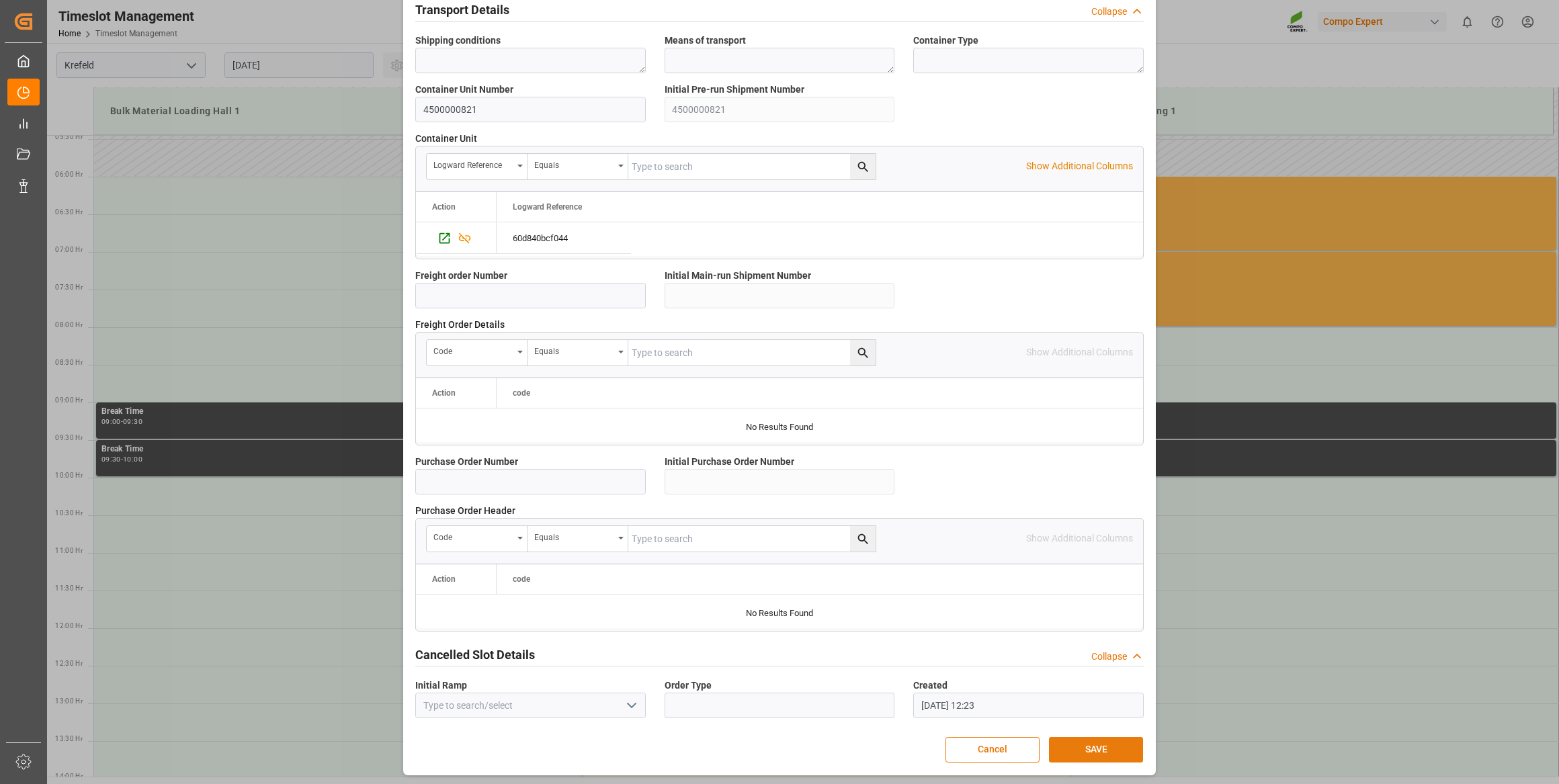
click at [1090, 753] on button "SAVE" at bounding box center [1096, 750] width 94 height 26
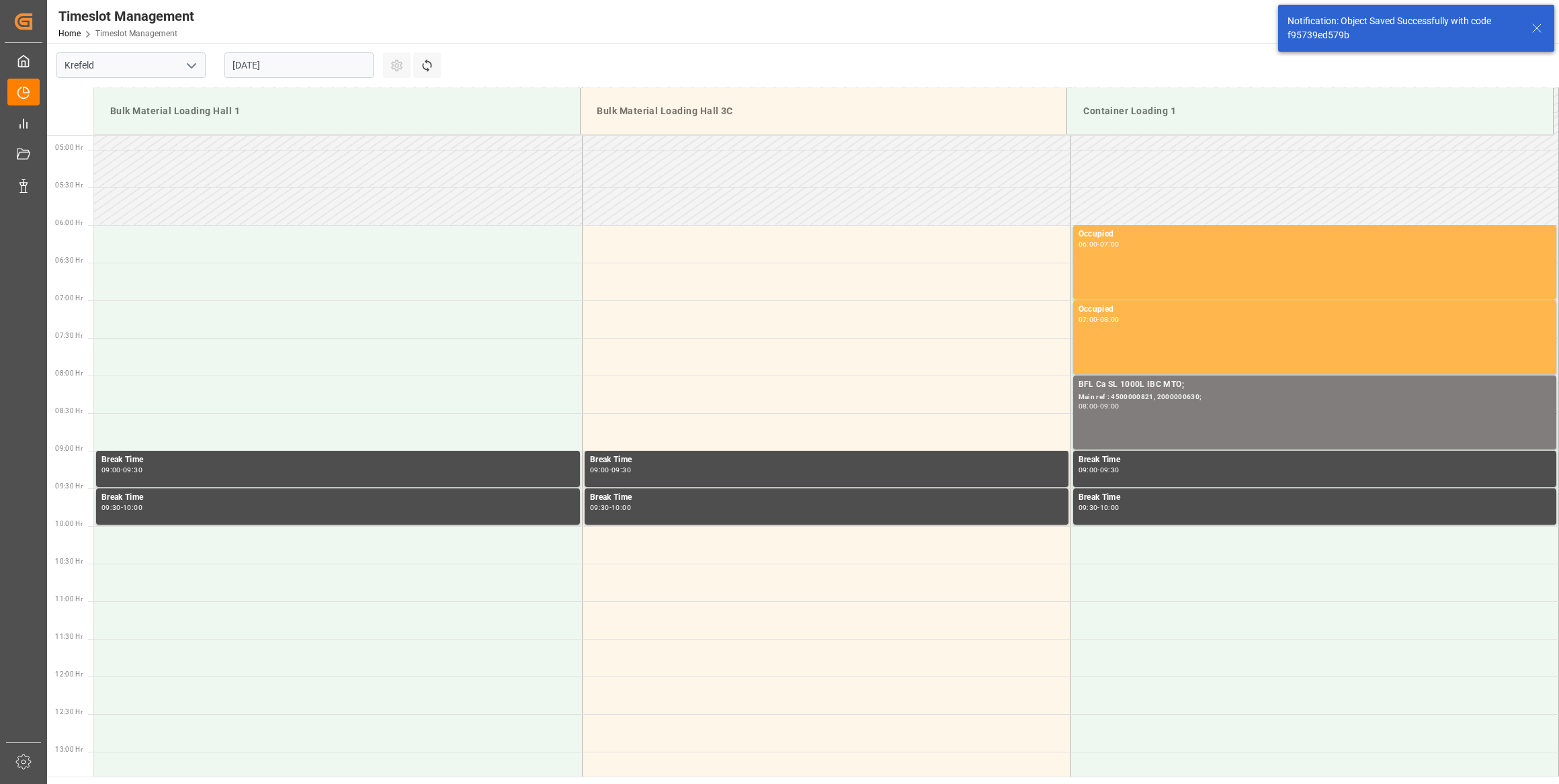
scroll to position [517, 0]
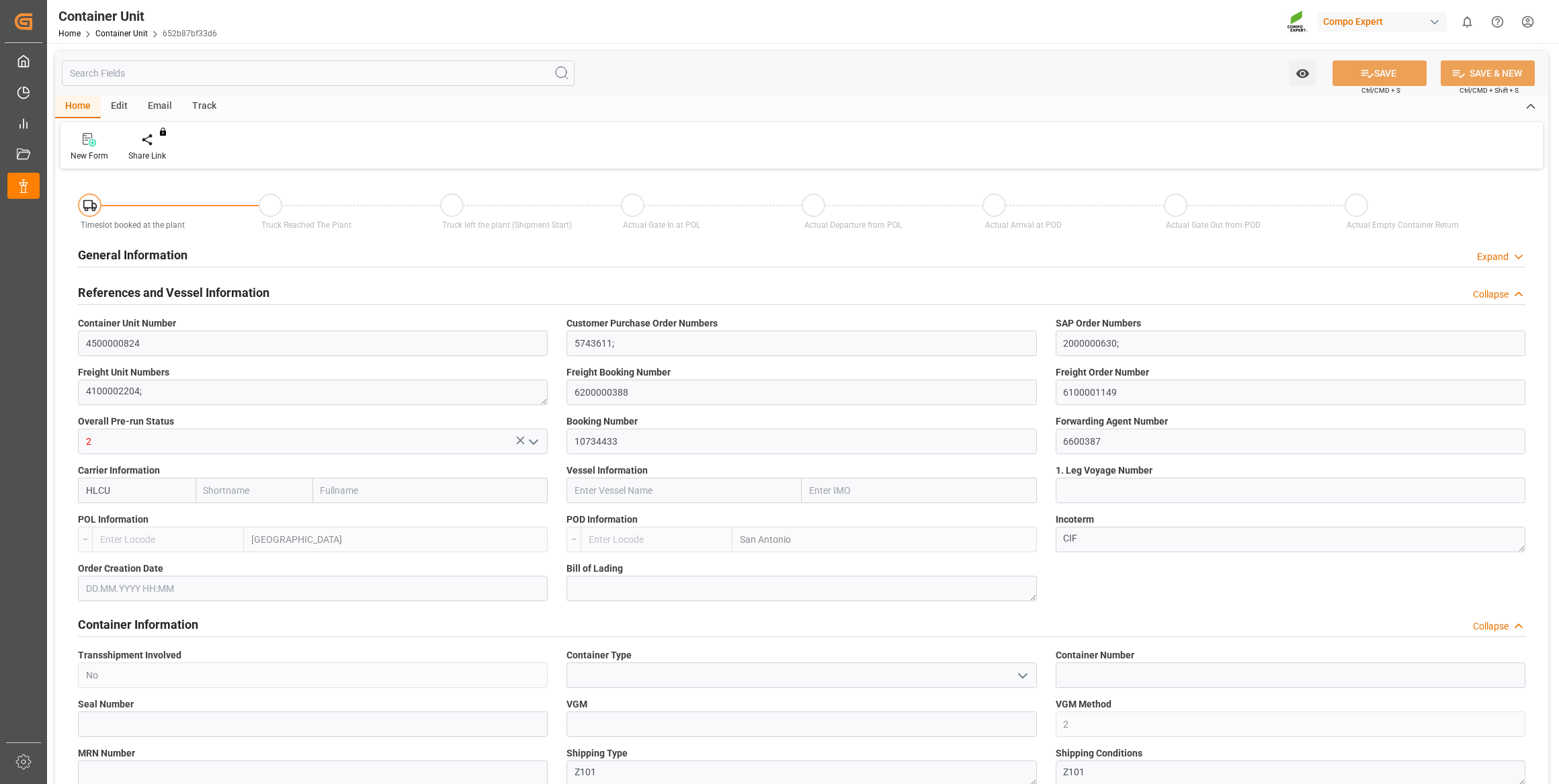
type input "Hapag [PERSON_NAME]"
type input "Hapag [PERSON_NAME] Aktiengesellschaft"
type input "BEANR"
type input "CLSAI"
type input "0"
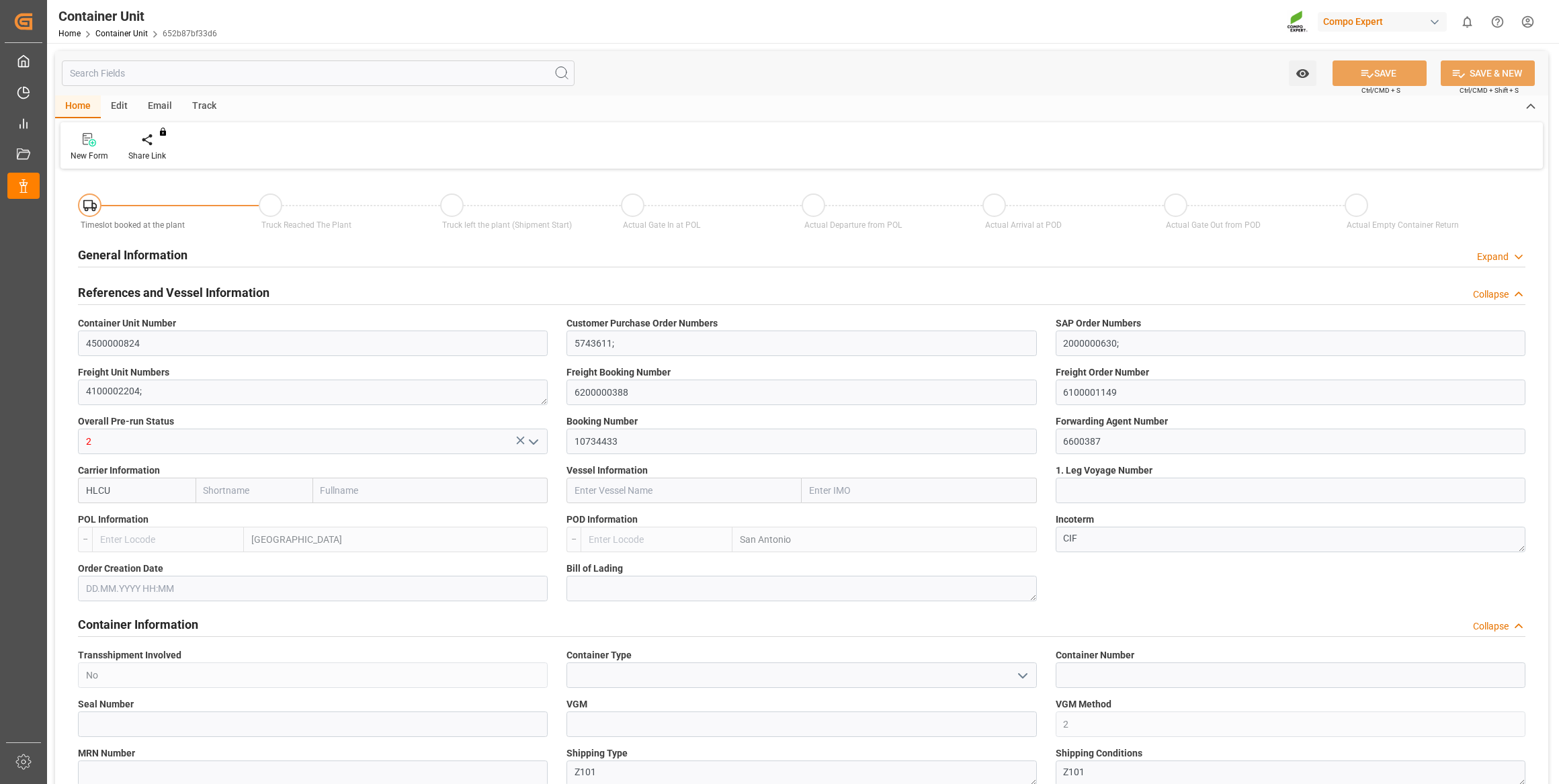
type input "0"
type input "51480"
type input "[DATE]"
click at [145, 146] on div at bounding box center [157, 139] width 57 height 14
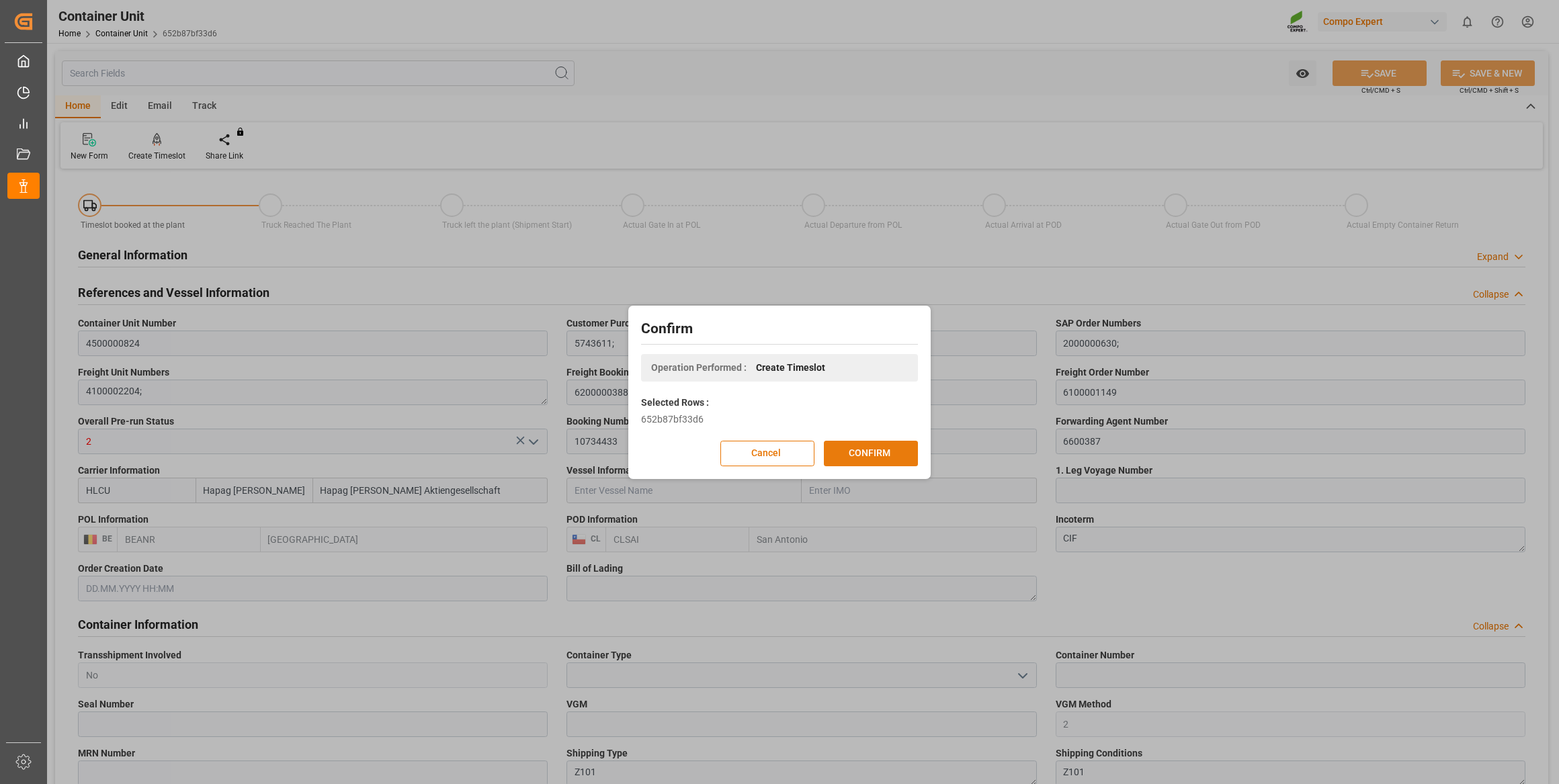
click at [853, 450] on button "CONFIRM" at bounding box center [870, 453] width 94 height 26
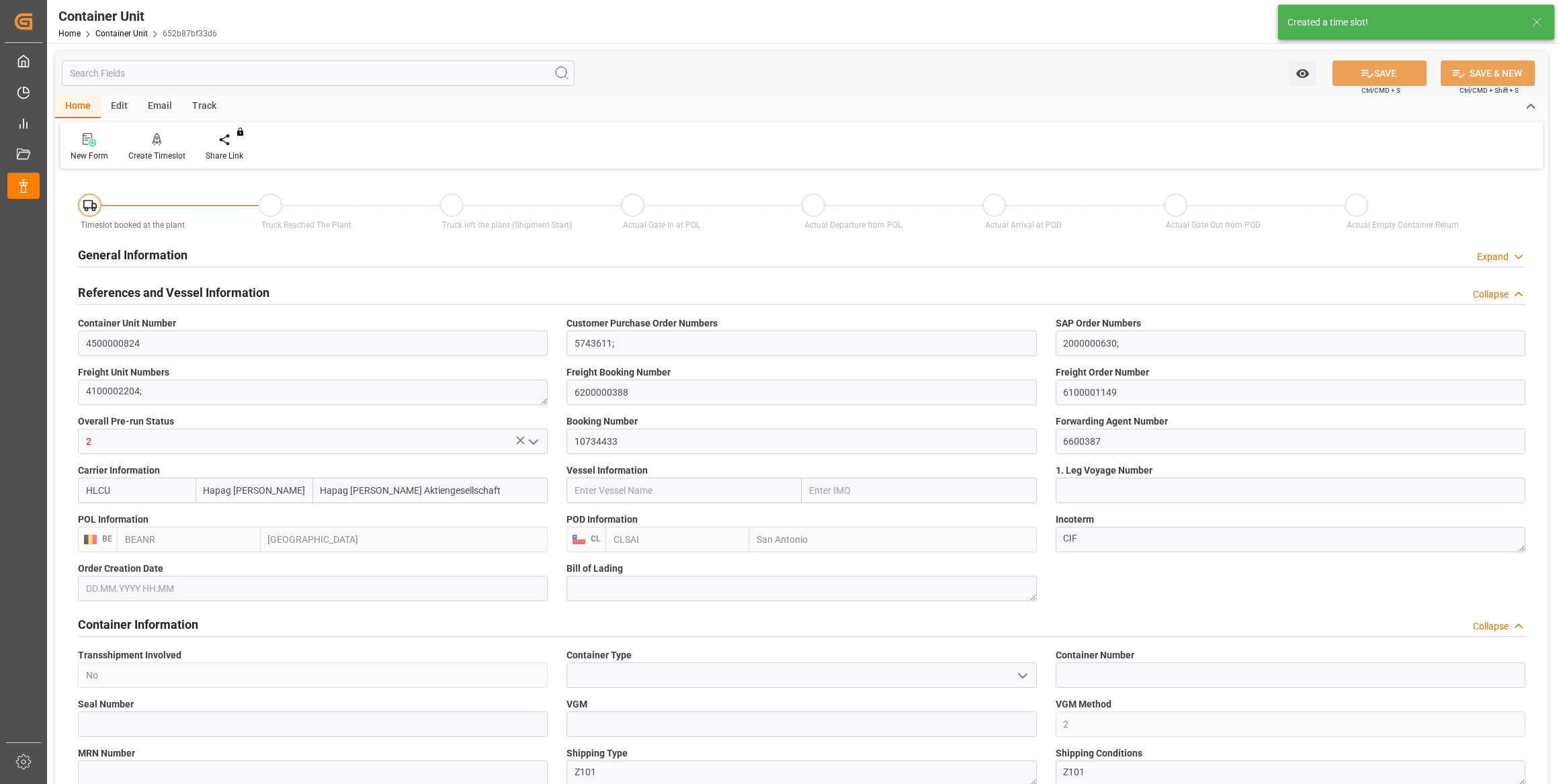
type input "Hapag Lloyd"
type input "Hapag Lloyd Aktiengesellschaft"
type input "BEANR"
type input "CLSAI"
type input "0"
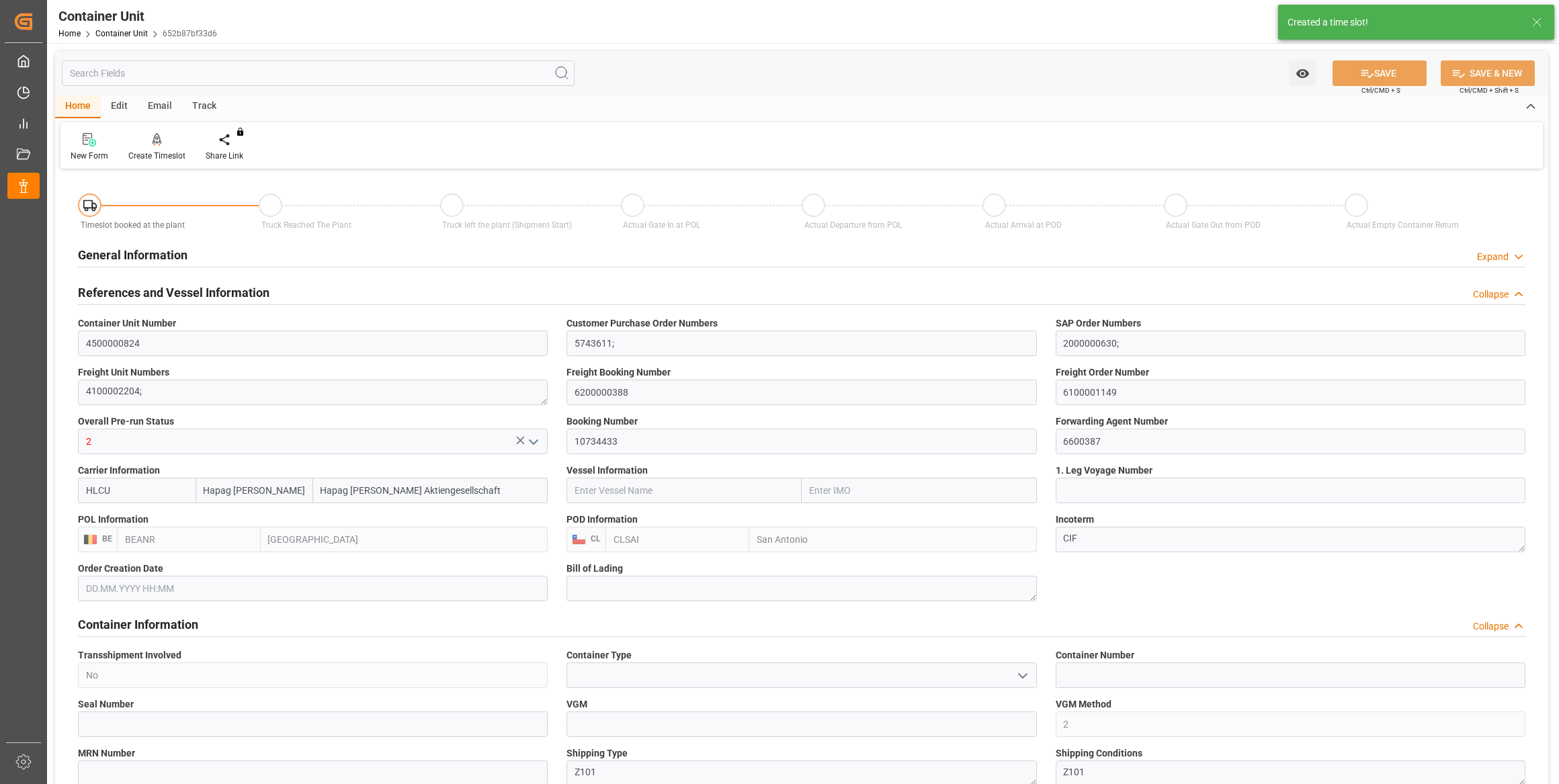
type input "0"
type input "51480"
type input "19.08.2025"
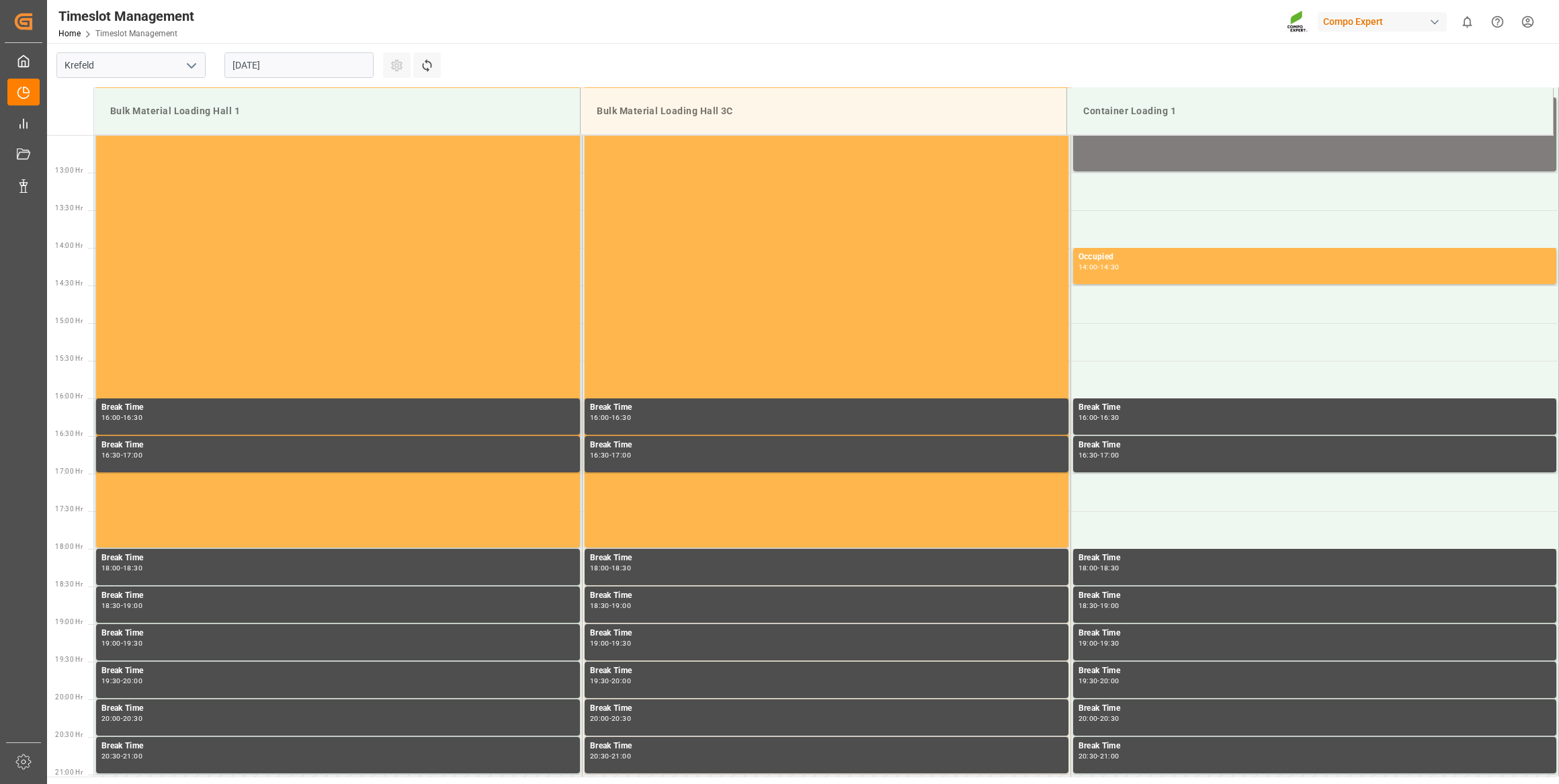
scroll to position [969, 0]
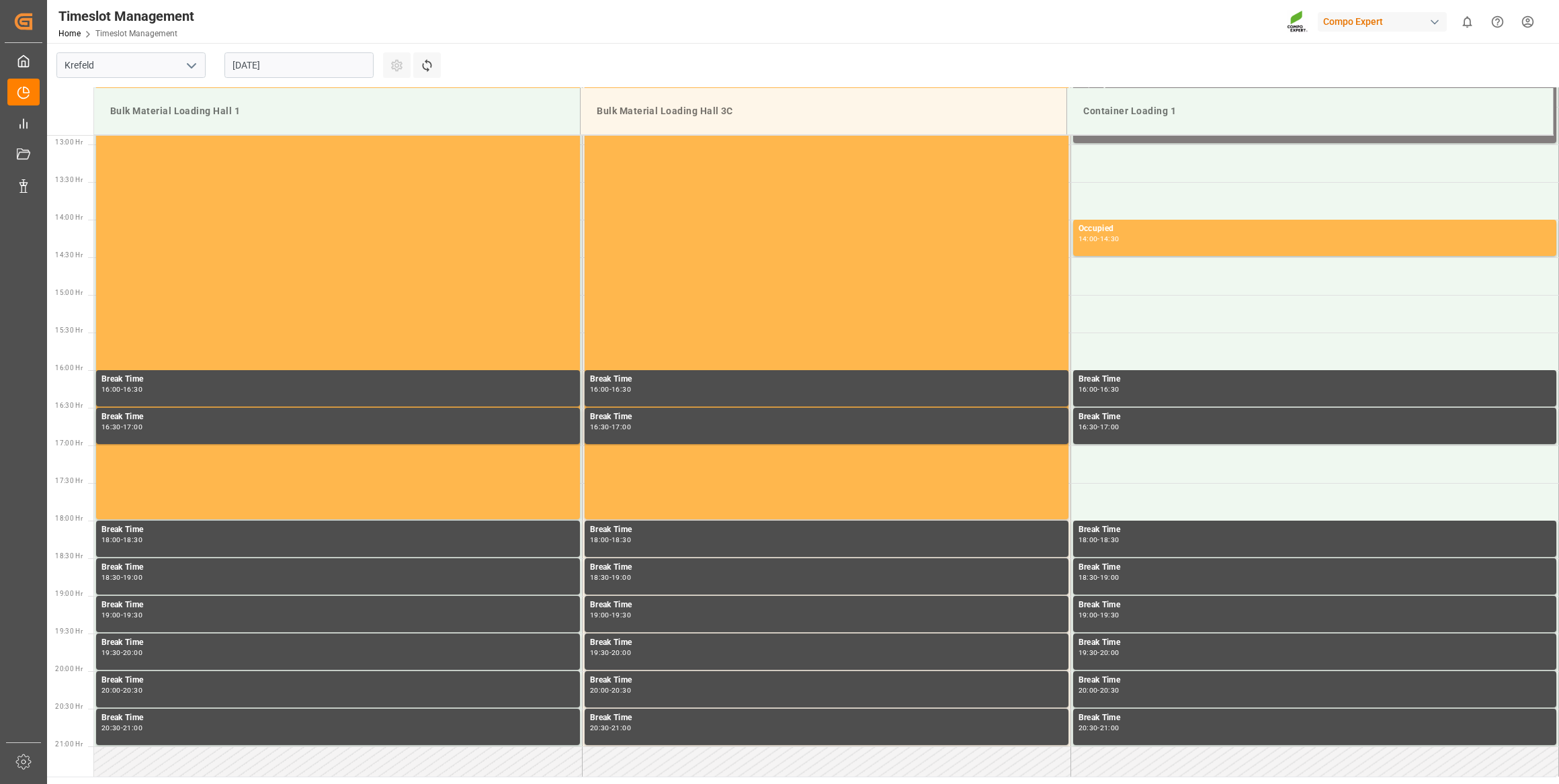
click at [306, 63] on input "[DATE]" at bounding box center [299, 65] width 149 height 26
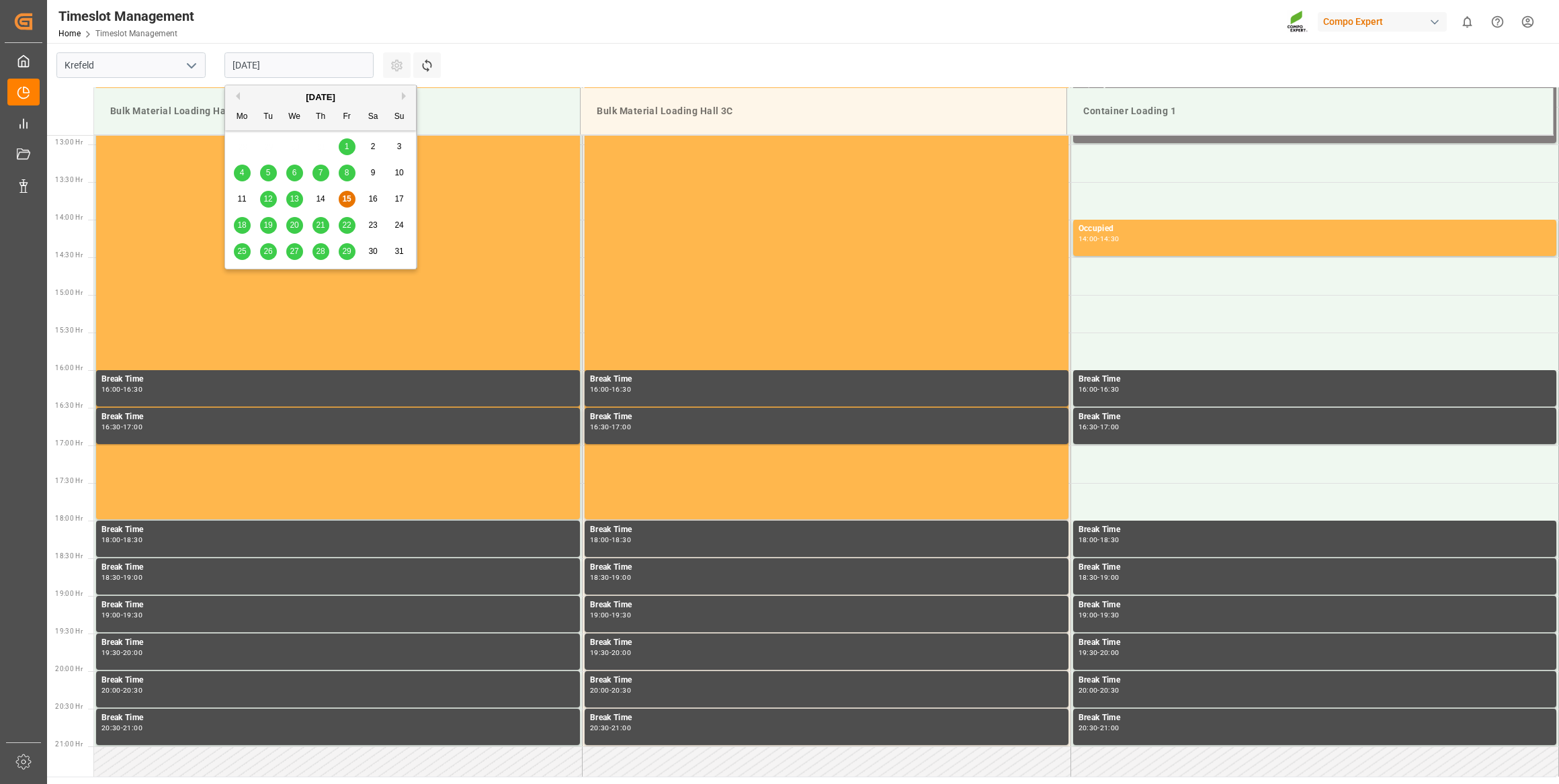
click at [402, 95] on button "Next Month" at bounding box center [406, 96] width 8 height 8
click at [241, 149] on span "1" at bounding box center [242, 147] width 5 height 10
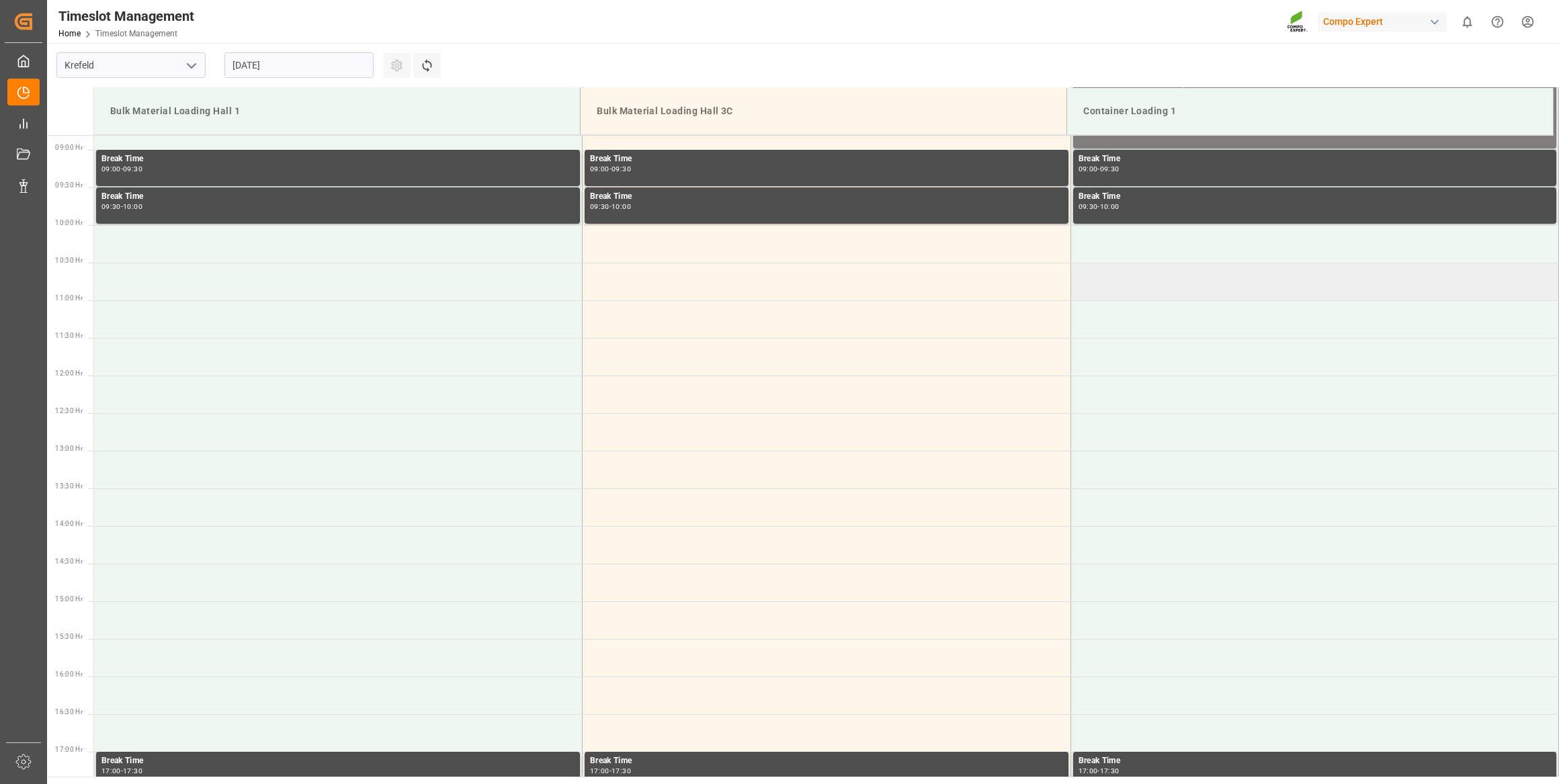
scroll to position [660, 0]
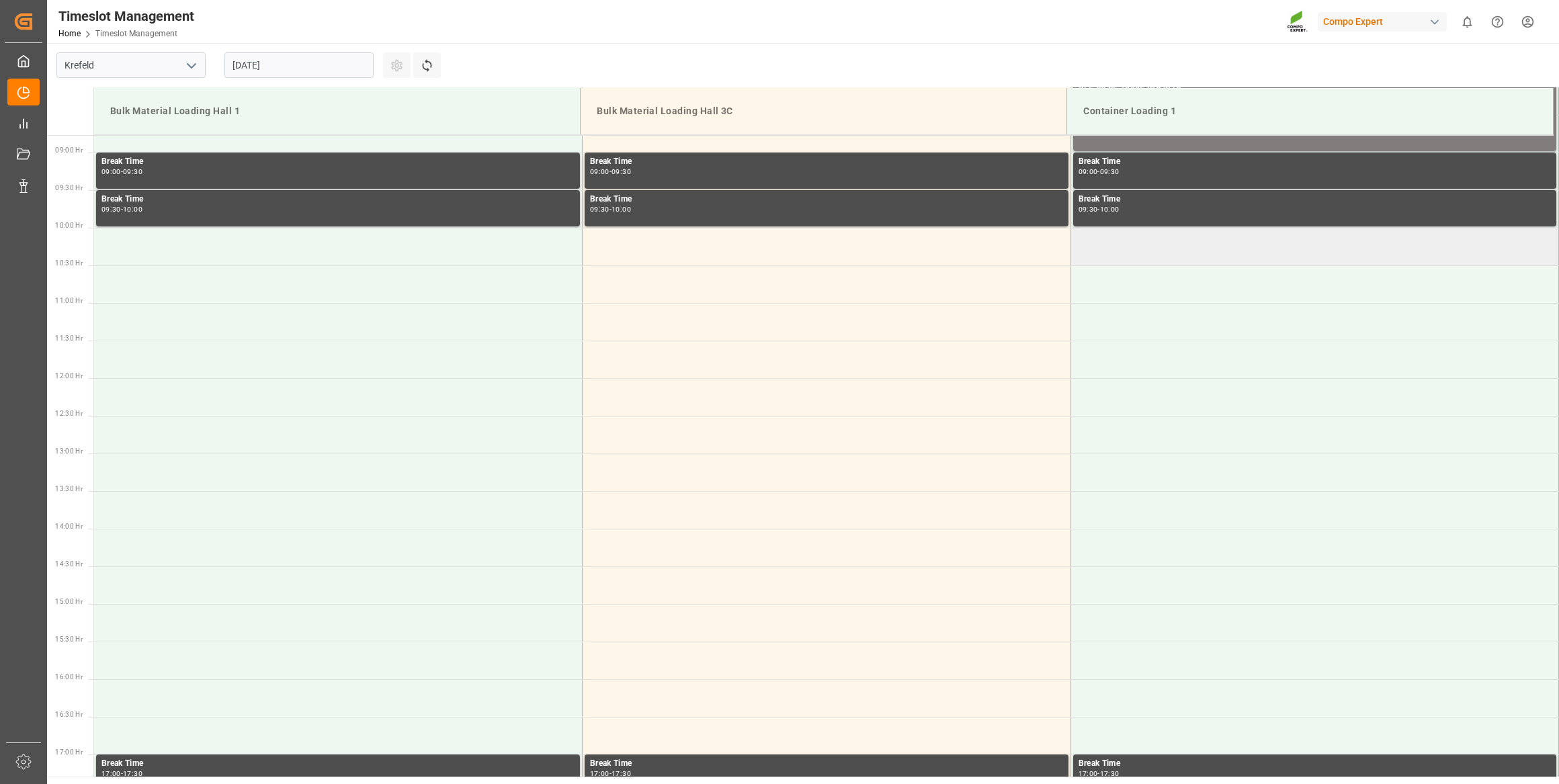
click at [1089, 246] on td at bounding box center [1315, 246] width 489 height 38
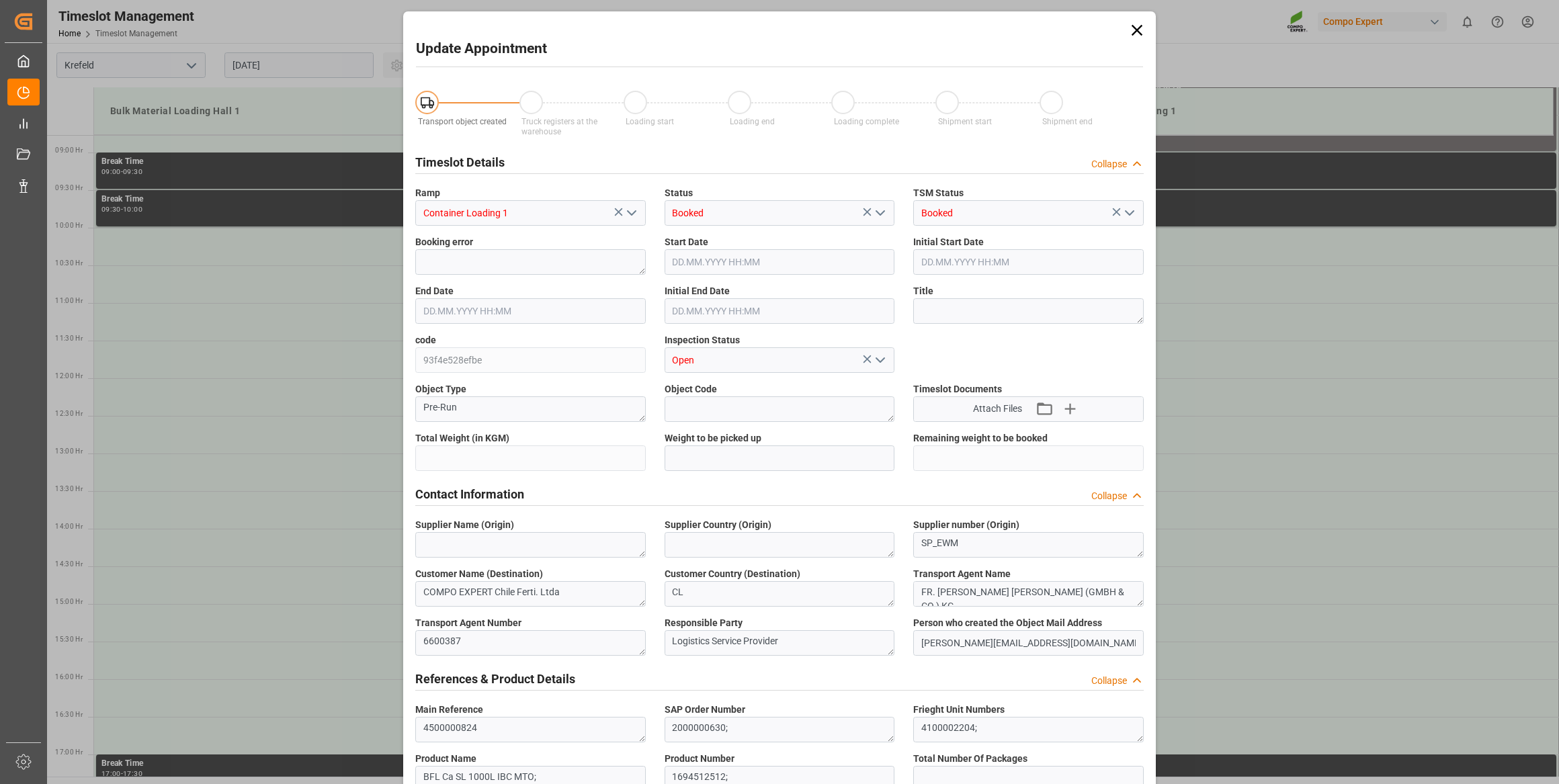
type input "51480"
type input "0"
type input "[DATE] 10:00"
type input "[DATE] 10:30"
type input "[DATE] 12:24"
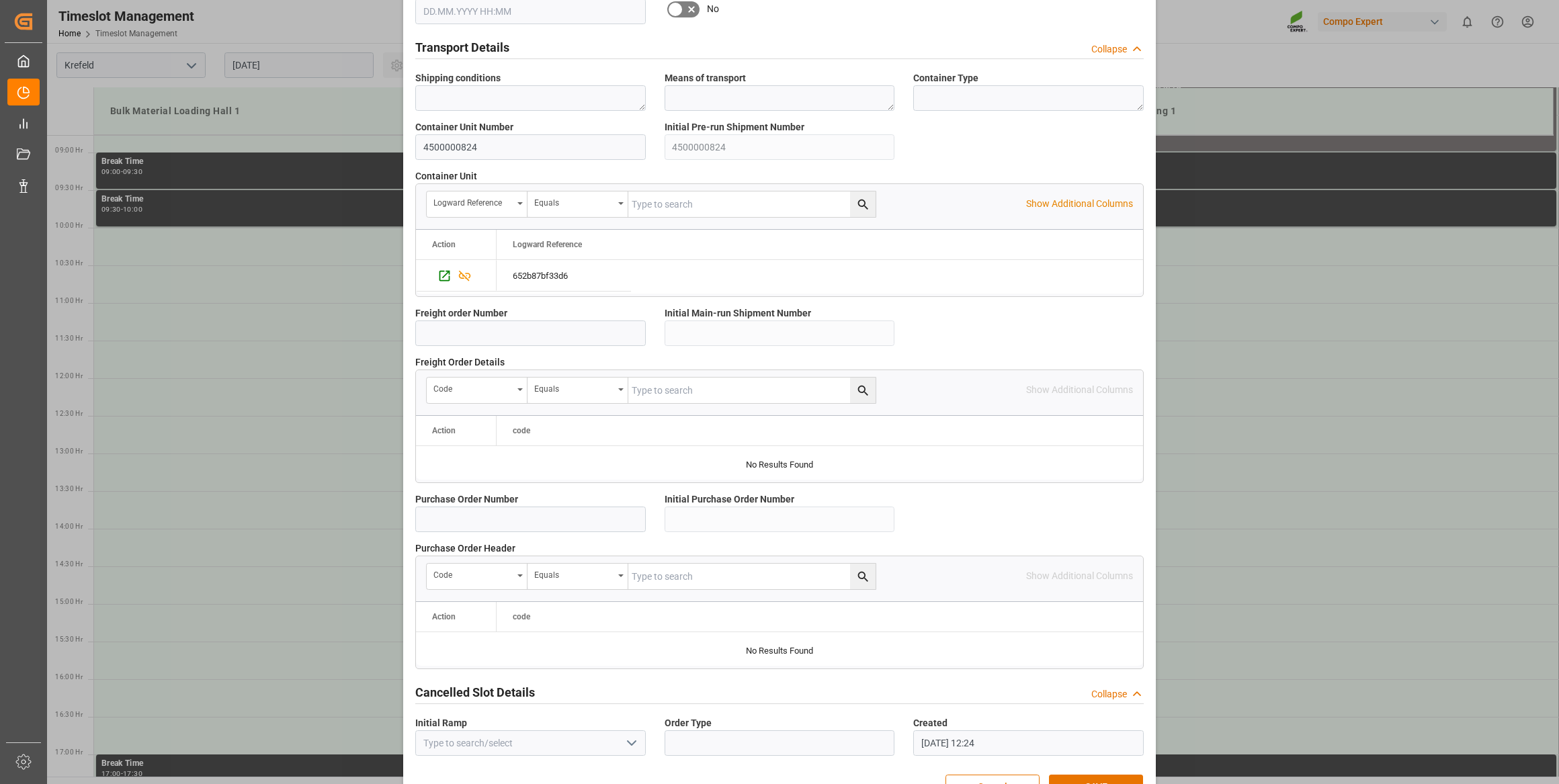
scroll to position [990, 0]
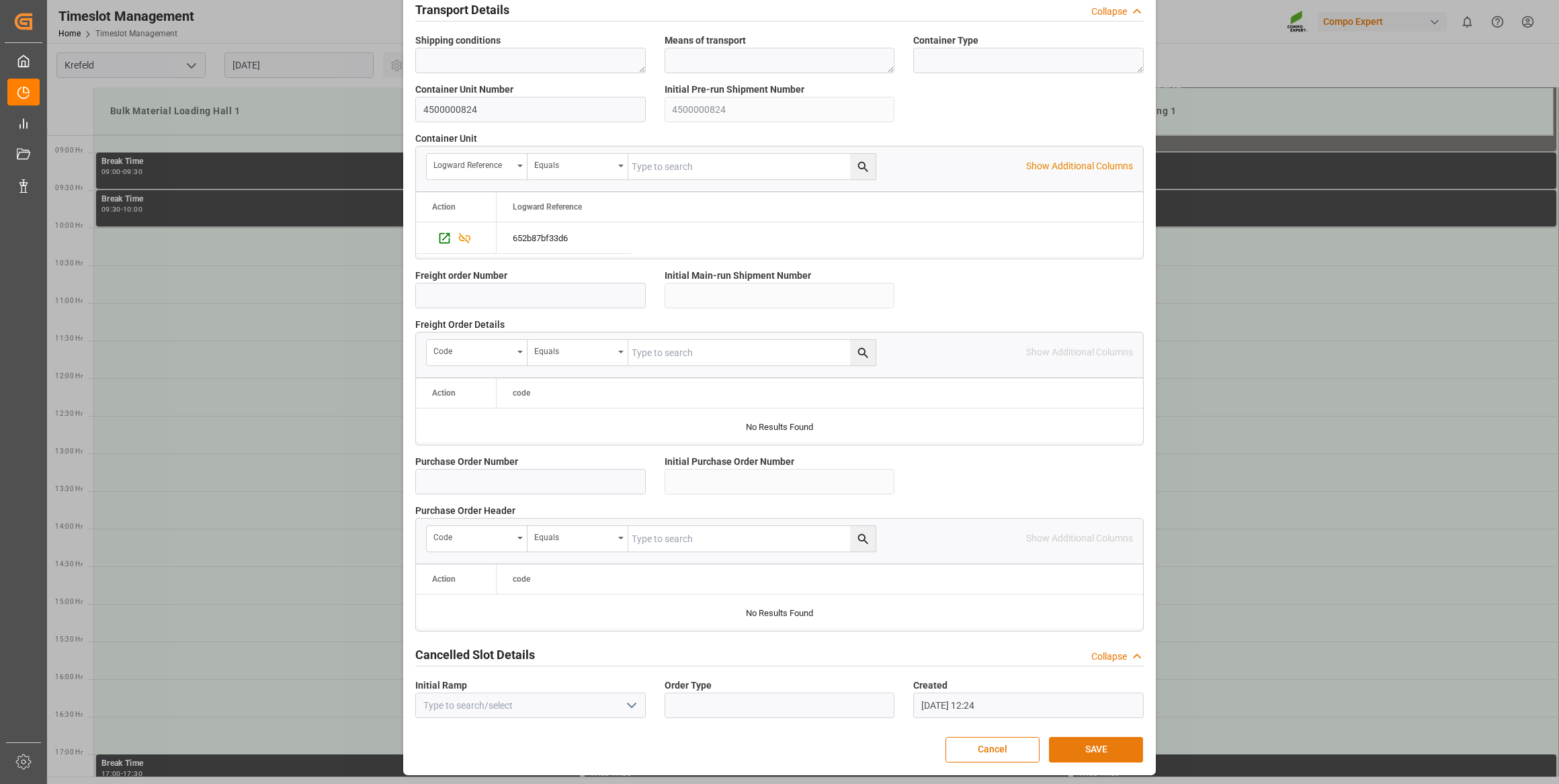
click at [1080, 744] on button "SAVE" at bounding box center [1096, 750] width 94 height 26
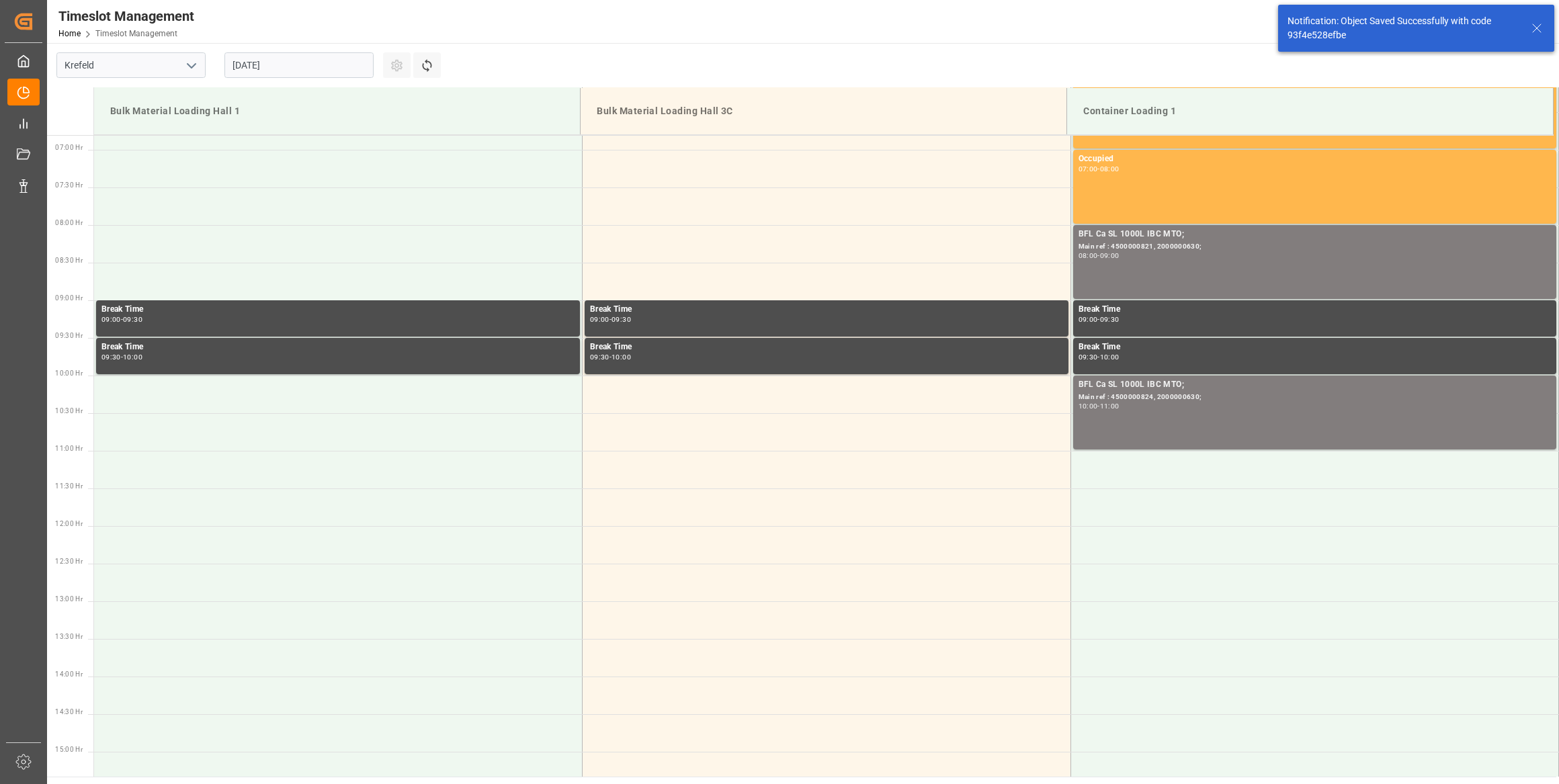
scroll to position [668, 0]
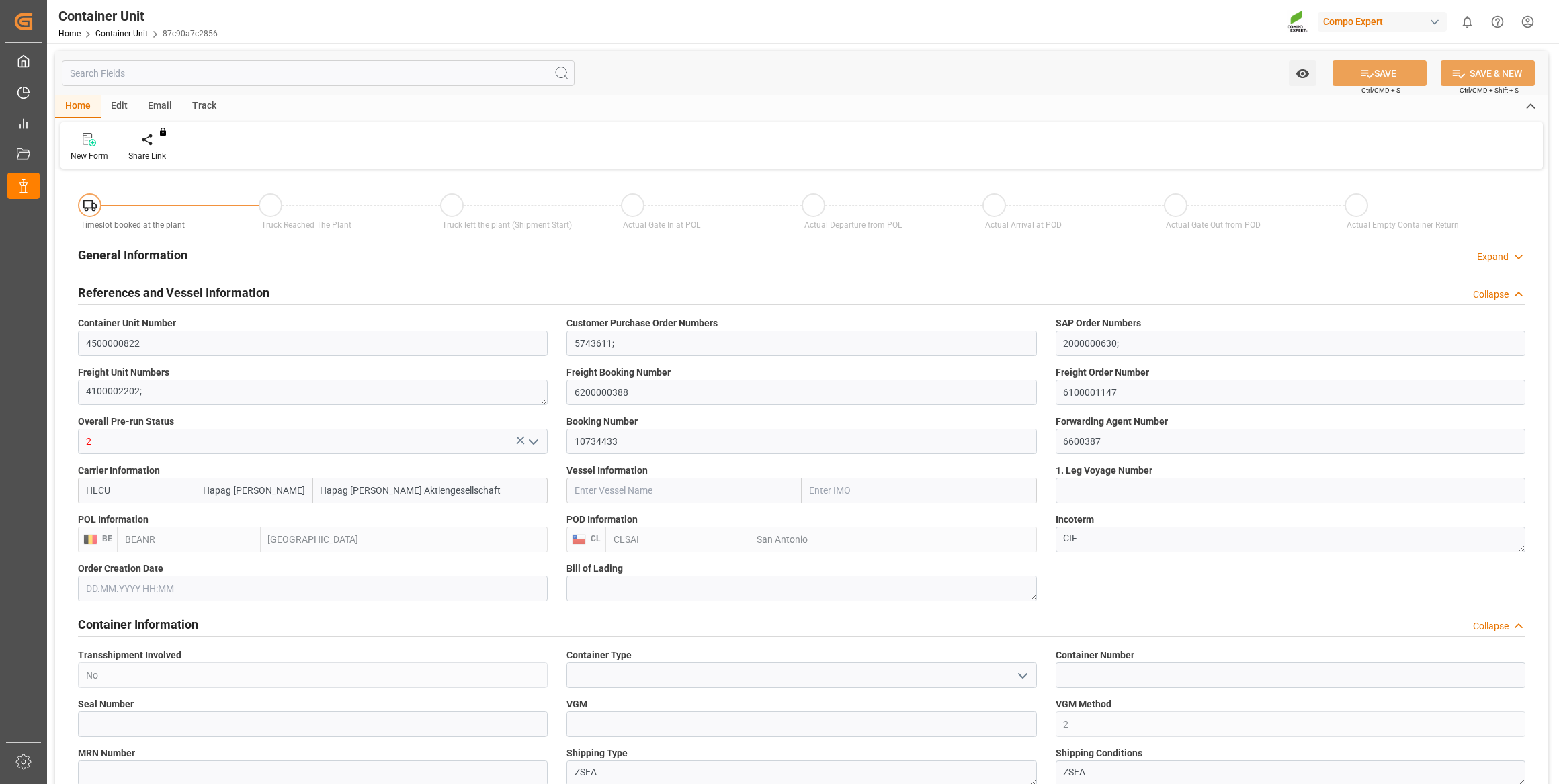
type input "Hapag [PERSON_NAME]"
type input "Hapag [PERSON_NAME] Aktiengesellschaft"
type input "BEANR"
type input "CLSAI"
type input "0"
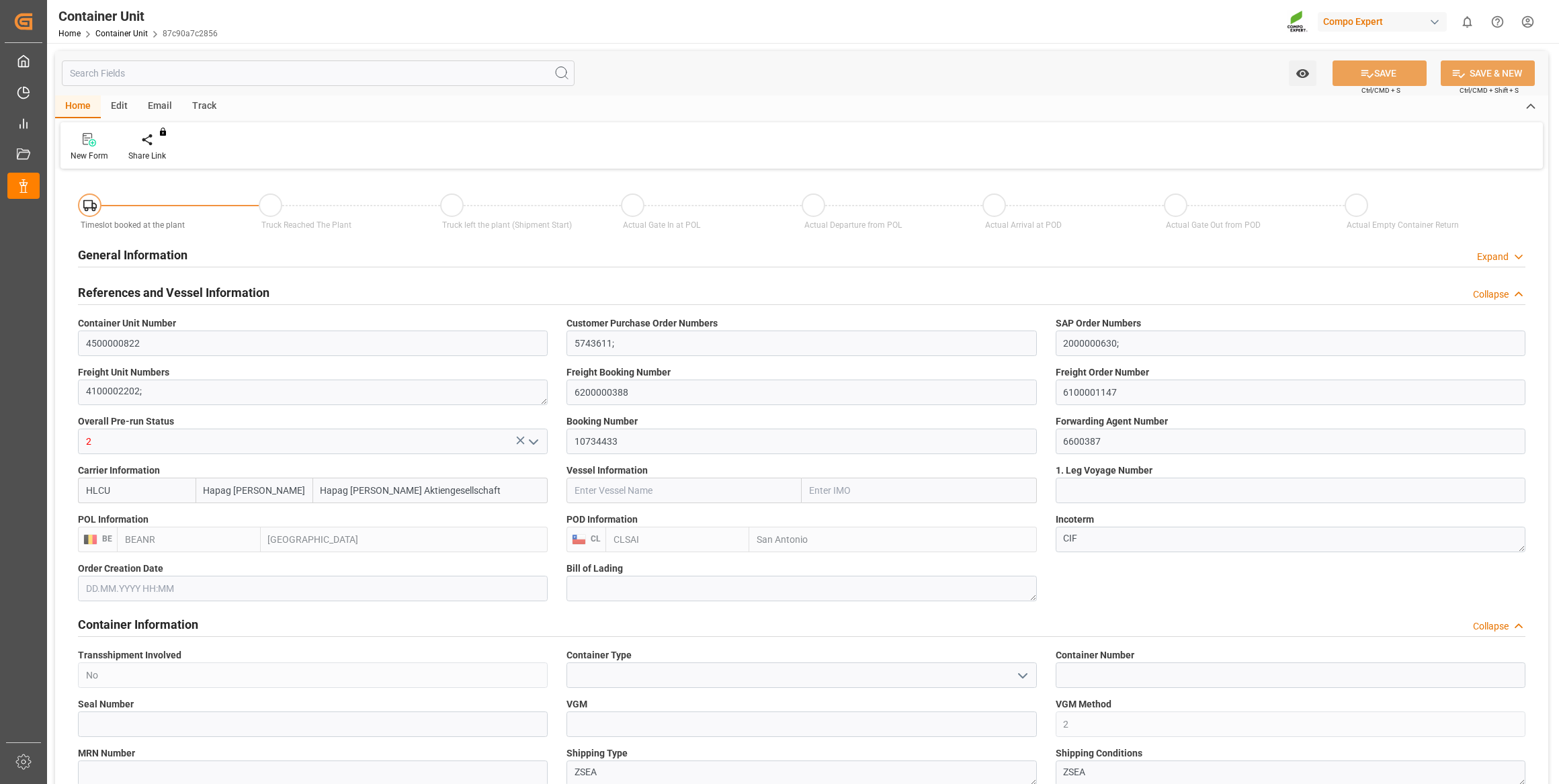
type input "0"
type input "25740"
type input "[DATE]"
click at [150, 151] on div "Create Timeslot" at bounding box center [157, 155] width 57 height 12
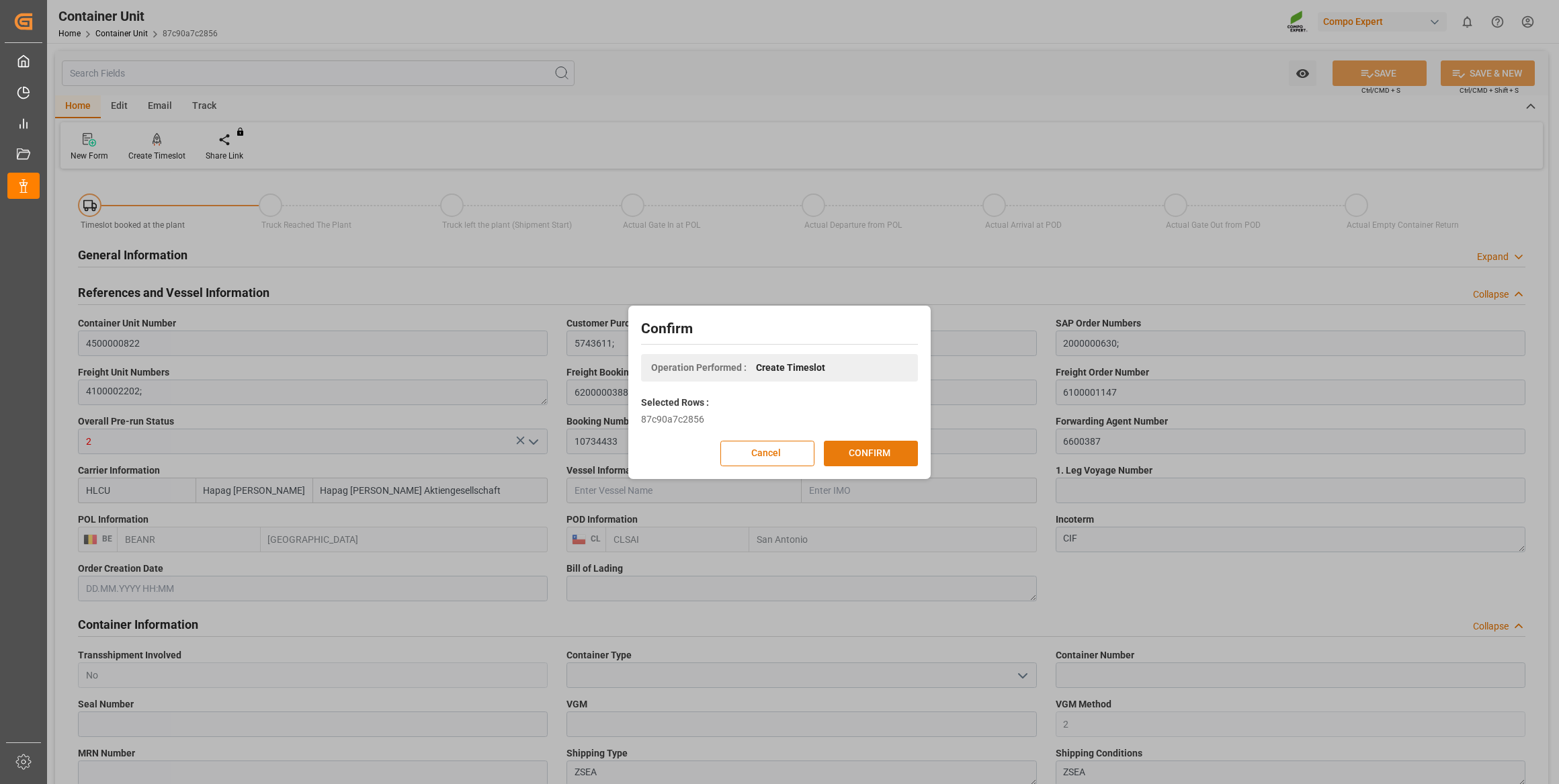
click at [866, 455] on button "CONFIRM" at bounding box center [870, 453] width 94 height 26
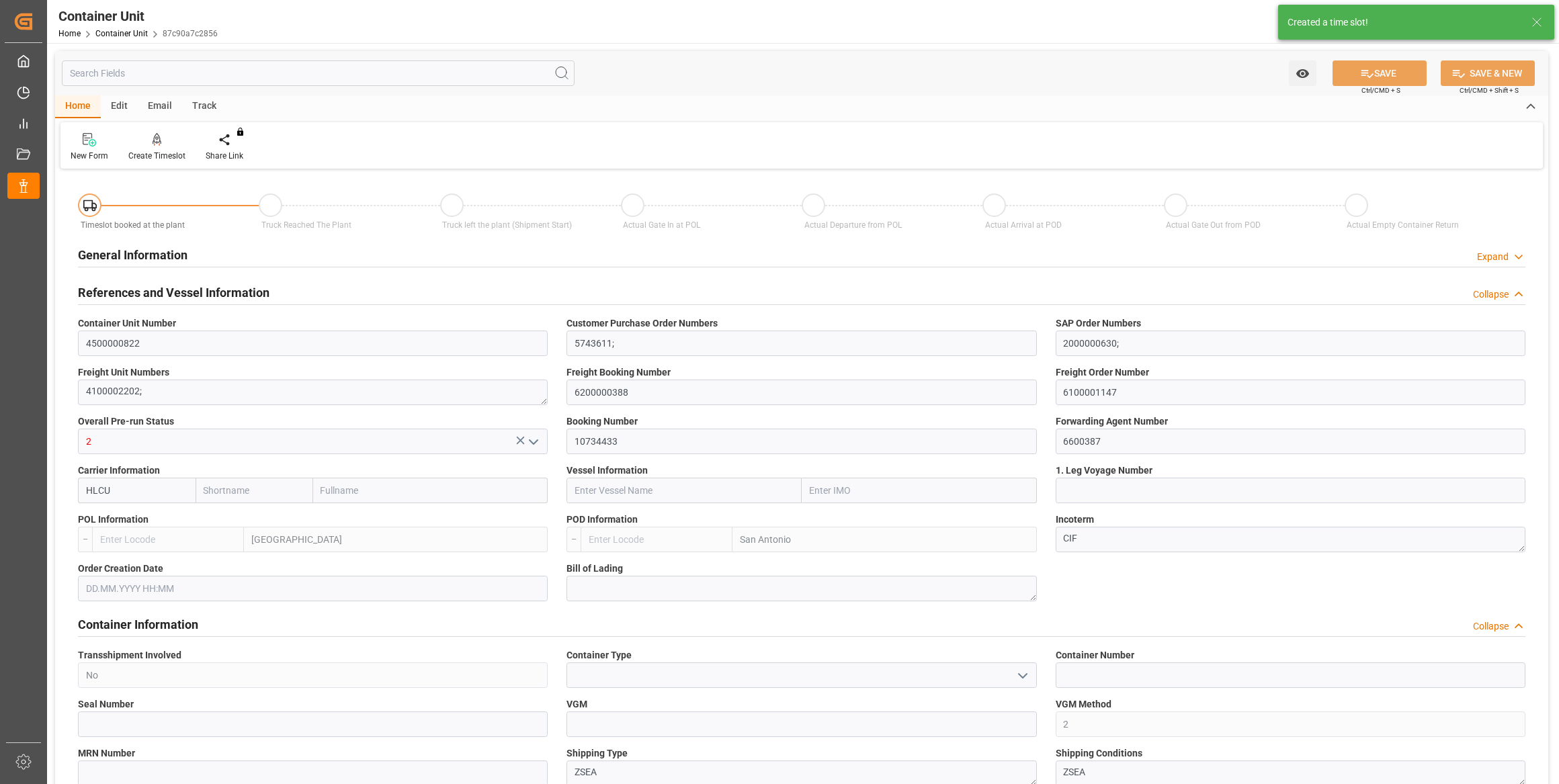
type input "Hapag [PERSON_NAME]"
type input "Hapag [PERSON_NAME] Aktiengesellschaft"
type input "BEANR"
type input "CLSAI"
type input "0"
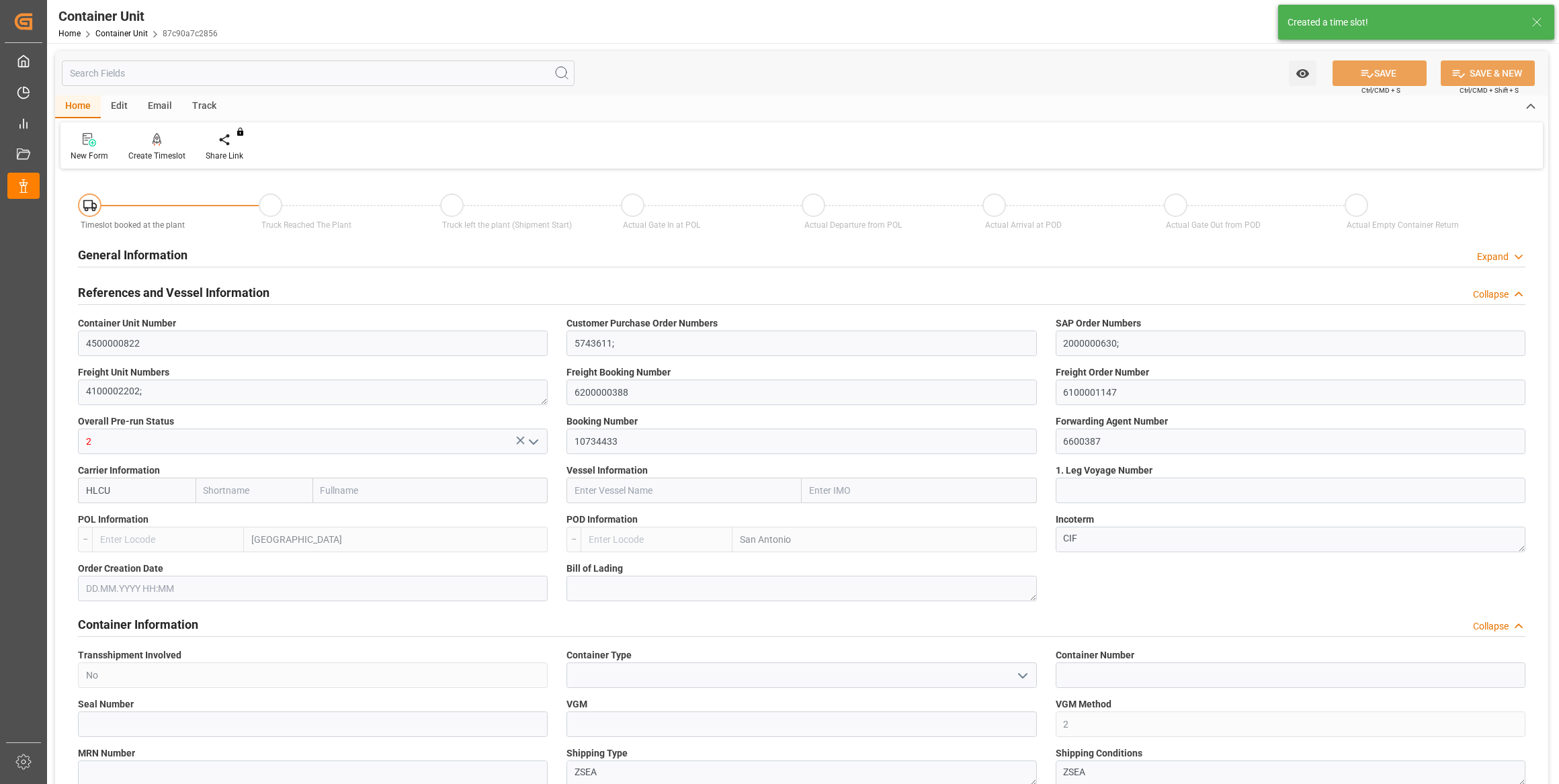
type input "0"
type input "25740"
type input "19.08.2025"
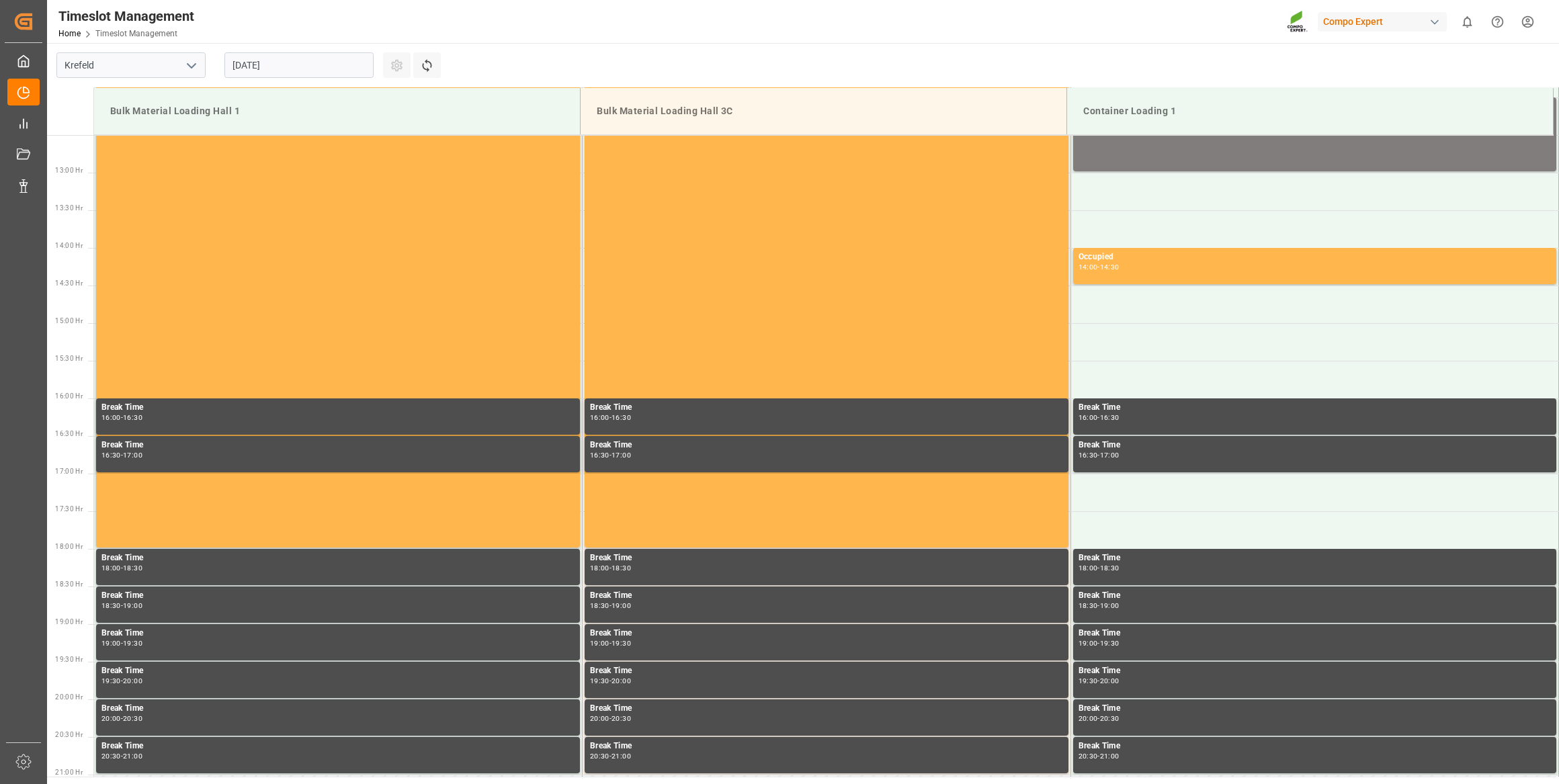
scroll to position [969, 0]
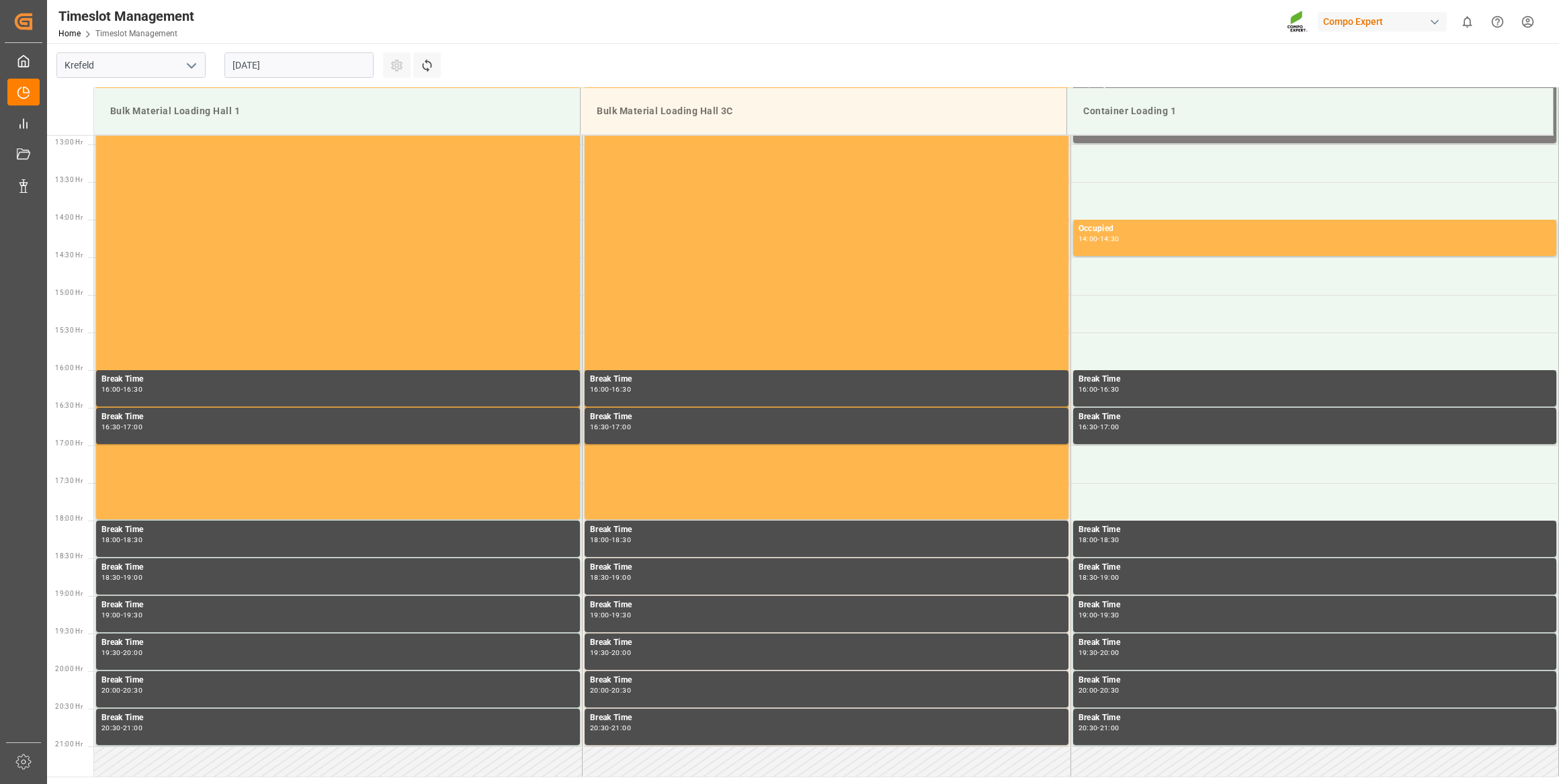
click at [322, 68] on input "15.08.2025" at bounding box center [299, 65] width 149 height 26
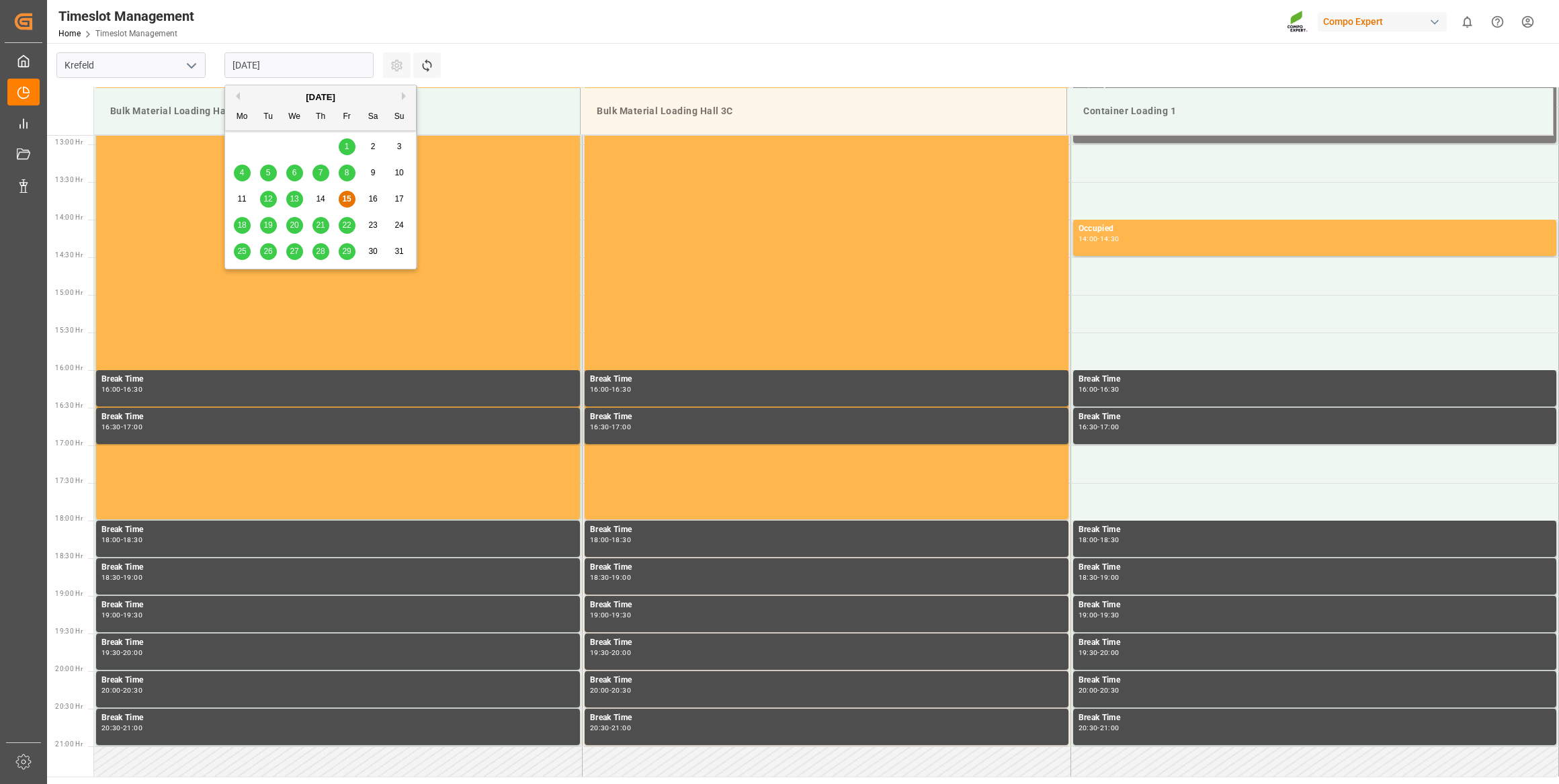
click at [402, 94] on button "Next Month" at bounding box center [406, 96] width 8 height 8
click at [242, 152] on div "1" at bounding box center [242, 147] width 17 height 16
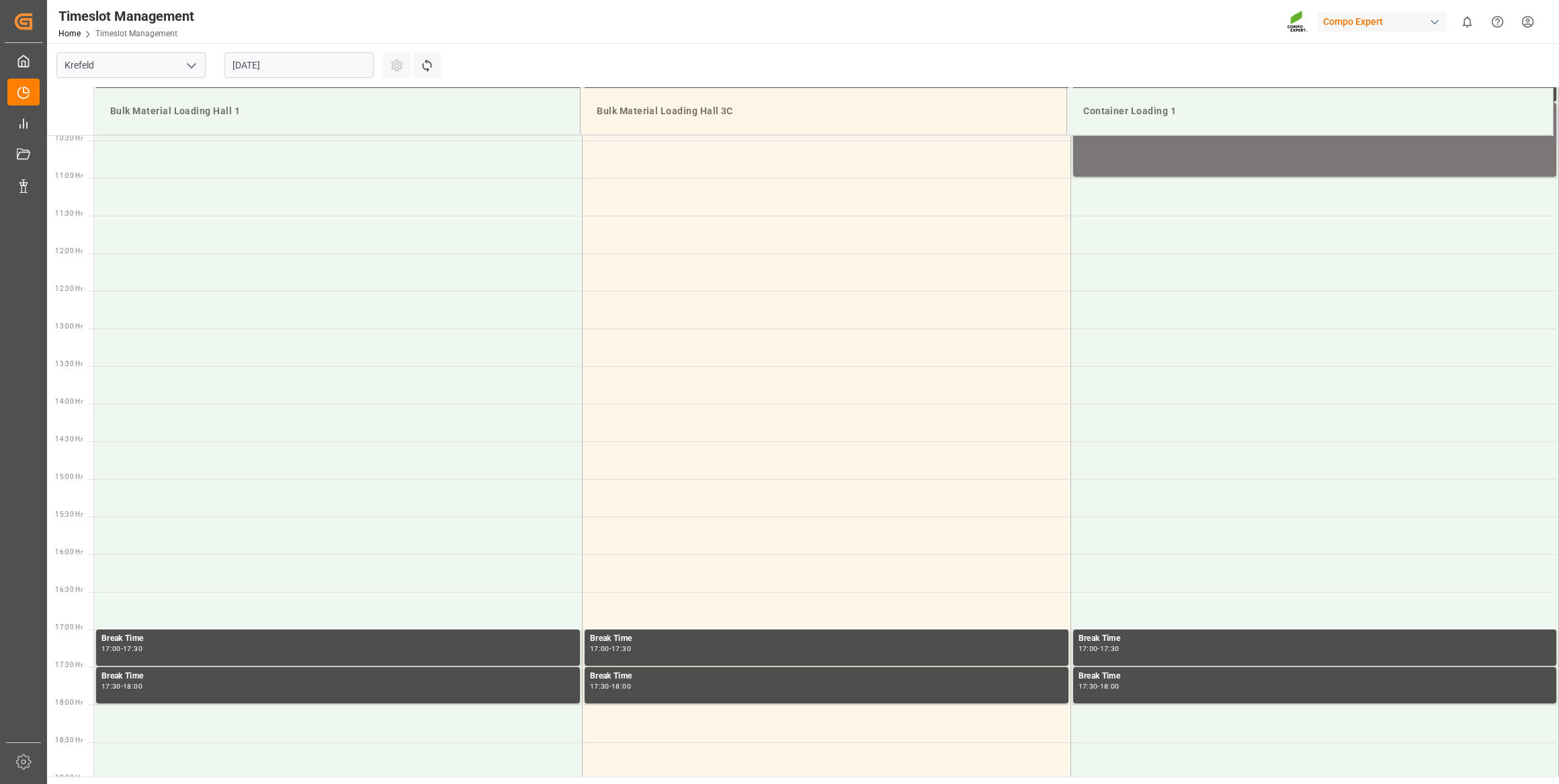
scroll to position [603, 0]
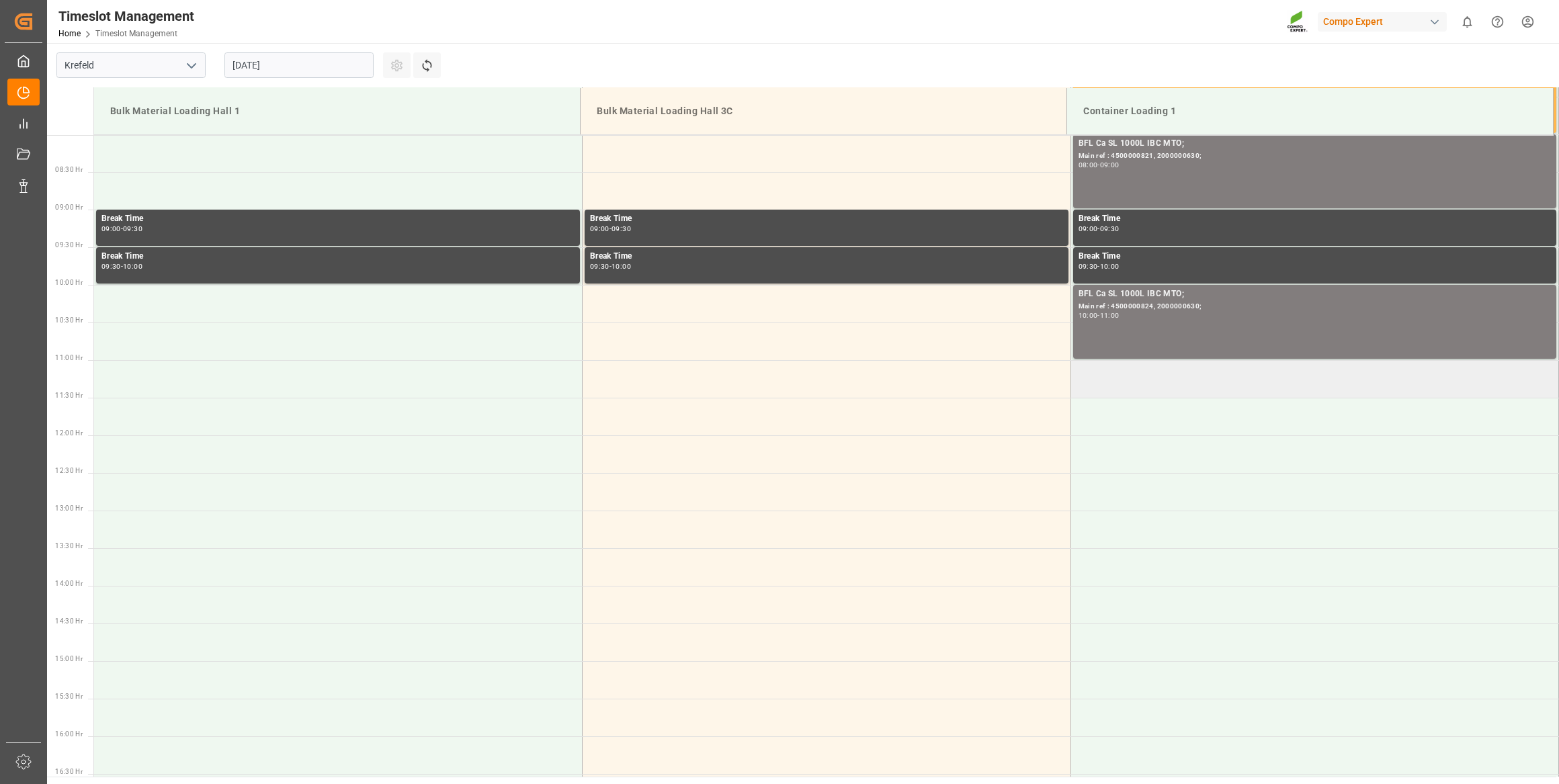
click at [1167, 389] on td at bounding box center [1315, 379] width 489 height 38
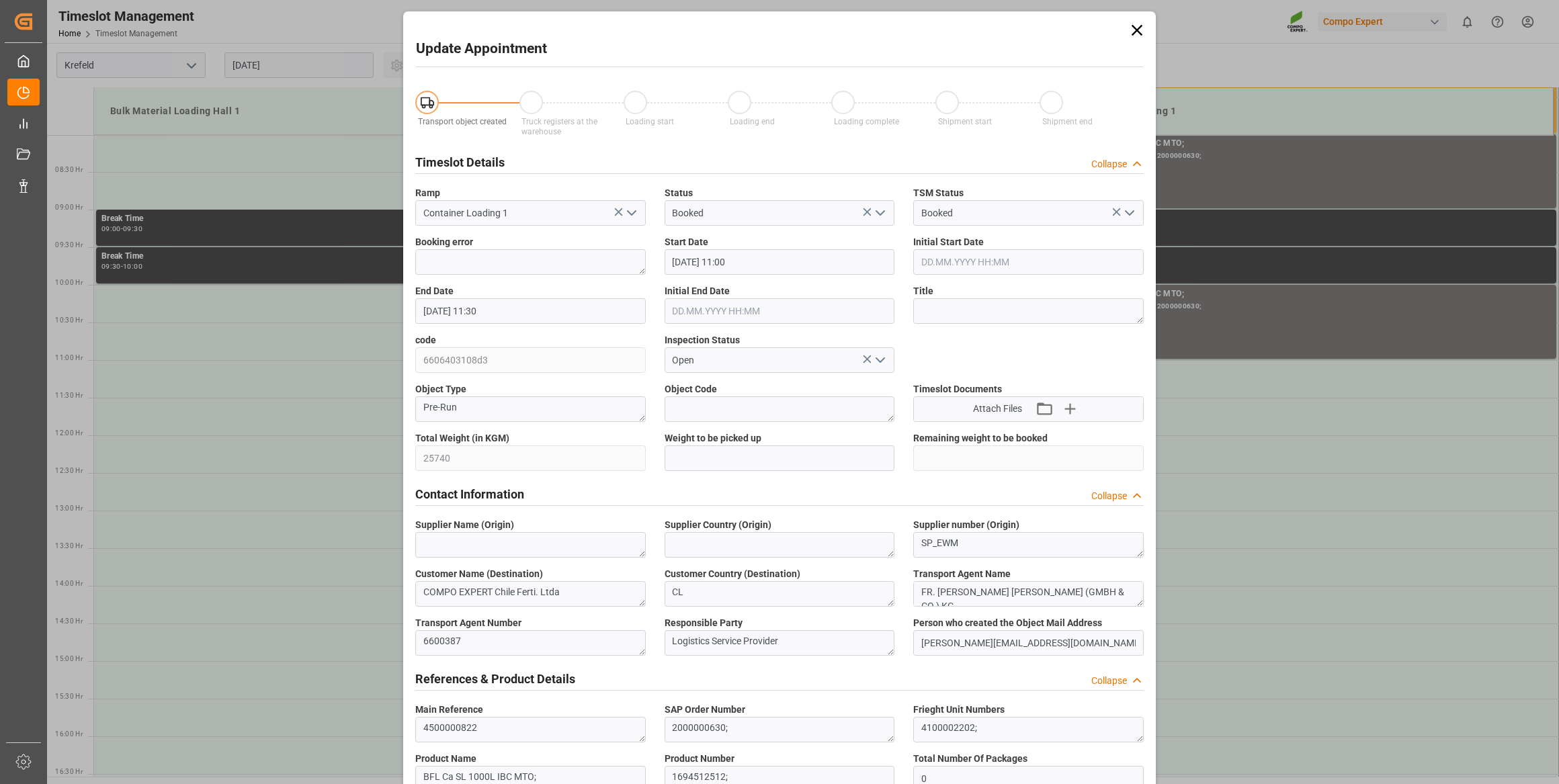
click at [1136, 27] on icon at bounding box center [1137, 30] width 19 height 19
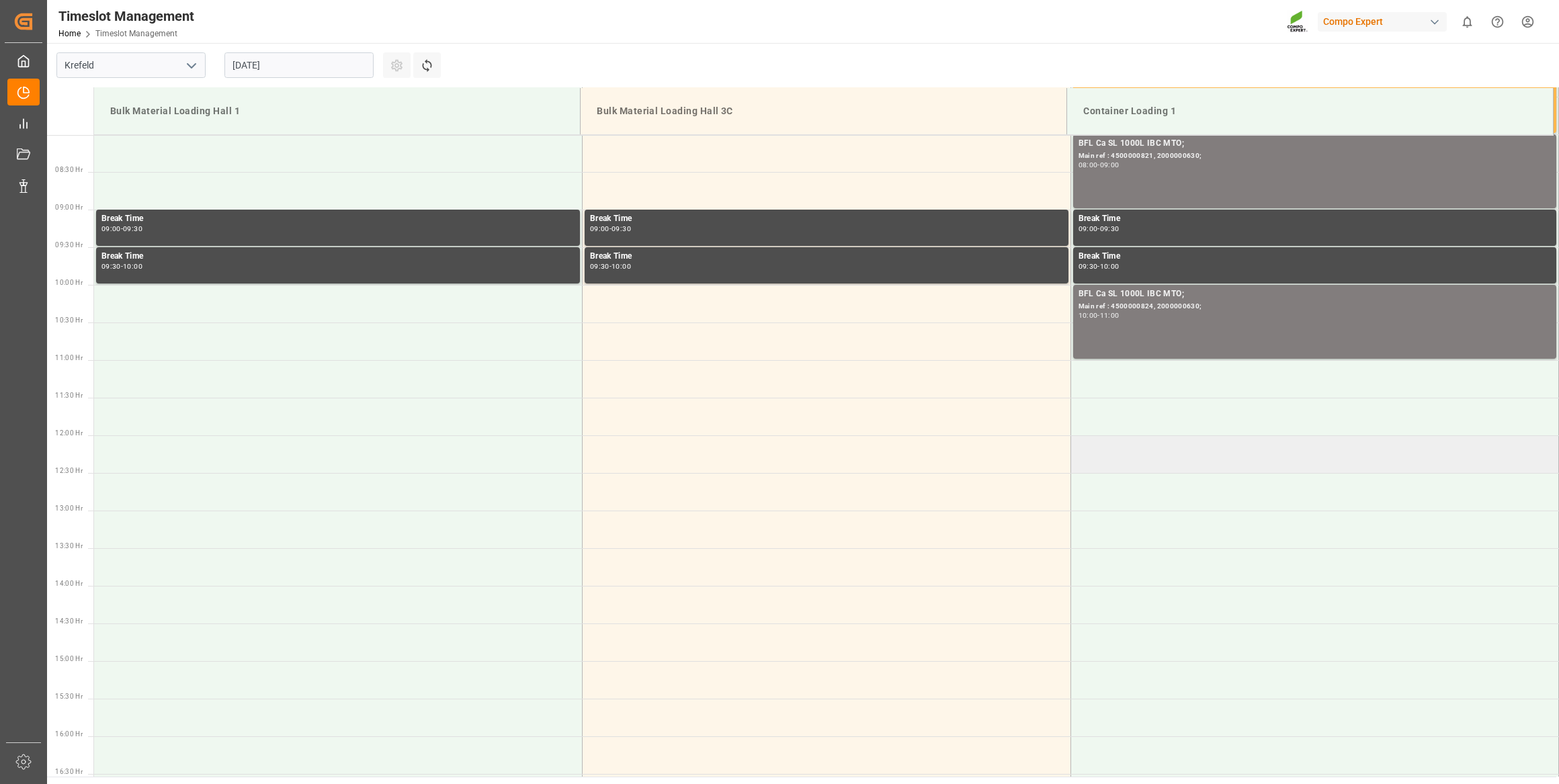
click at [1121, 457] on td at bounding box center [1315, 454] width 489 height 38
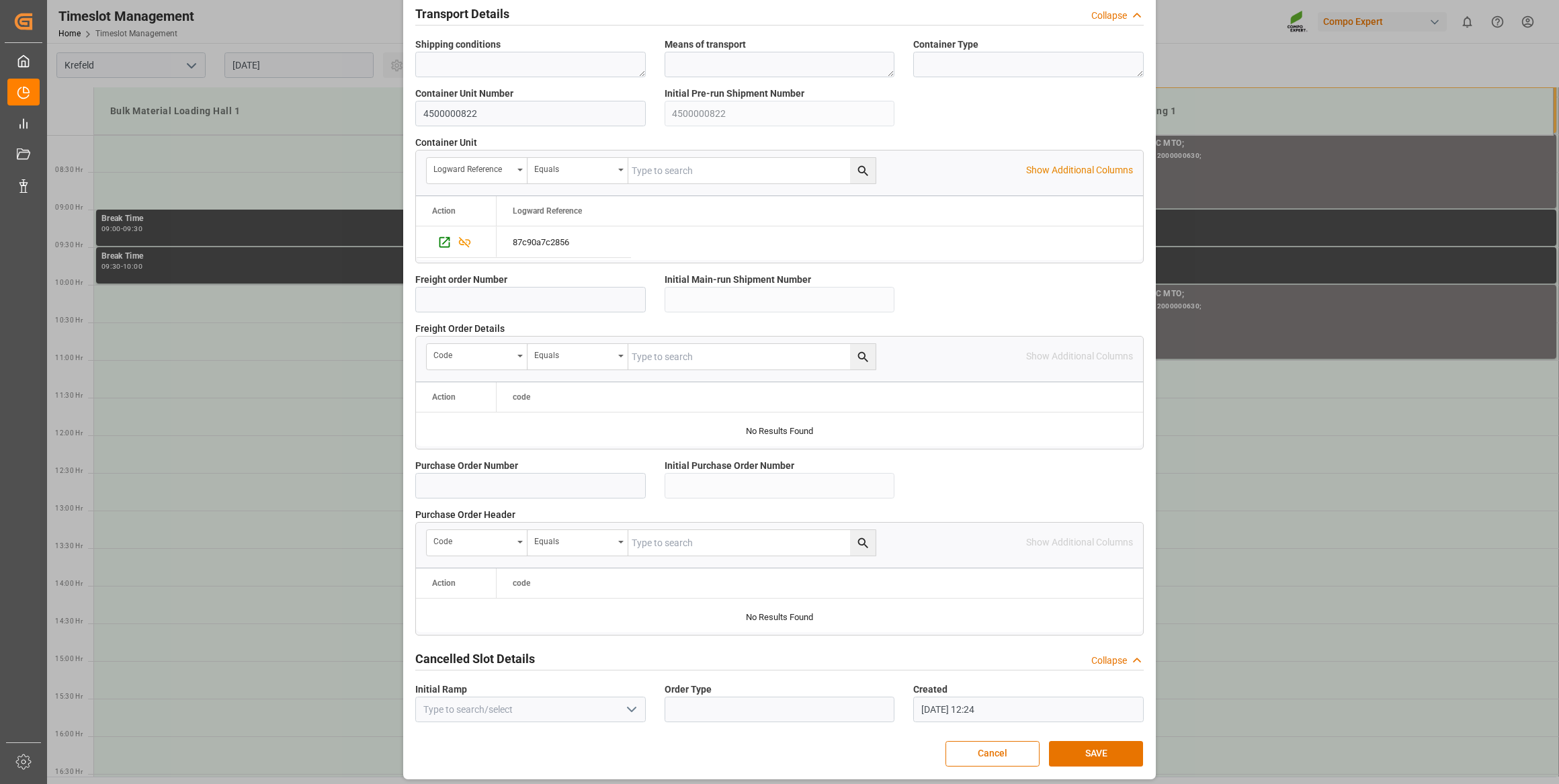
scroll to position [990, 0]
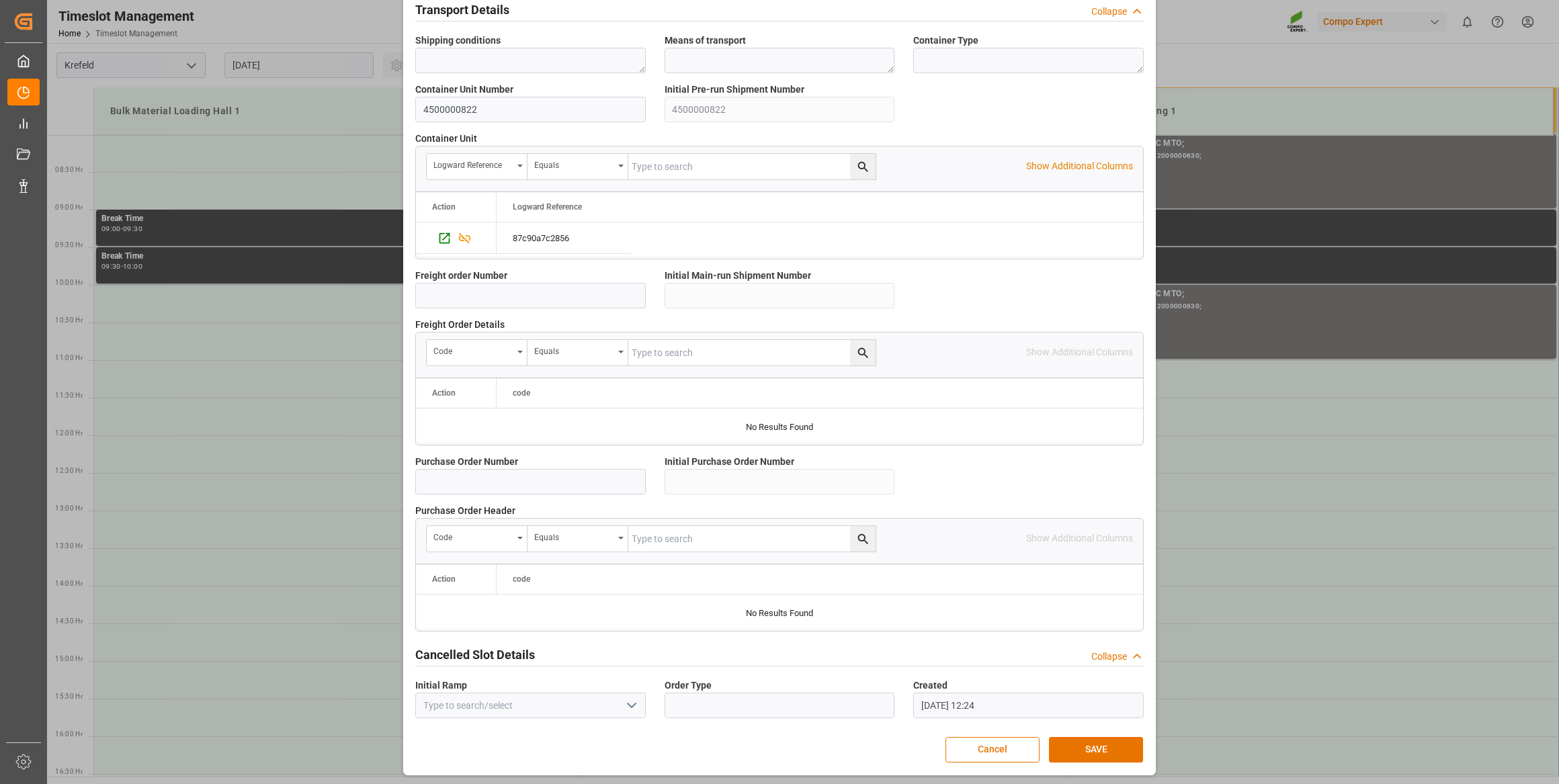
click at [1085, 739] on button "SAVE" at bounding box center [1096, 750] width 94 height 26
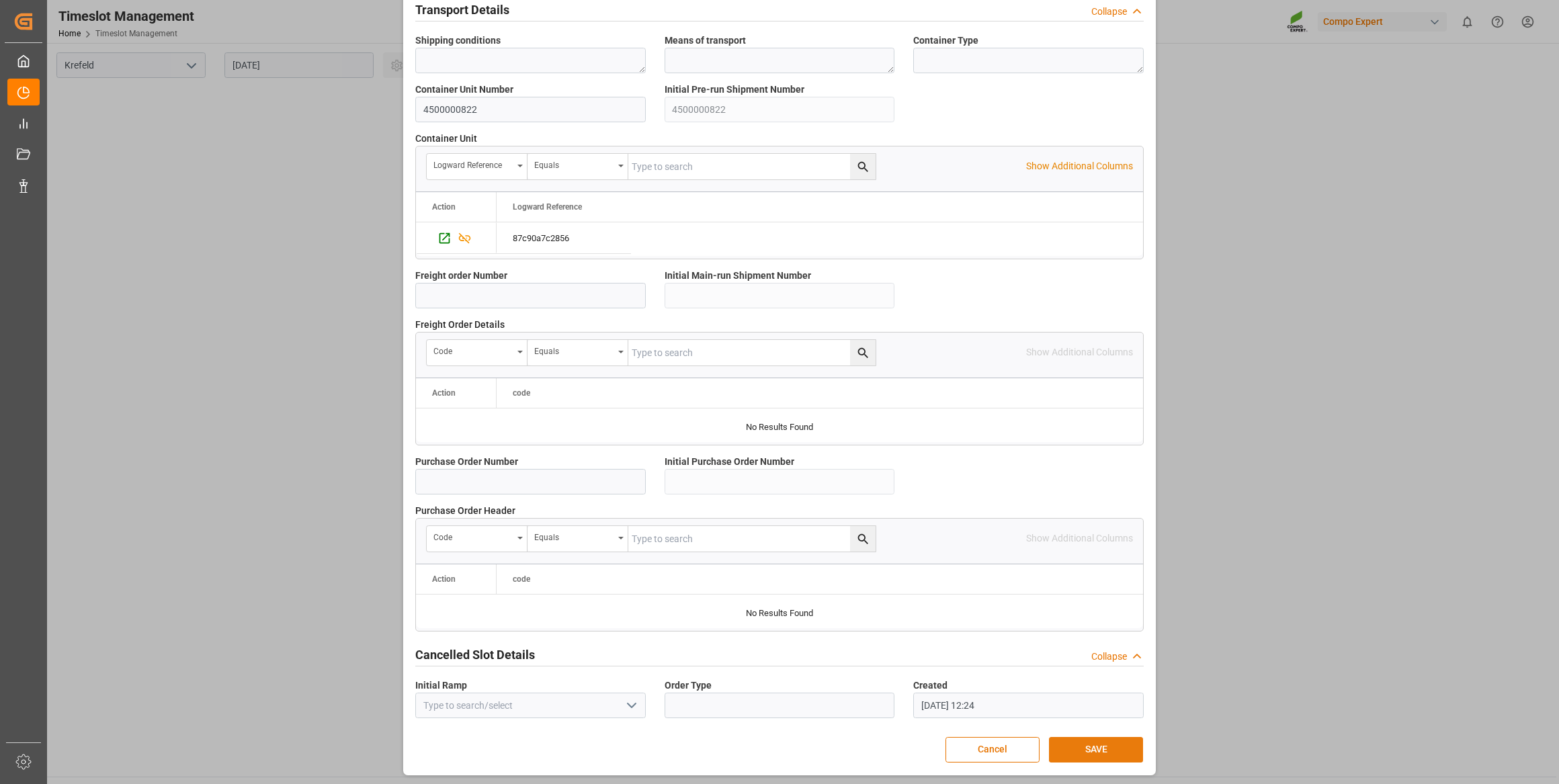
click at [1097, 748] on button "SAVE" at bounding box center [1096, 750] width 94 height 26
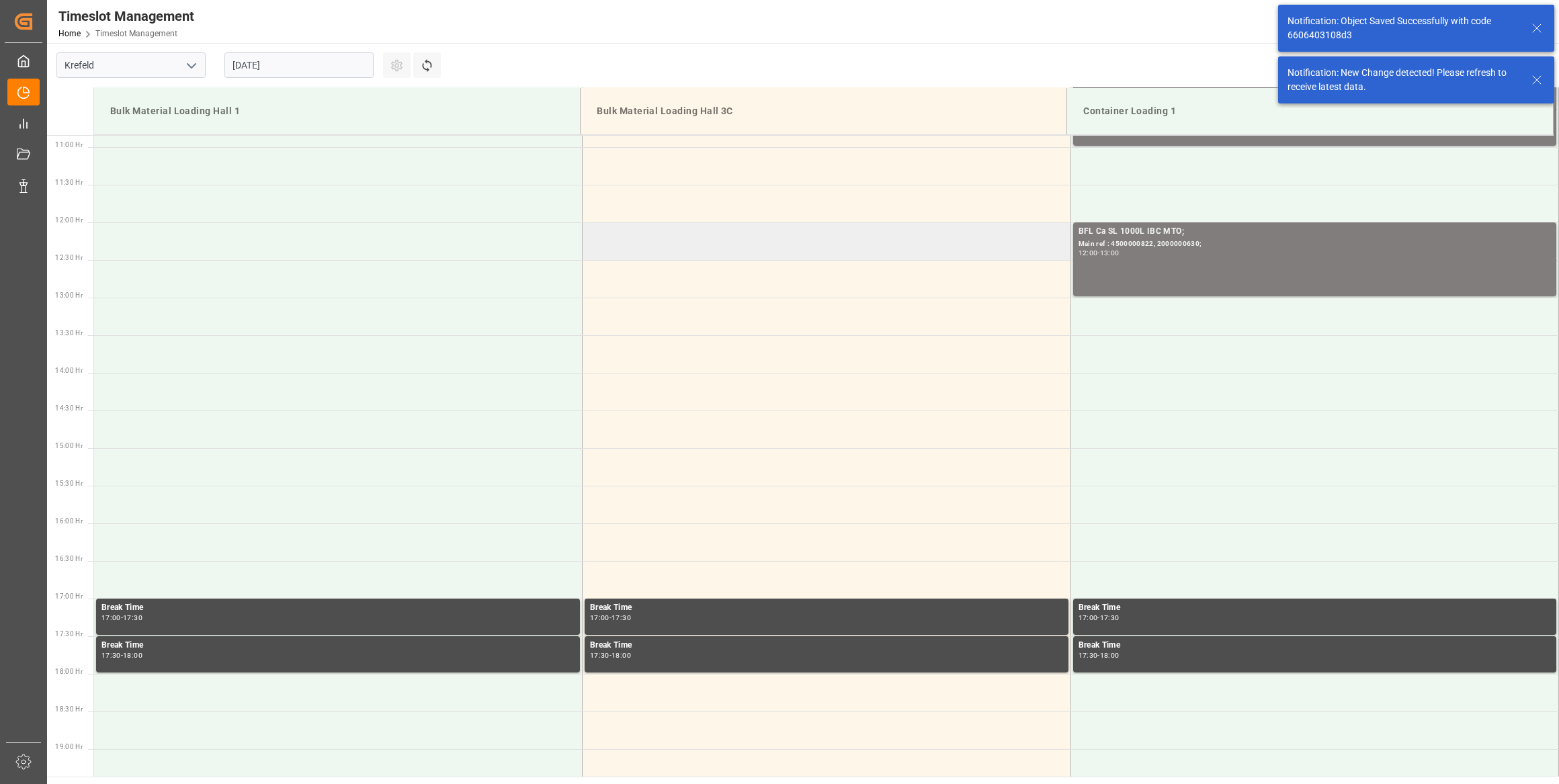
scroll to position [820, 0]
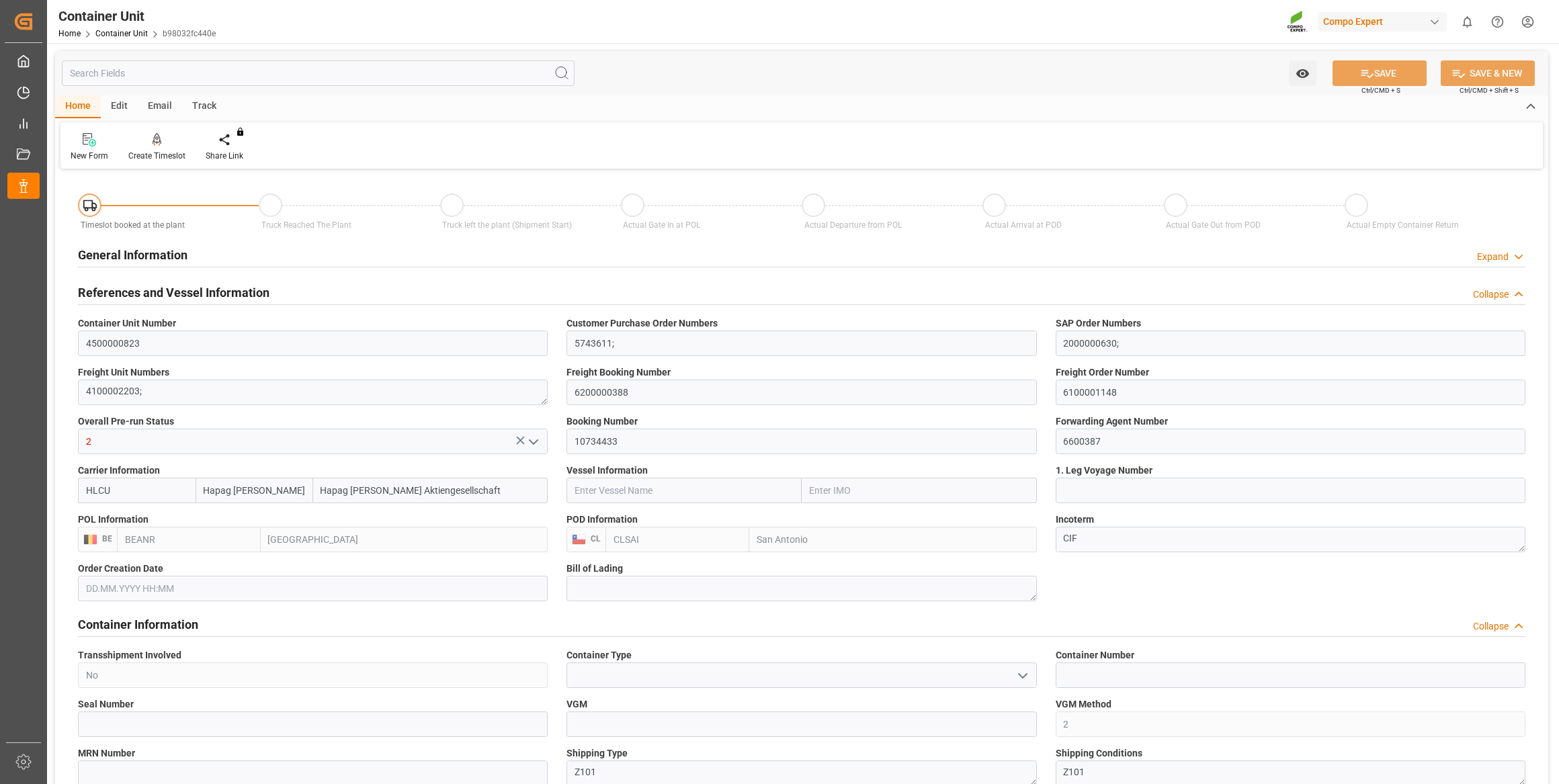
type input "Hapag [PERSON_NAME]"
type input "Hapag [PERSON_NAME] Aktiengesellschaft"
type input "BEANR"
type input "CLSAI"
type input "0"
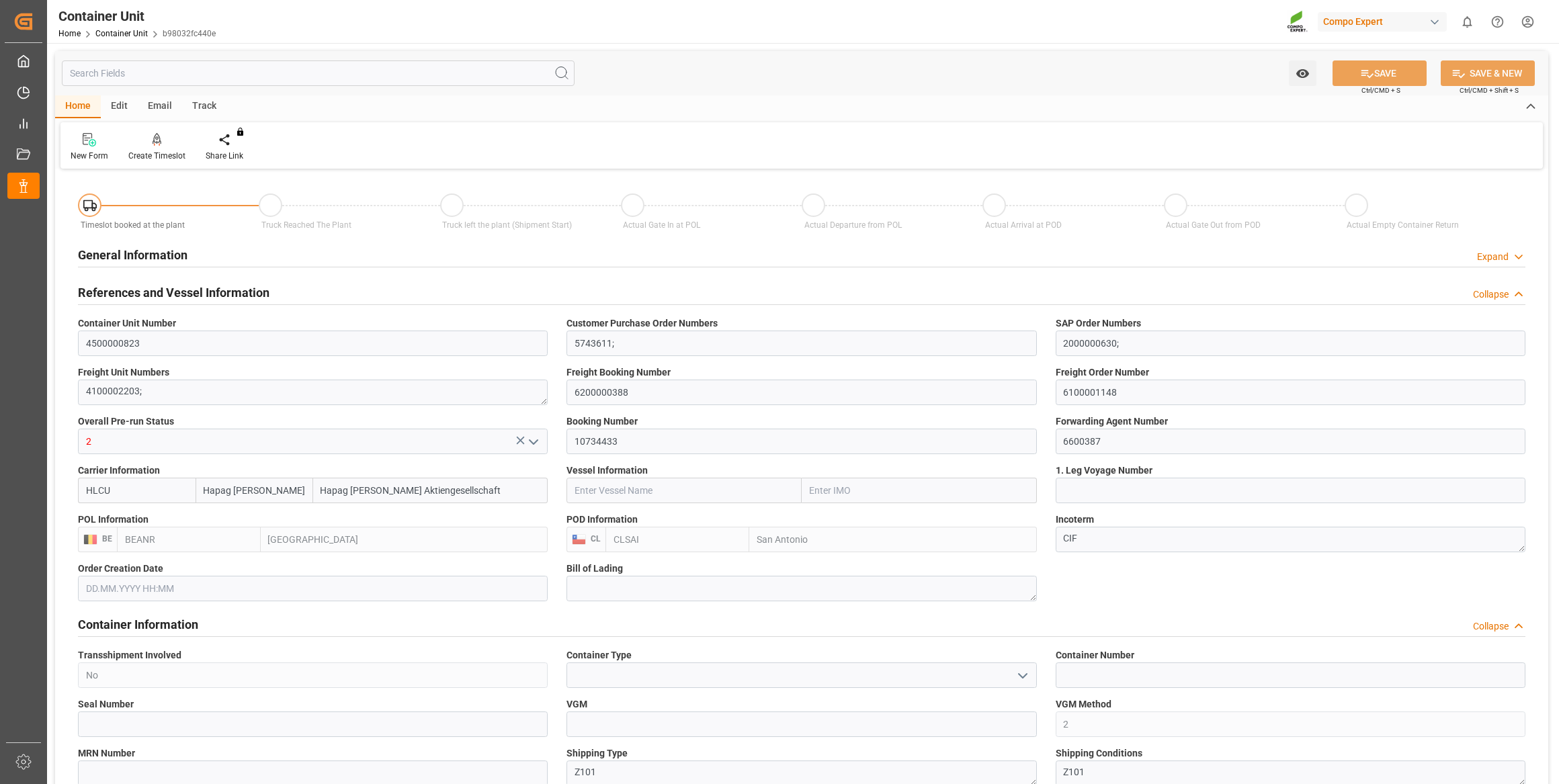
type input "0"
type input "51480"
type input "[DATE]"
click at [167, 143] on div at bounding box center [157, 139] width 57 height 14
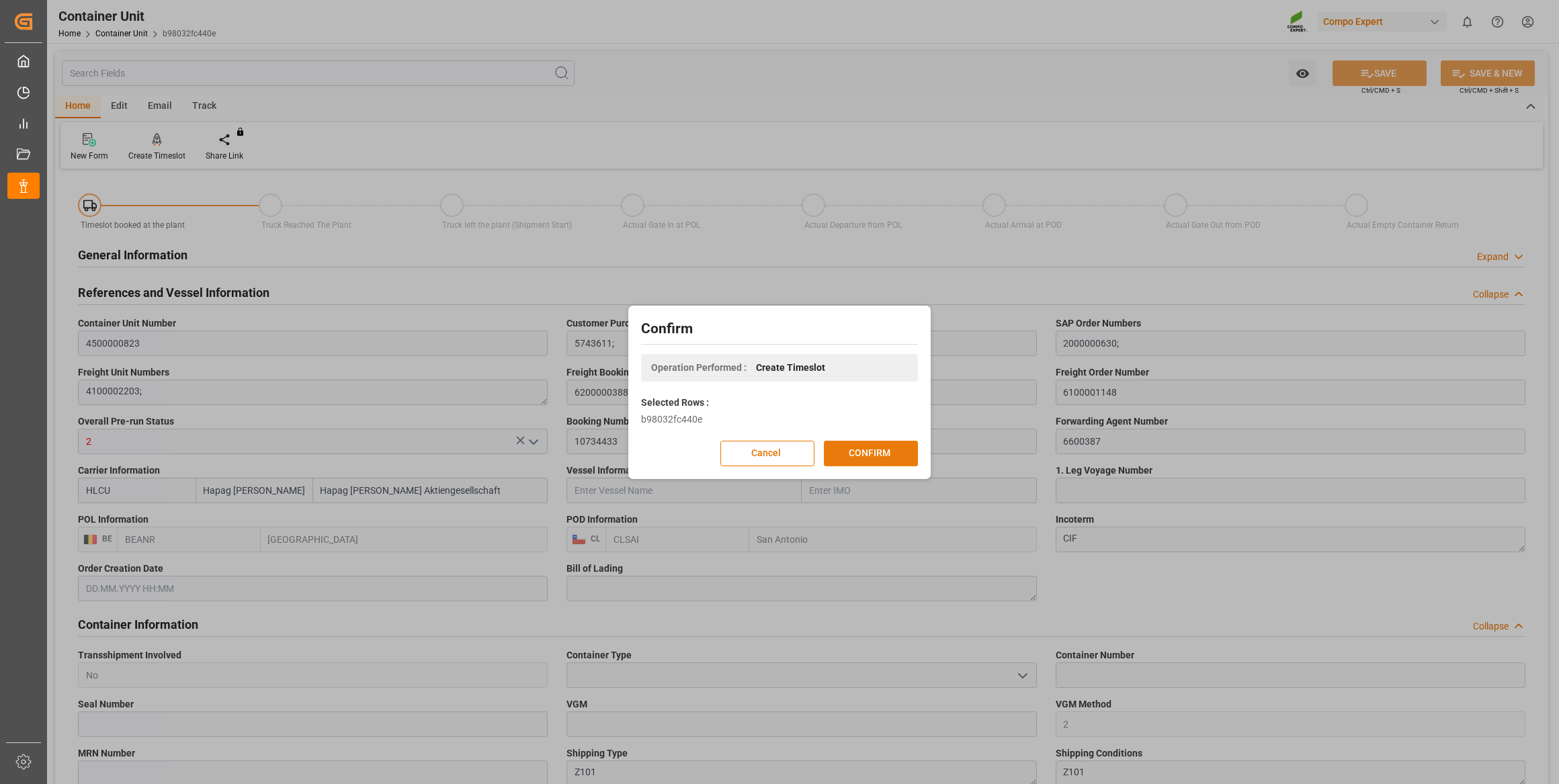
click at [871, 444] on button "CONFIRM" at bounding box center [870, 453] width 94 height 26
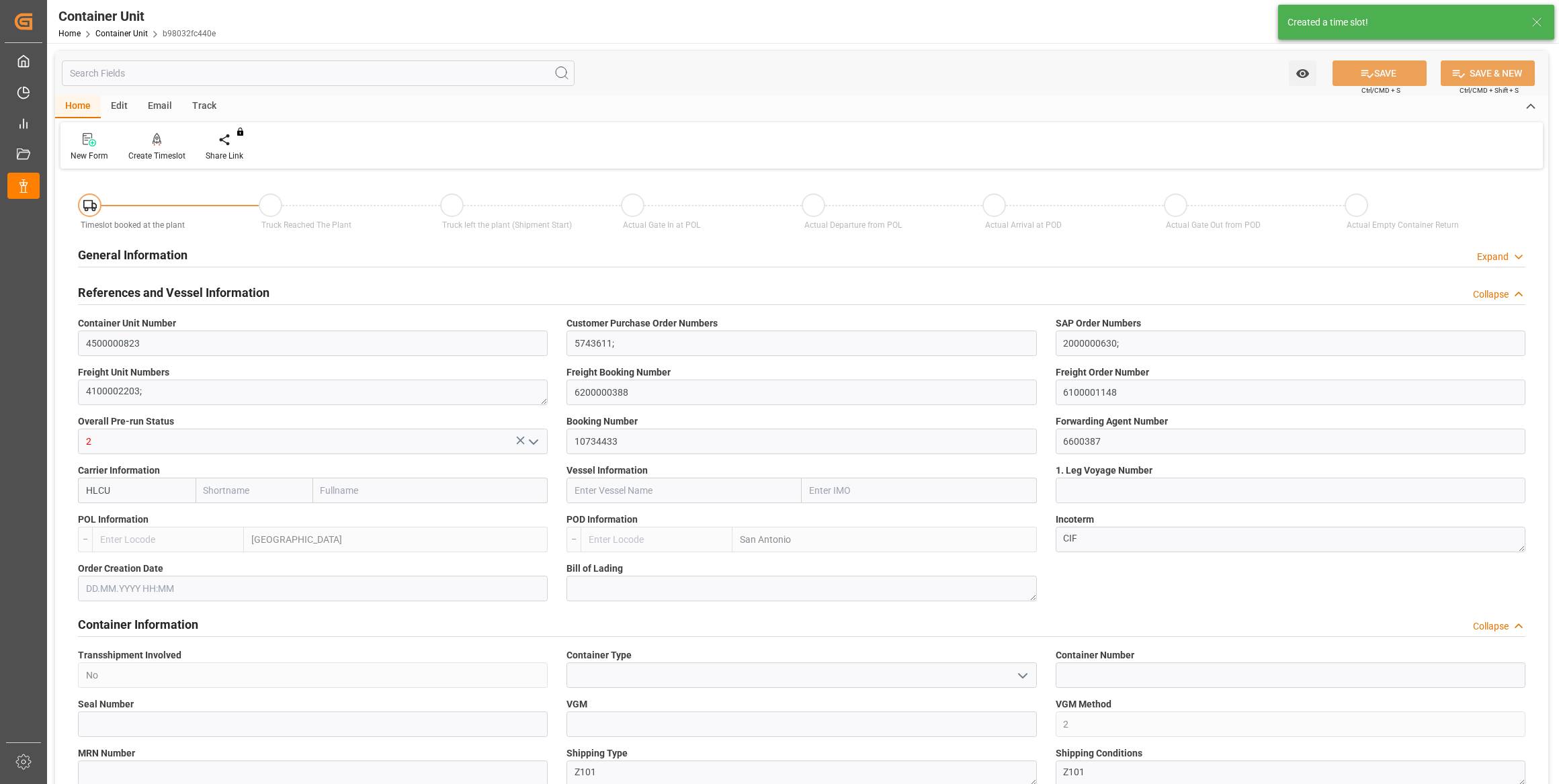
type input "Hapag Lloyd"
type input "Hapag Lloyd Aktiengesellschaft"
type input "BEANR"
type input "CLSAI"
type input "0"
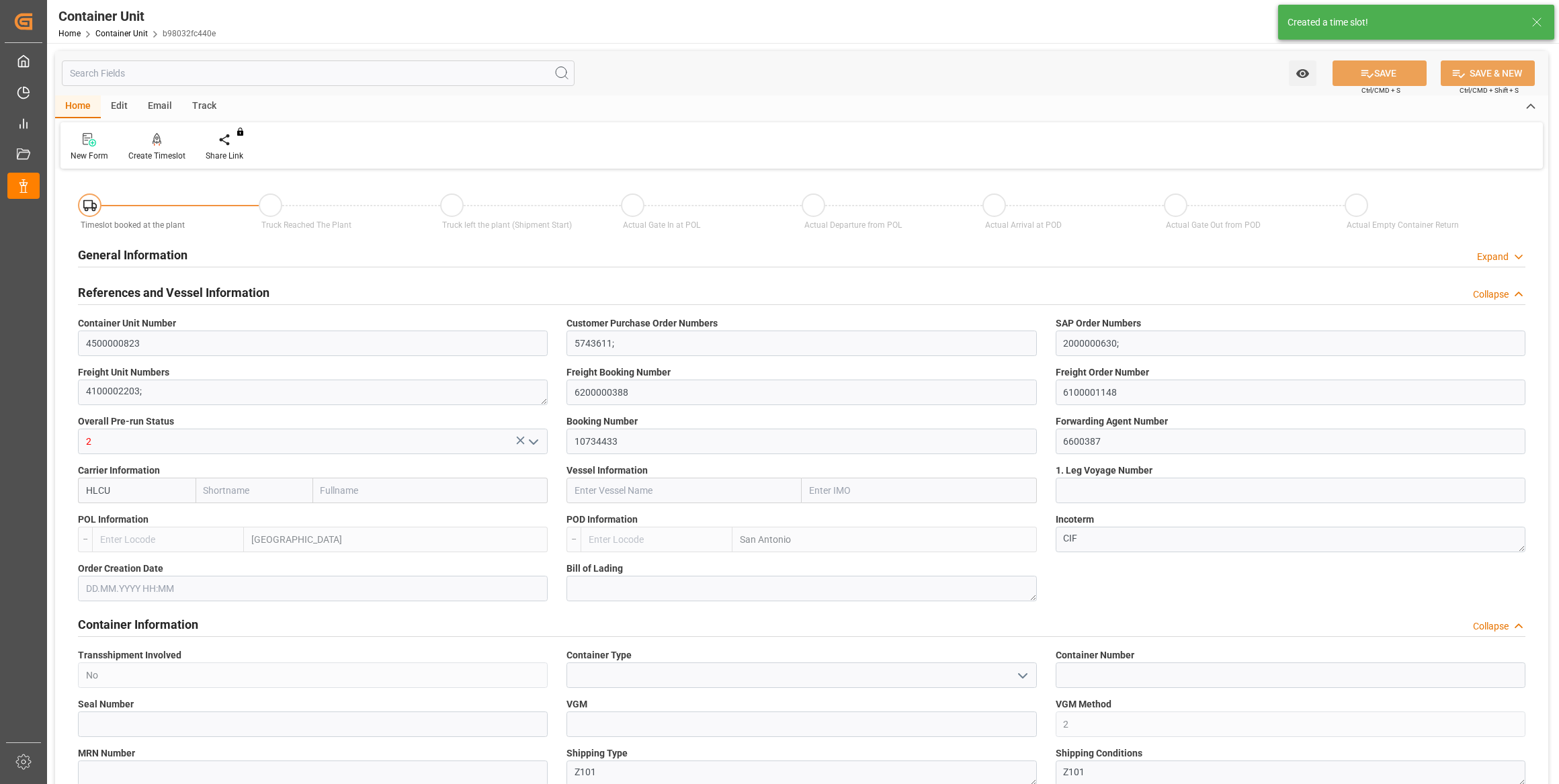
type input "0"
type input "51480"
type input "19.08.2025"
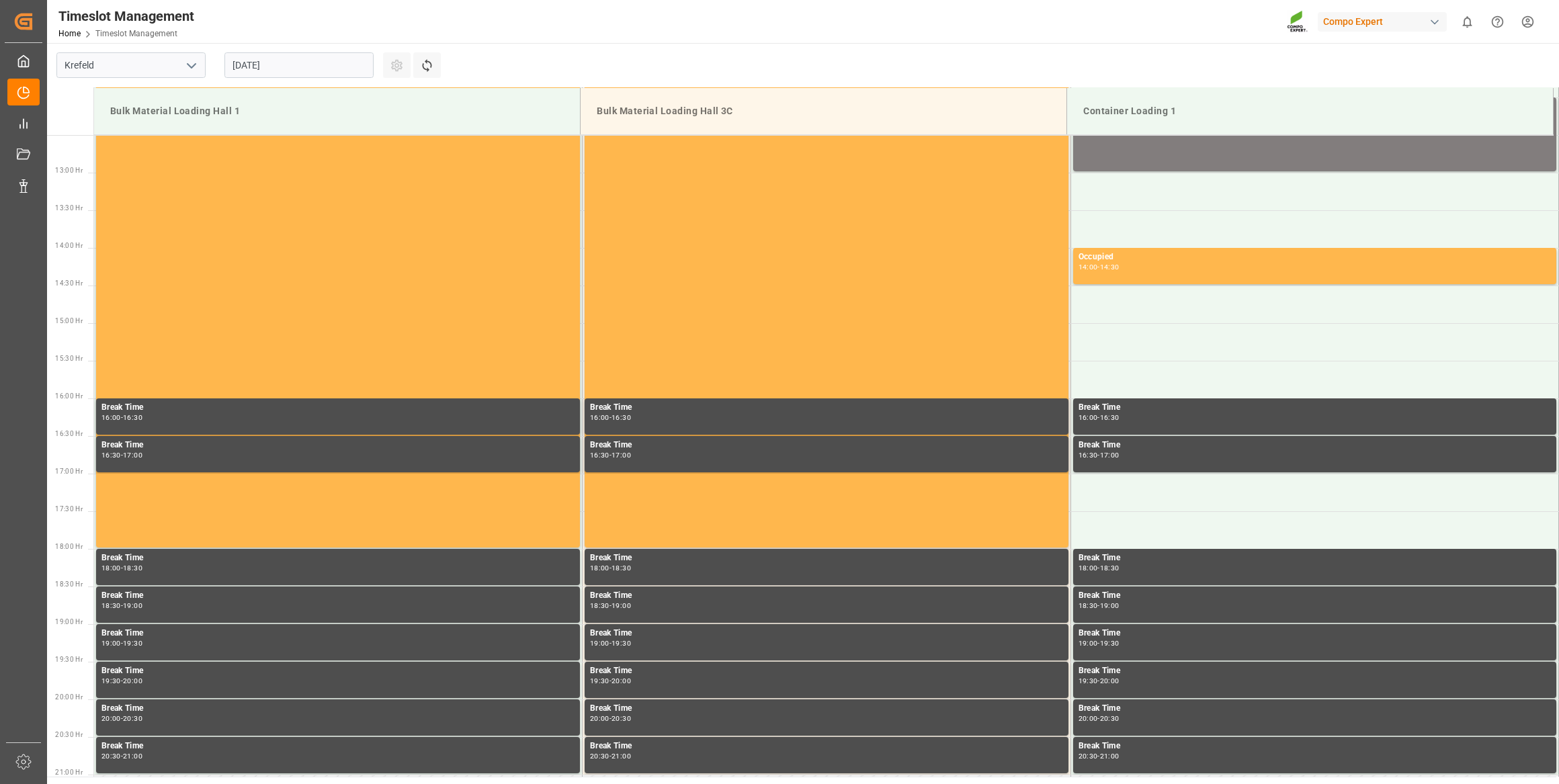
scroll to position [969, 0]
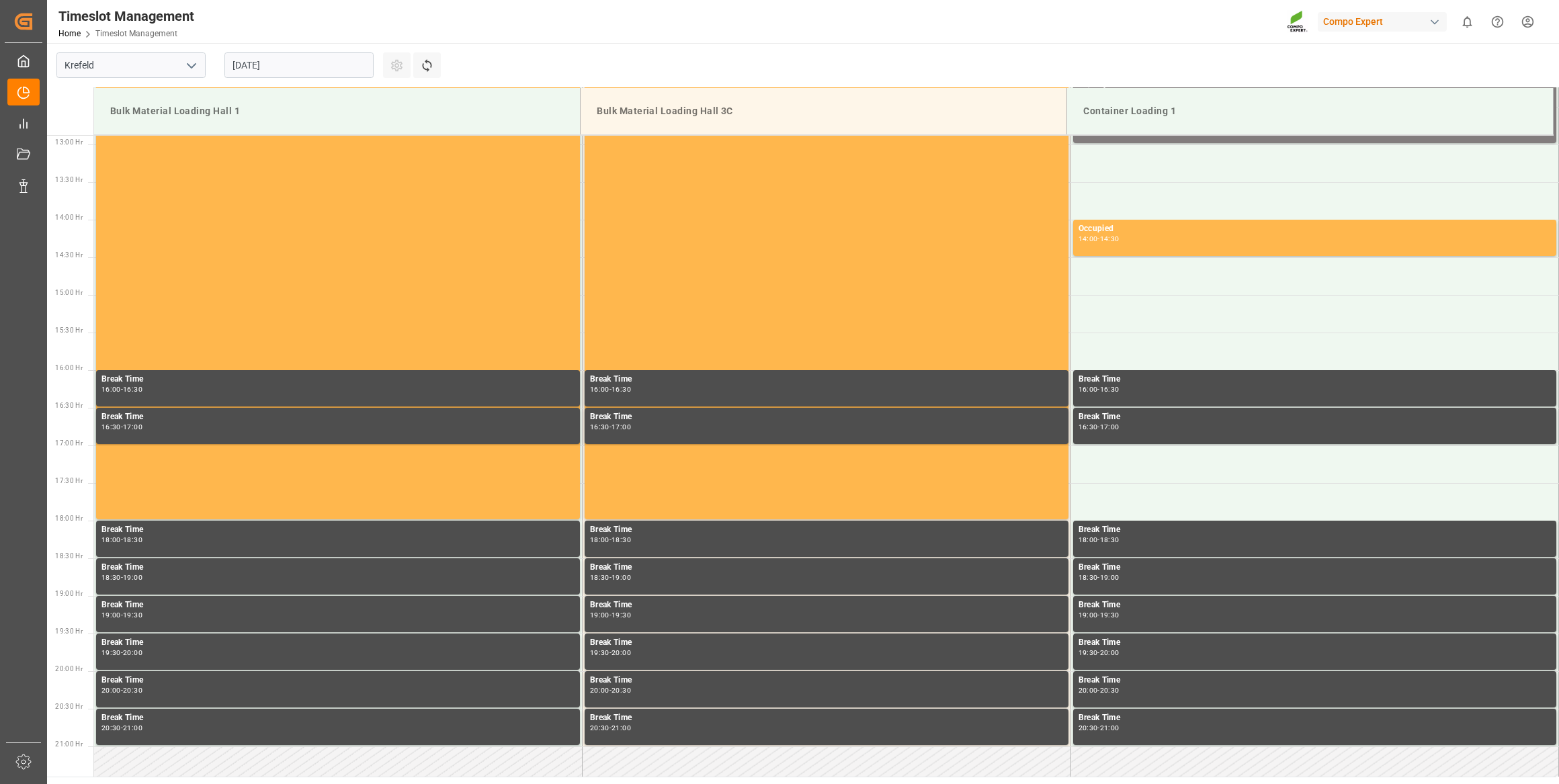
click at [328, 68] on input "[DATE]" at bounding box center [299, 65] width 149 height 26
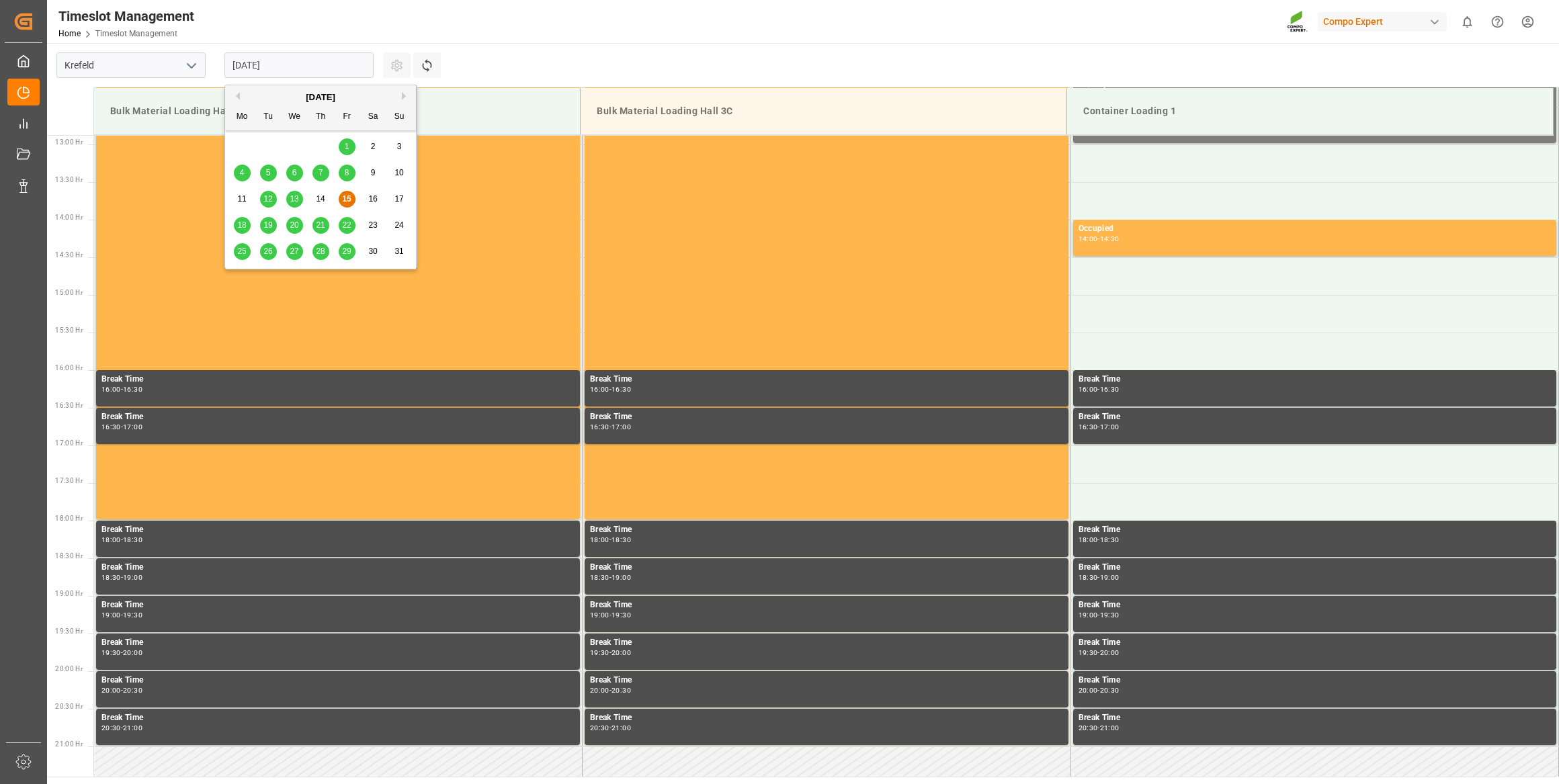
click at [403, 94] on button "Next Month" at bounding box center [406, 96] width 8 height 8
click at [238, 148] on div "1" at bounding box center [242, 147] width 17 height 16
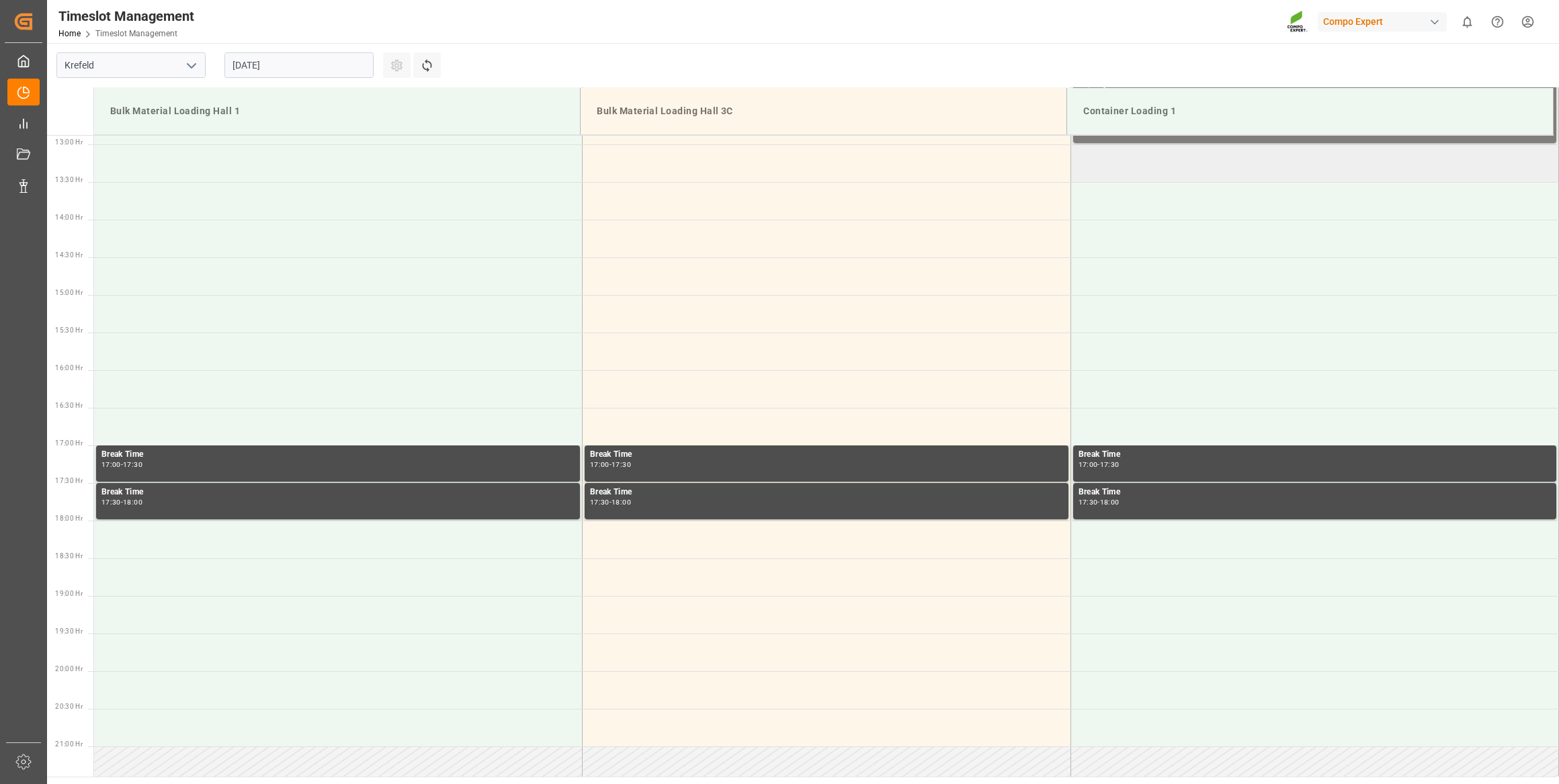
click at [1116, 174] on td at bounding box center [1315, 164] width 489 height 38
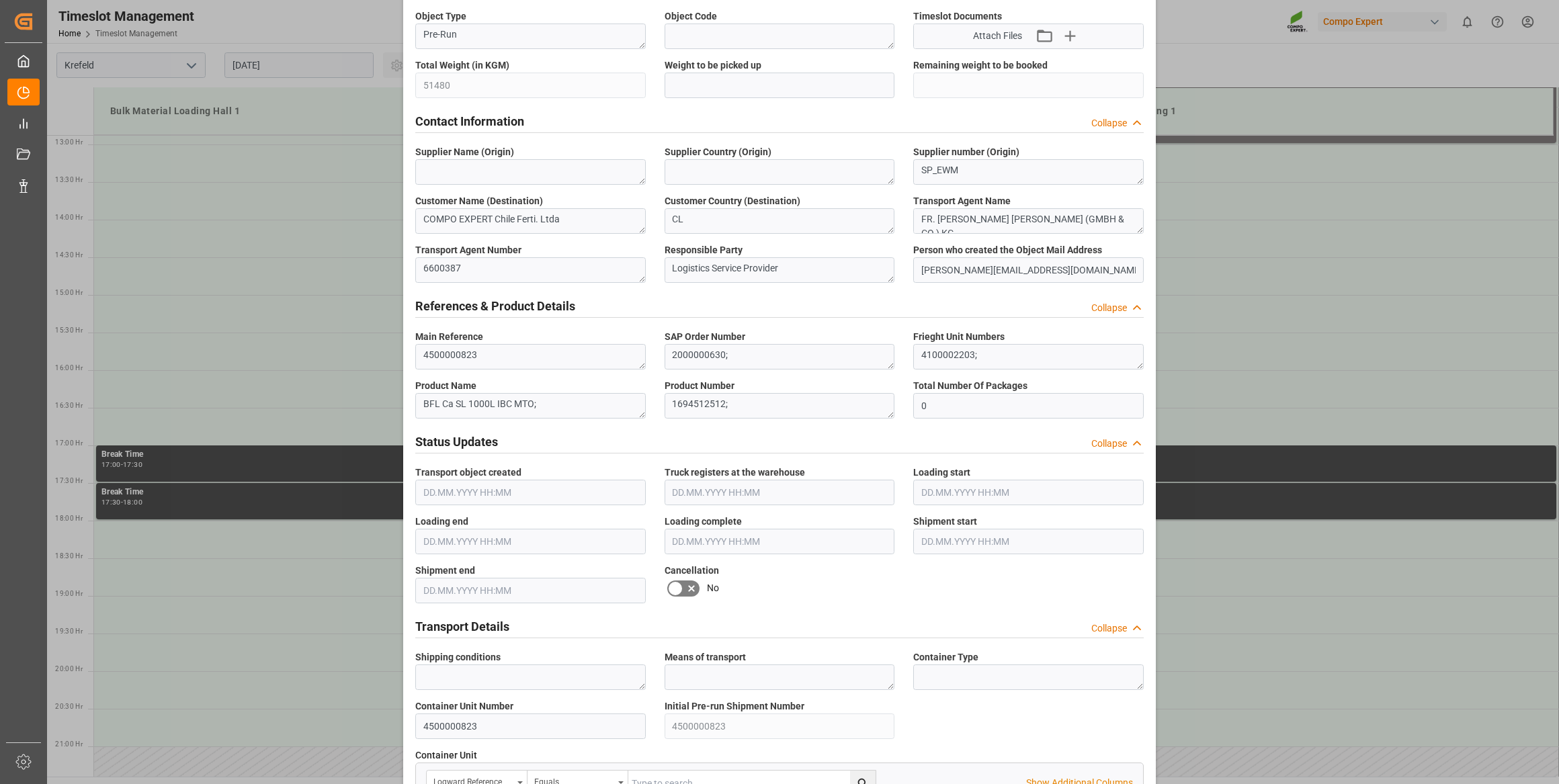
scroll to position [990, 0]
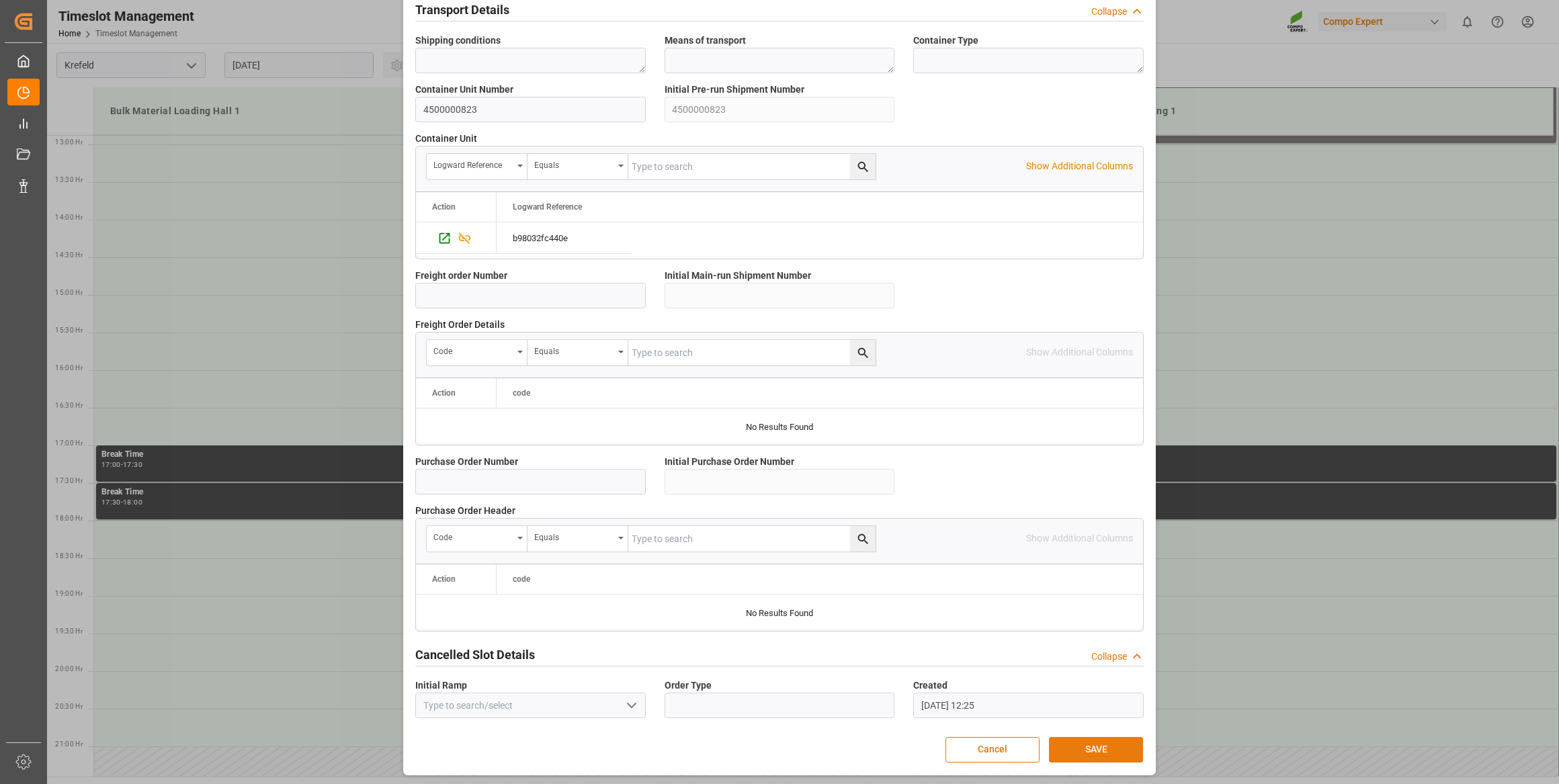
click at [1108, 758] on button "SAVE" at bounding box center [1096, 750] width 94 height 26
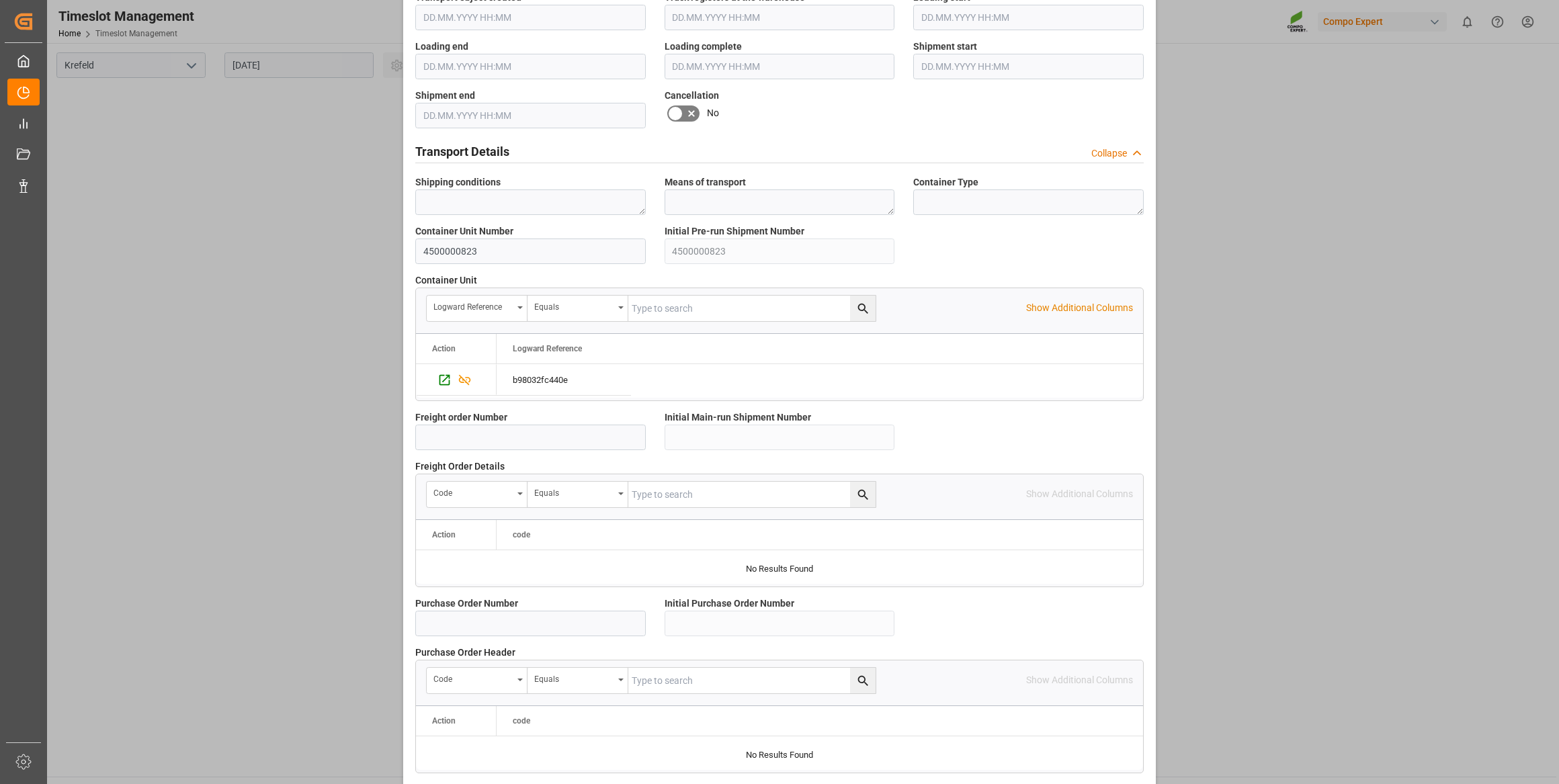
scroll to position [806, 0]
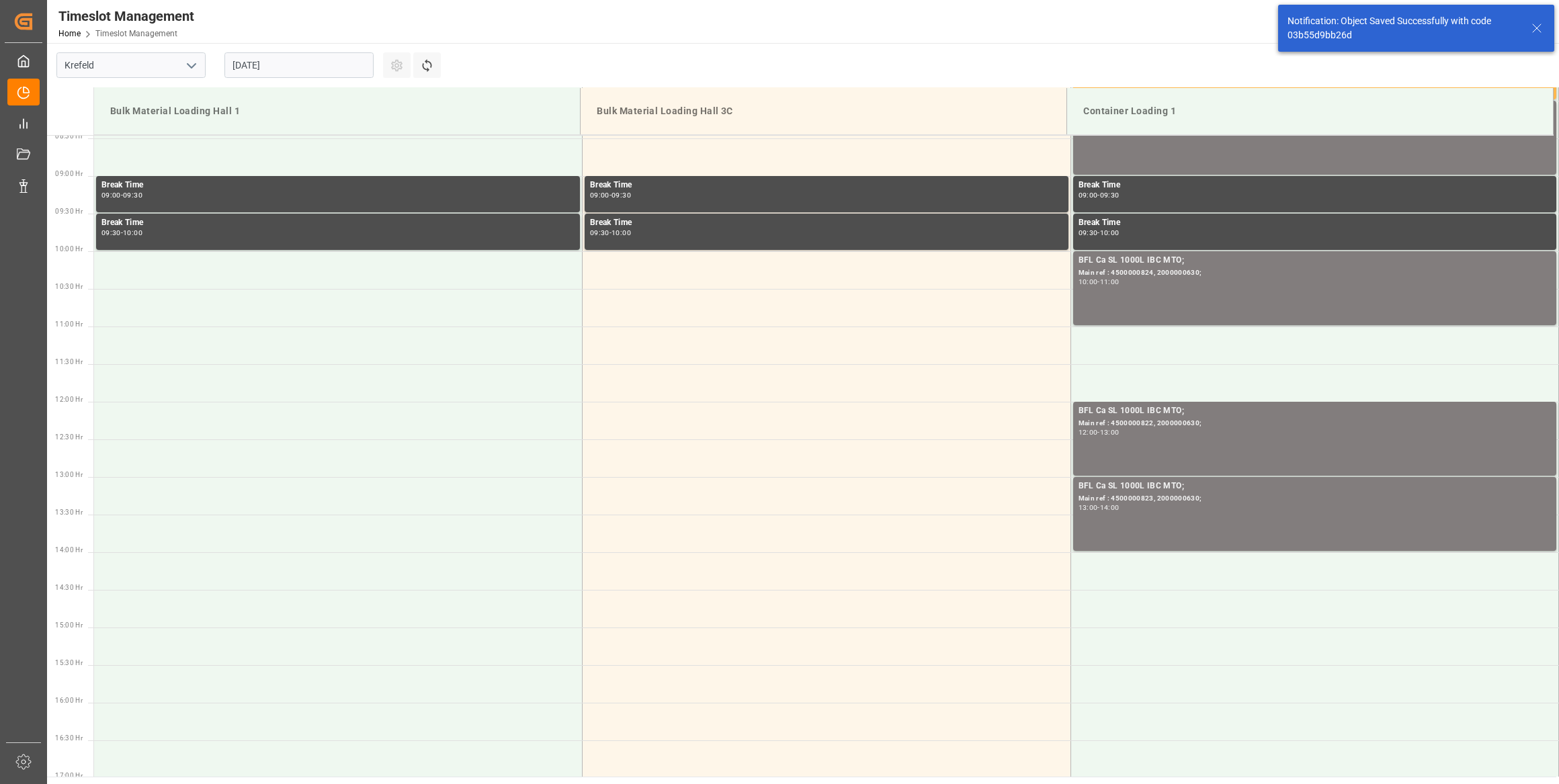
scroll to position [894, 0]
